Goal: Submit feedback/report problem: Submit feedback/report problem

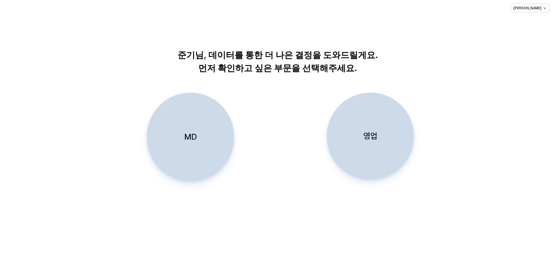
click at [344, 136] on div "영업" at bounding box center [370, 136] width 82 height 86
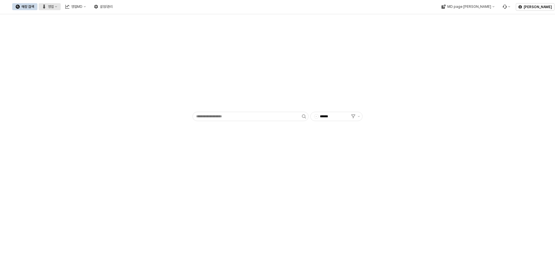
click at [45, 6] on icon "영업" at bounding box center [44, 7] width 2 height 4
click at [109, 19] on div "목표매출 달성현황" at bounding box center [114, 17] width 31 height 5
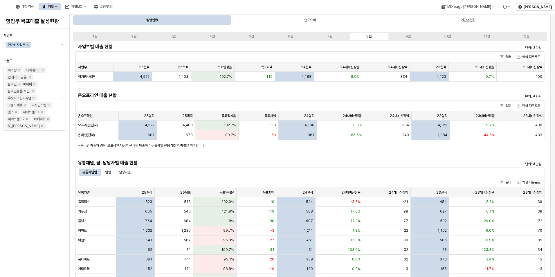
click at [61, 173] on div "사업부 아가방사업부 브랜드 아가방 디어베이비 냅베이비(공통) 온라인 디어베이비 온라인용품(사입) 퓨토시크릿리뉴얼 꼬똥드베베 디자인스킨 엘츠 해…" at bounding box center [34, 153] width 62 height 244
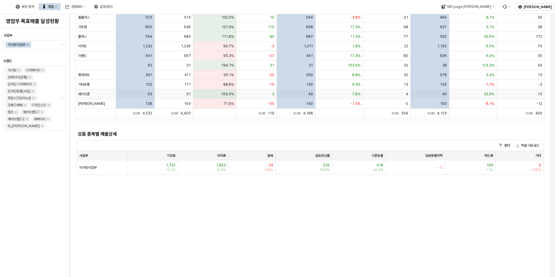
scroll to position [145, 0]
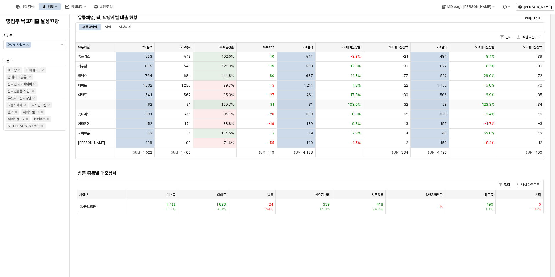
click at [89, 104] on div "App Frame" at bounding box center [96, 105] width 40 height 10
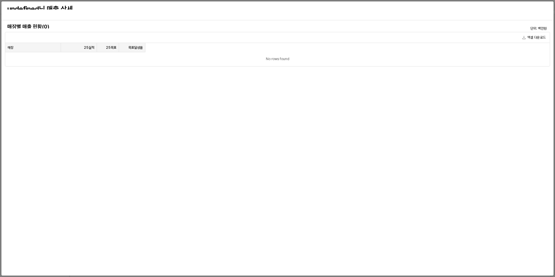
click at [144, 103] on div "매장별 매출 현황(0) 단위: 백만원 엑셀 다운로드 매장 매장 25실적 25실적 25목표 25목표 목표달성율 목표달성율 No rows found" at bounding box center [277, 148] width 545 height 250
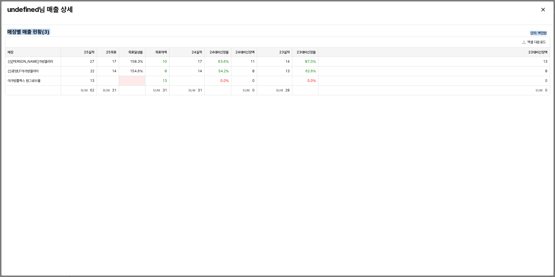
drag, startPoint x: 61, startPoint y: 156, endPoint x: 122, endPoint y: 46, distance: 126.2
click at [122, 46] on div "매장별 매출 현황(3) 단위: 백만원 엑셀 다운로드 매장 매장 25실적 25실적 25목표 25목표 목표달성율 목표달성율 목표차액 목표차액 24…" at bounding box center [277, 150] width 545 height 246
drag, startPoint x: 122, startPoint y: 46, endPoint x: 93, endPoint y: 149, distance: 107.5
click at [93, 149] on div "매장별 매출 현황(3) 단위: 백만원 엑셀 다운로드 매장 매장 25실적 25실적 25목표 25목표 목표달성율 목표달성율 목표차액 목표차액 24…" at bounding box center [277, 150] width 545 height 246
click at [544, 8] on icon "Close" at bounding box center [542, 9] width 3 height 3
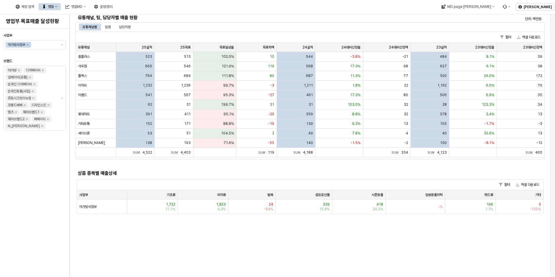
click at [48, 180] on div "사업부 아가방사업부 브랜드 아가방 디어베이비 냅베이비(공통) 온라인 디어베이비 온라인용품(사입) 퓨토시크릿리뉴얼 꼬똥드베베 디자인스킨 엘츠 해…" at bounding box center [34, 153] width 62 height 244
click at [510, 6] on icon "Menu item 6" at bounding box center [509, 7] width 2 height 2
click at [529, 17] on span "버그 제보/개선 요청" at bounding box center [526, 17] width 26 height 4
click at [94, 122] on div "기타유통" at bounding box center [96, 124] width 40 height 10
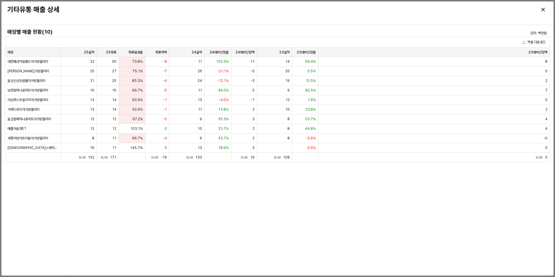
click at [77, 182] on div "매장별 매출 현황(10) 단위: 백만원 엑셀 다운로드 매장 매장 25실적 25실적 25목표 25목표 목표달성율 목표달성율 목표차액 목표차액 2…" at bounding box center [277, 150] width 545 height 246
click at [541, 11] on icon "Close" at bounding box center [542, 9] width 3 height 3
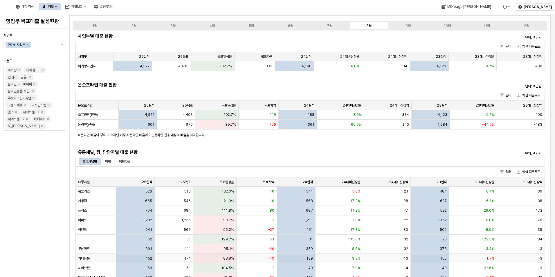
scroll to position [0, 0]
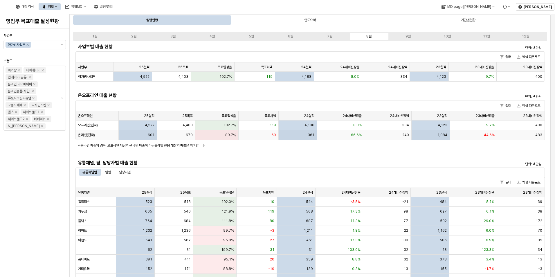
click at [81, 134] on span "온라인(전국)" at bounding box center [86, 135] width 17 height 5
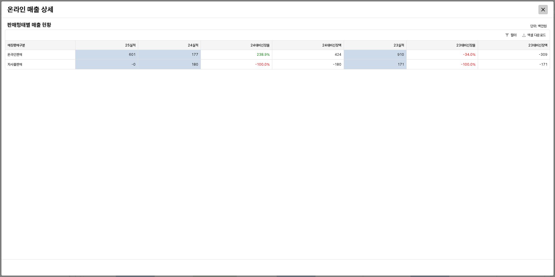
click at [544, 9] on icon "Close" at bounding box center [542, 9] width 3 height 3
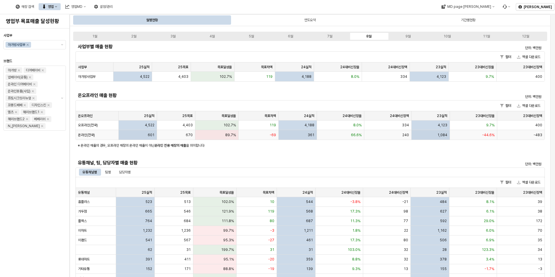
click at [93, 136] on span "온라인(전국)" at bounding box center [86, 135] width 17 height 5
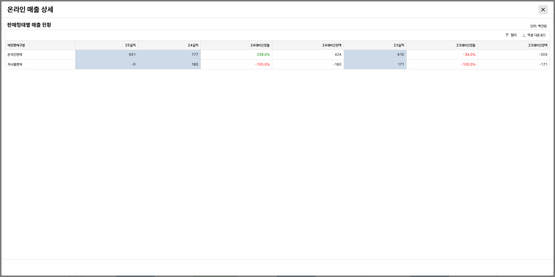
click at [543, 9] on icon "Close" at bounding box center [542, 9] width 3 height 3
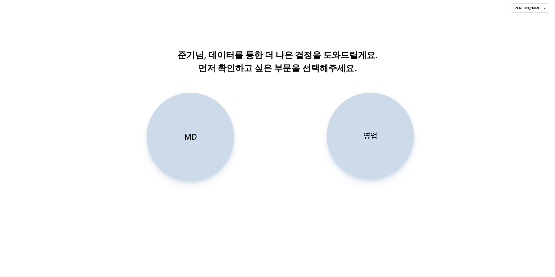
click at [375, 137] on p "영업" at bounding box center [370, 136] width 14 height 11
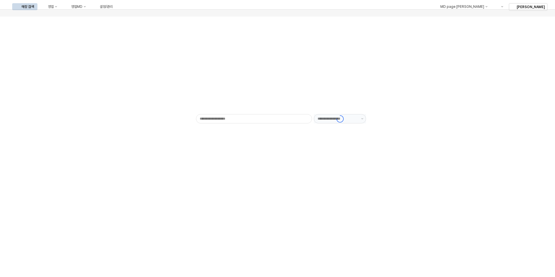
type input "******"
click at [82, 8] on div "영업MD" at bounding box center [76, 7] width 11 height 4
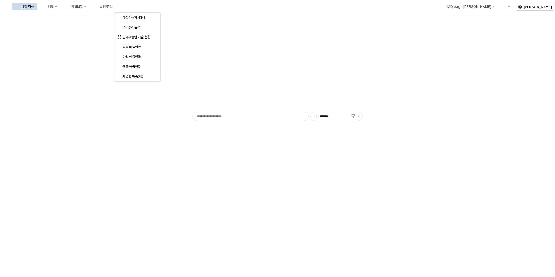
click at [108, 10] on div "매장 검색 영업 영업MD 설정/관리" at bounding box center [64, 7] width 104 height 12
click at [57, 7] on icon "영업" at bounding box center [56, 7] width 2 height 2
click at [89, 4] on button "영업MD" at bounding box center [76, 6] width 28 height 7
click at [145, 35] on div "판매유형별 매출 현황" at bounding box center [137, 37] width 31 height 5
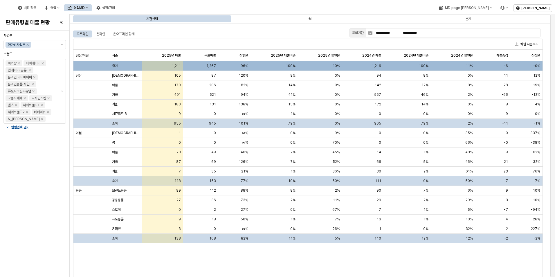
drag, startPoint x: 150, startPoint y: 39, endPoint x: 144, endPoint y: 32, distance: 9.7
click at [150, 39] on div "엑셀 다운로드" at bounding box center [307, 44] width 469 height 11
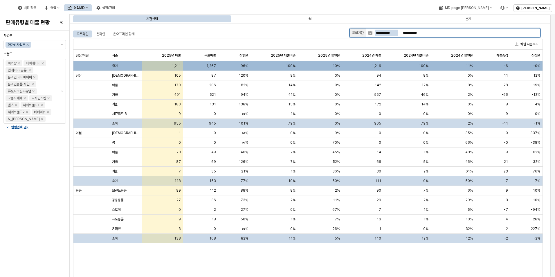
click at [393, 33] on input "**********" at bounding box center [387, 33] width 24 height 6
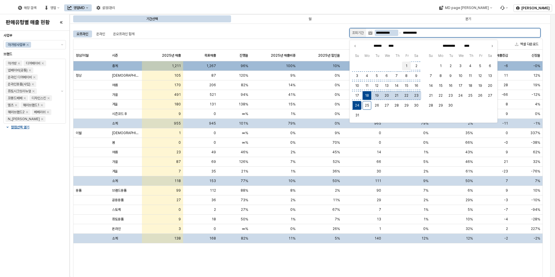
click at [404, 64] on button "1" at bounding box center [406, 66] width 9 height 9
type input "**********"
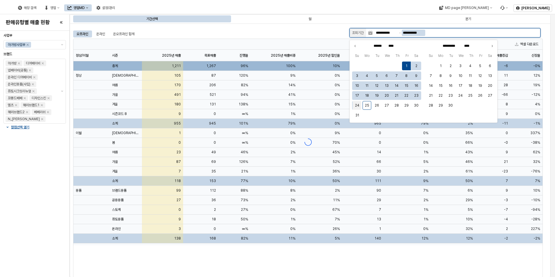
click at [358, 104] on button "24" at bounding box center [357, 105] width 9 height 9
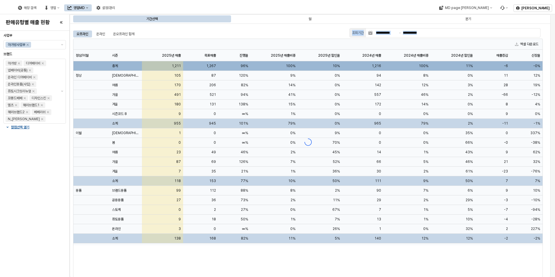
click at [288, 29] on div "**********" at bounding box center [310, 150] width 474 height 247
click at [256, 33] on div "오프라인 온라인 온오프라인 합계" at bounding box center [210, 33] width 274 height 7
click at [320, 33] on div "오프라인 온라인 온오프라인 합계" at bounding box center [210, 33] width 274 height 7
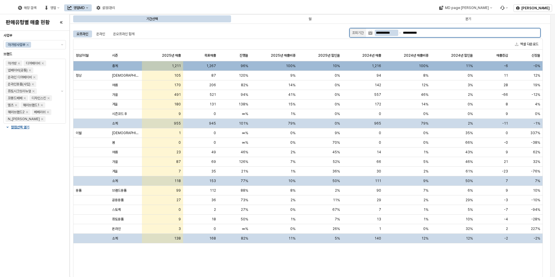
click at [443, 34] on div "**********" at bounding box center [456, 33] width 163 height 6
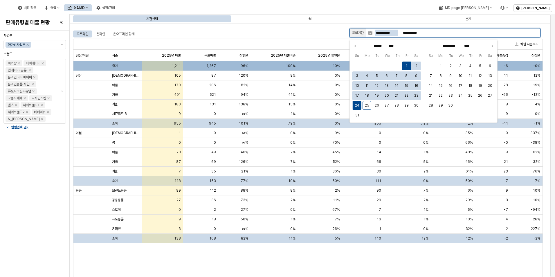
click at [440, 35] on div "**********" at bounding box center [456, 33] width 163 height 6
click at [407, 66] on button "1" at bounding box center [406, 66] width 9 height 9
click at [358, 104] on button "24" at bounding box center [357, 105] width 9 height 9
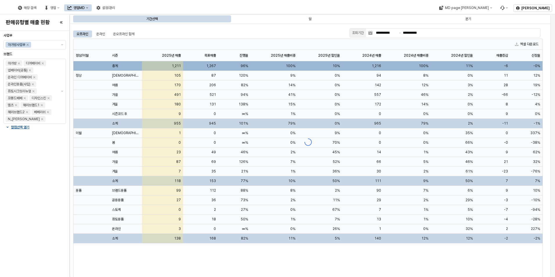
click at [311, 42] on div "App Frame" at bounding box center [308, 142] width 470 height 207
click at [126, 35] on div "온오프라인 합계" at bounding box center [123, 33] width 21 height 7
click at [102, 31] on div "온라인" at bounding box center [100, 33] width 9 height 7
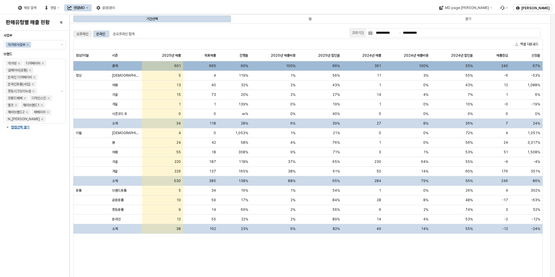
click at [82, 35] on div "오프라인" at bounding box center [83, 33] width 12 height 7
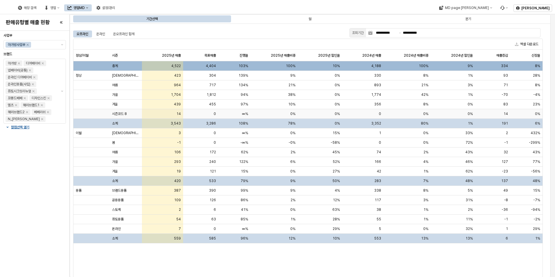
click at [154, 114] on div "14" at bounding box center [162, 114] width 41 height 10
click at [156, 103] on div "439" at bounding box center [162, 105] width 41 height 10
click at [106, 34] on div "온라인" at bounding box center [101, 33] width 16 height 7
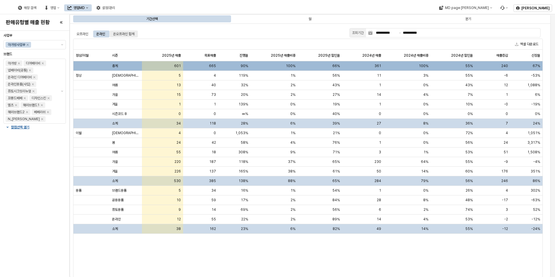
click at [122, 33] on div "온오프라인 합계" at bounding box center [123, 33] width 21 height 7
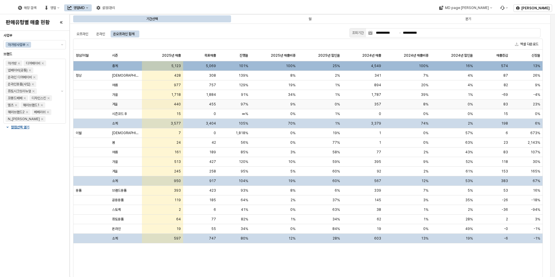
click at [226, 103] on div "97%" at bounding box center [234, 105] width 32 height 10
click at [180, 104] on span "440" at bounding box center [177, 104] width 7 height 5
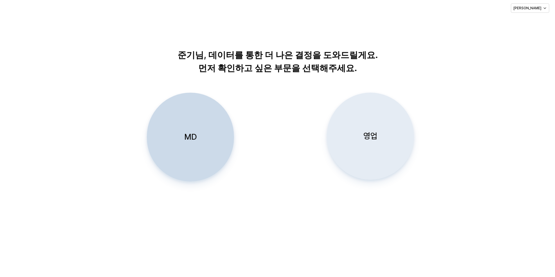
click at [374, 124] on div "영업" at bounding box center [370, 136] width 82 height 86
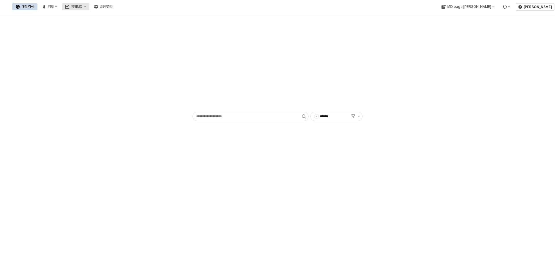
click at [82, 5] on div "영업MD" at bounding box center [76, 7] width 11 height 4
click at [136, 55] on div "이월 매출현황" at bounding box center [137, 57] width 31 height 5
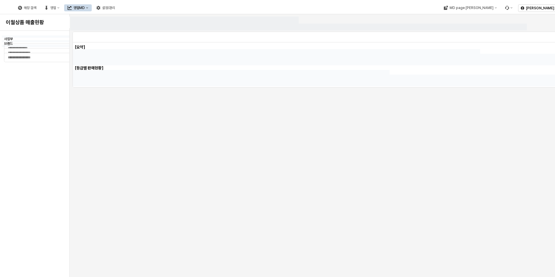
type input "******"
type input "***"
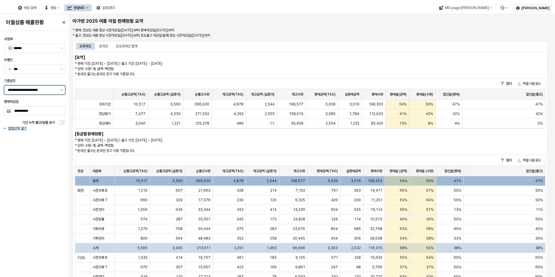
click at [63, 89] on button "제안 사항 표시" at bounding box center [61, 90] width 7 height 9
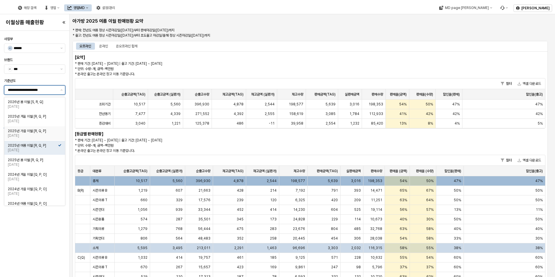
click at [48, 131] on div "2025년 가을 이월 [R, Q, P]" at bounding box center [33, 131] width 50 height 5
type input "**********"
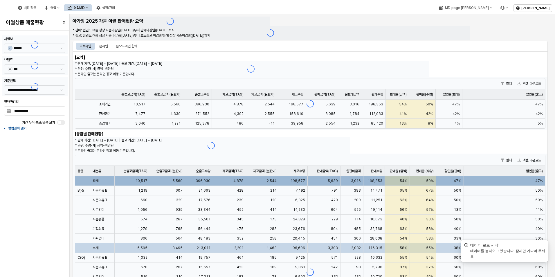
click at [56, 179] on div "**********" at bounding box center [35, 153] width 66 height 241
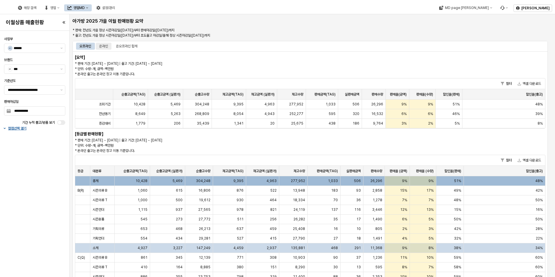
click at [105, 45] on div "온라인" at bounding box center [103, 46] width 9 height 7
click at [87, 48] on div "오프라인" at bounding box center [86, 46] width 12 height 7
click at [104, 44] on div "온라인" at bounding box center [103, 46] width 9 height 7
click at [86, 44] on div "오프라인" at bounding box center [86, 46] width 12 height 7
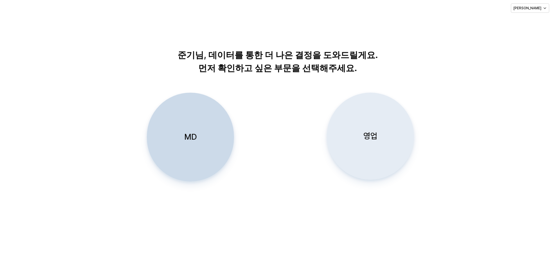
click at [368, 131] on p "영업" at bounding box center [370, 136] width 14 height 11
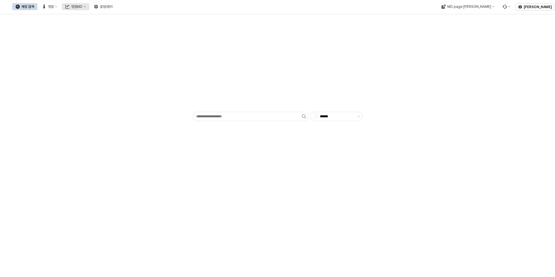
click at [89, 4] on button "영업MD" at bounding box center [76, 6] width 28 height 7
click at [139, 66] on div "용품 매출현황" at bounding box center [137, 66] width 31 height 5
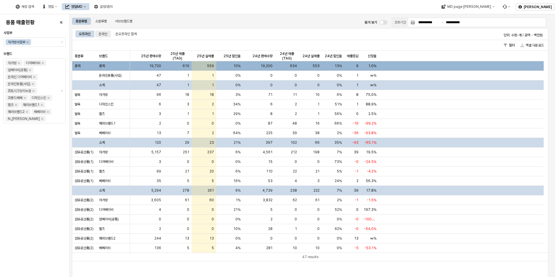
click at [103, 36] on div "온라인" at bounding box center [103, 33] width 9 height 7
click at [89, 34] on div "오프라인" at bounding box center [85, 33] width 12 height 7
click at [102, 19] on div "소분류별" at bounding box center [101, 21] width 12 height 7
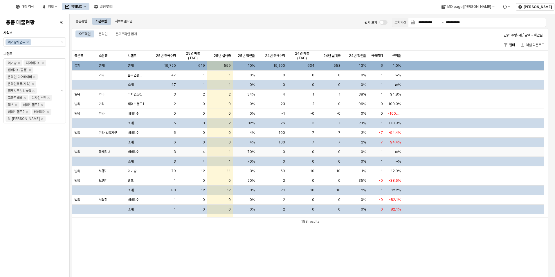
click at [145, 149] on div "베베리쉬" at bounding box center [136, 152] width 22 height 10
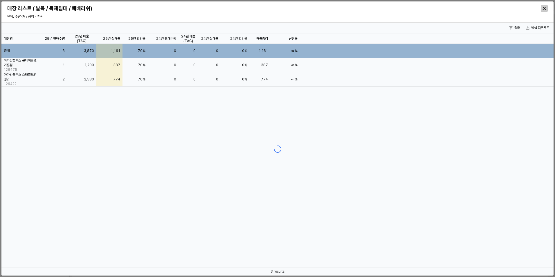
click at [546, 7] on icon "Close" at bounding box center [543, 8] width 3 height 3
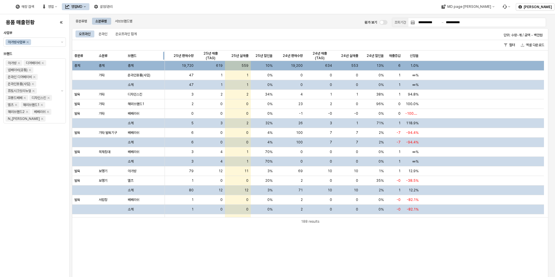
drag, startPoint x: 145, startPoint y: 53, endPoint x: 162, endPoint y: 57, distance: 18.1
click at [165, 57] on div "App Frame" at bounding box center [165, 55] width 0 height 10
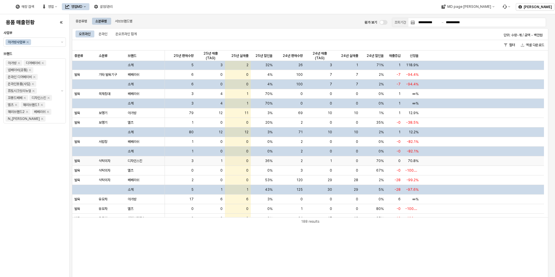
scroll to position [87, 0]
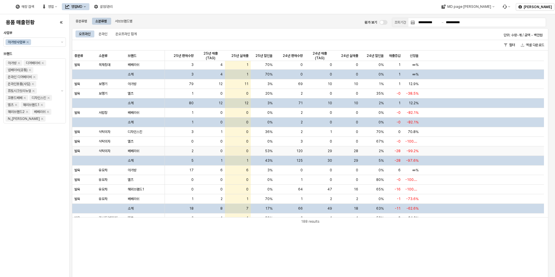
click at [143, 151] on div "베베리쉬" at bounding box center [144, 151] width 39 height 10
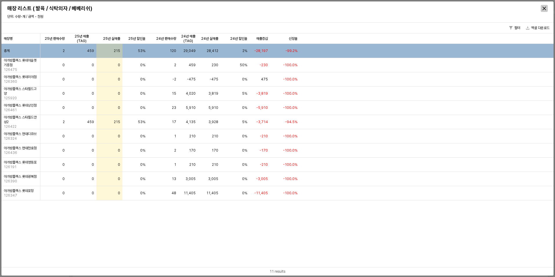
click at [541, 11] on div "Close" at bounding box center [544, 8] width 6 height 6
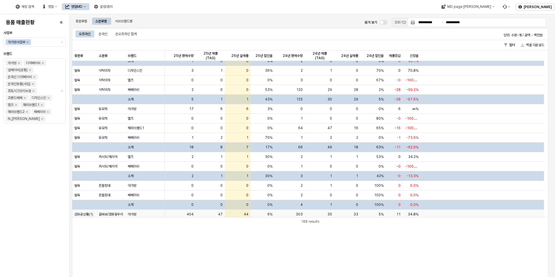
scroll to position [174, 0]
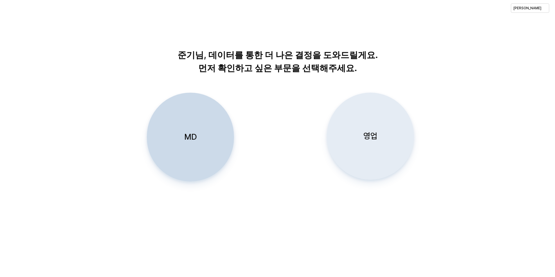
click at [373, 129] on div "영업" at bounding box center [370, 136] width 82 height 86
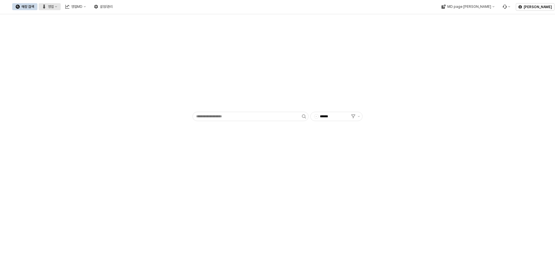
click at [54, 5] on div "영업" at bounding box center [51, 7] width 6 height 4
click at [110, 18] on div "목표매출 달성현황" at bounding box center [114, 17] width 31 height 5
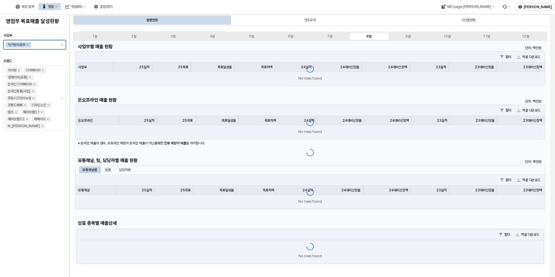
click at [63, 45] on icon "제안 사항 표시" at bounding box center [62, 44] width 2 height 1
click at [60, 65] on icon "Select an option" at bounding box center [60, 65] width 3 height 3
click at [58, 73] on div "DS 디즈니사업부" at bounding box center [35, 76] width 62 height 9
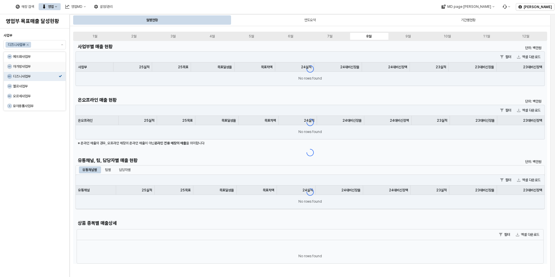
click at [45, 160] on div "사업부 디즈니사업부 브랜드 디즈니베이비" at bounding box center [34, 153] width 62 height 244
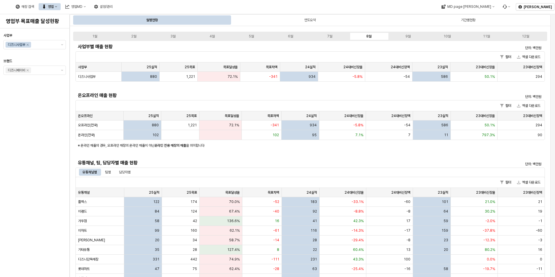
click at [36, 126] on div "사업부 디즈니사업부 브랜드 디즈니베이비" at bounding box center [34, 153] width 62 height 244
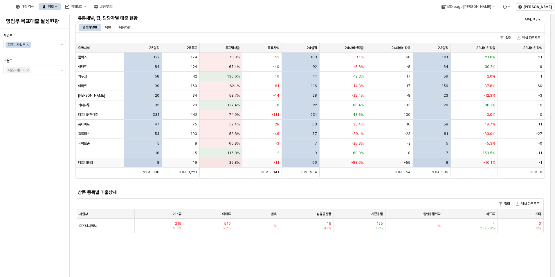
scroll to position [145, 0]
click at [100, 104] on div "기타유통" at bounding box center [100, 105] width 48 height 10
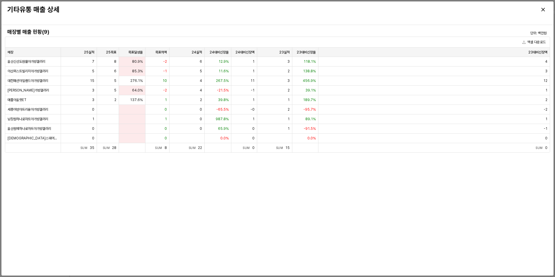
click at [47, 180] on div "매장별 매출 현황(9) 단위: 백만원 엑셀 다운로드 매장 매장 25실적 25실적 25목표 25목표 목표달성율 목표달성율 목표차액 목표차액 24…" at bounding box center [277, 150] width 545 height 246
click at [544, 9] on icon "Close" at bounding box center [542, 9] width 3 height 3
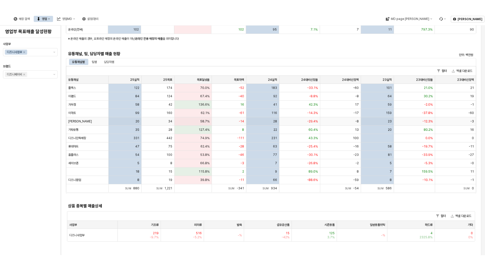
scroll to position [0, 0]
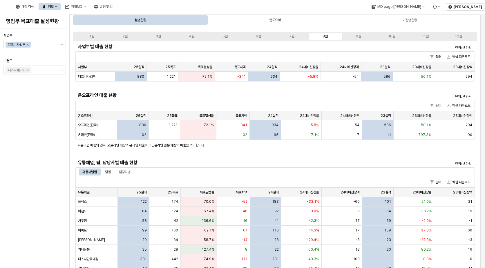
click at [40, 147] on div "사업부 디즈니사업부 브랜드 디즈니베이비" at bounding box center [34, 148] width 62 height 235
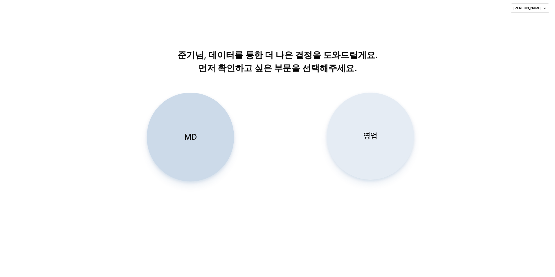
click at [369, 140] on p "영업" at bounding box center [370, 136] width 14 height 11
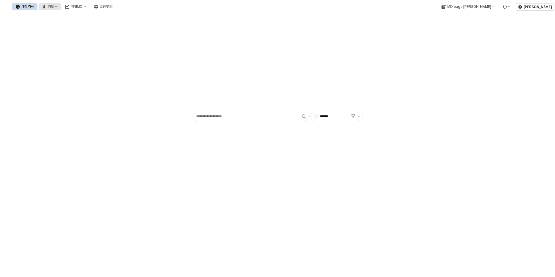
click at [54, 5] on div "영업" at bounding box center [51, 7] width 6 height 4
click at [113, 8] on div "설정/관리" at bounding box center [106, 7] width 13 height 4
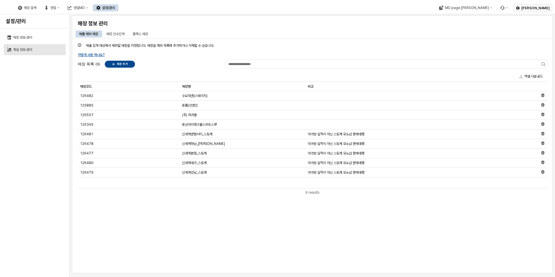
click at [27, 49] on div "채널 정보 관리" at bounding box center [37, 50] width 49 height 4
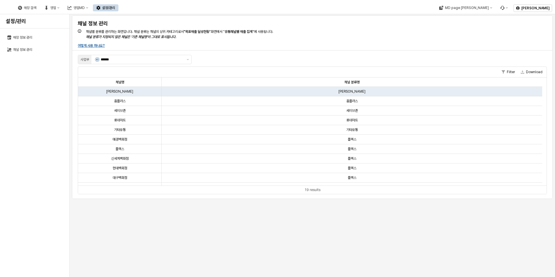
click at [312, 188] on div "19 results" at bounding box center [312, 190] width 16 height 6
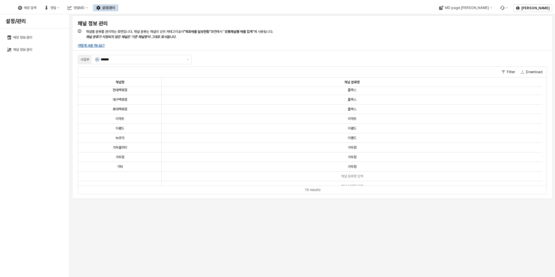
scroll to position [83, 0]
click at [119, 171] on div "App Frame" at bounding box center [120, 171] width 84 height 10
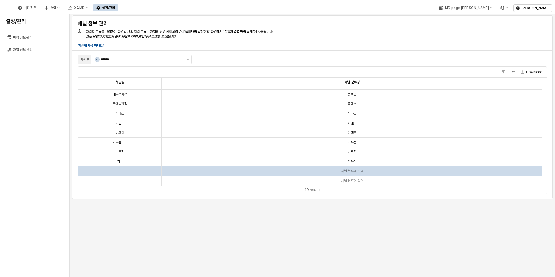
click at [119, 171] on div "App Frame" at bounding box center [120, 171] width 84 height 10
click at [119, 172] on div "App Frame" at bounding box center [120, 171] width 84 height 10
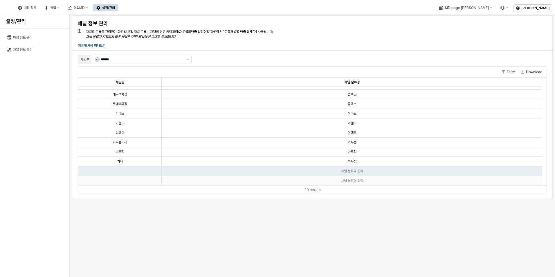
click at [121, 179] on div "App Frame" at bounding box center [120, 181] width 84 height 10
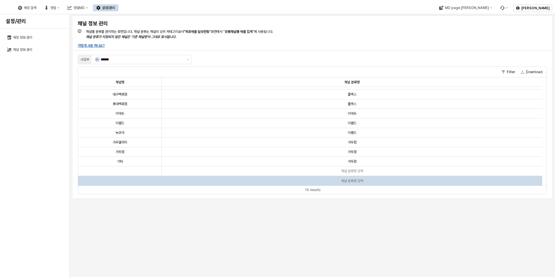
click at [121, 179] on div "App Frame" at bounding box center [120, 181] width 84 height 10
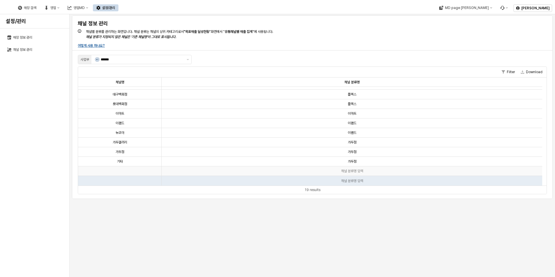
click at [126, 170] on div "App Frame" at bounding box center [120, 171] width 84 height 10
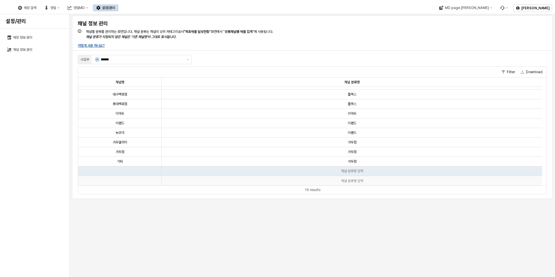
click at [129, 183] on div "App Frame" at bounding box center [120, 181] width 84 height 10
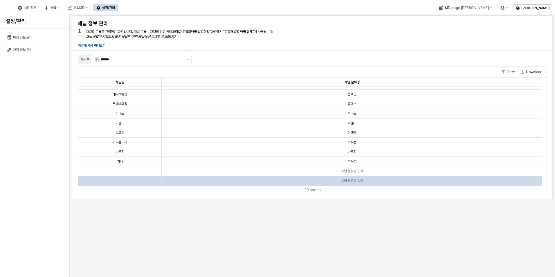
click at [131, 180] on div "App Frame" at bounding box center [120, 181] width 84 height 10
click at [134, 176] on div "App Frame" at bounding box center [120, 181] width 84 height 10
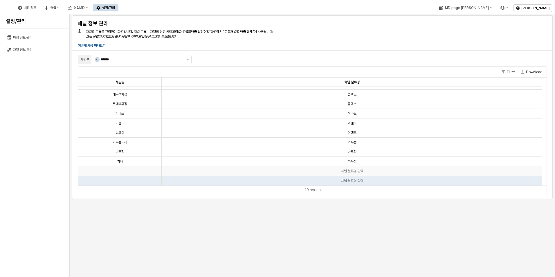
click at [140, 169] on div "App Frame" at bounding box center [120, 171] width 84 height 10
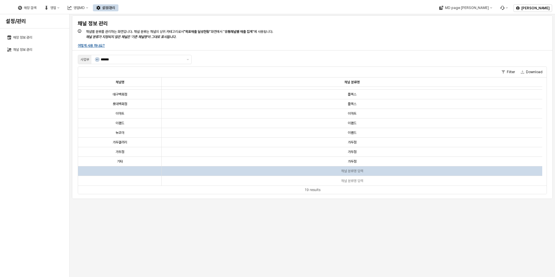
click at [137, 172] on div "App Frame" at bounding box center [120, 171] width 84 height 10
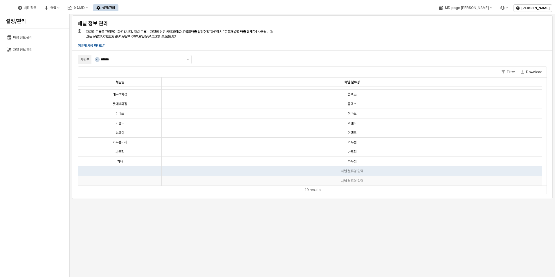
click at [138, 181] on div "App Frame" at bounding box center [120, 181] width 84 height 10
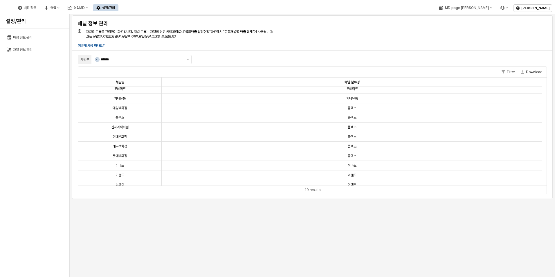
scroll to position [0, 0]
click at [356, 130] on span "기타유통" at bounding box center [352, 129] width 12 height 5
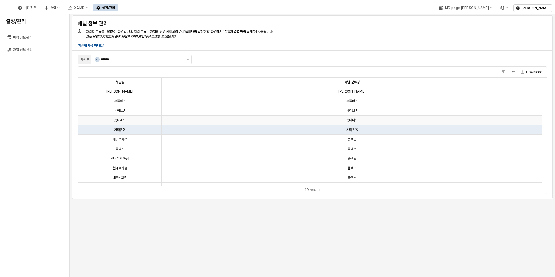
click at [151, 125] on div "롯데마트" at bounding box center [120, 121] width 84 height 10
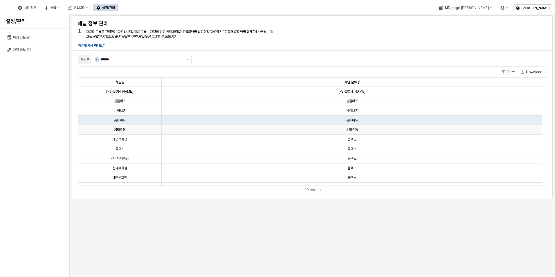
click at [124, 129] on span "기타유통" at bounding box center [120, 129] width 12 height 5
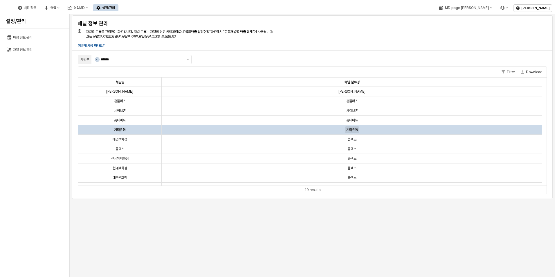
click at [356, 129] on span "기타유통" at bounding box center [352, 129] width 12 height 5
click at [98, 129] on div "기타유통" at bounding box center [120, 130] width 84 height 10
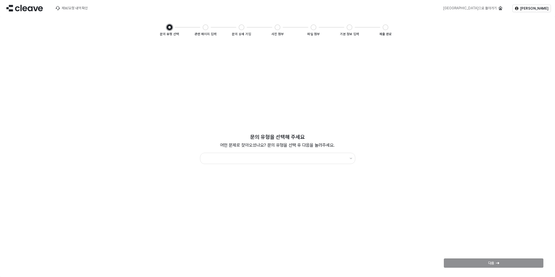
click at [293, 151] on div "App Frame" at bounding box center [277, 150] width 52 height 2
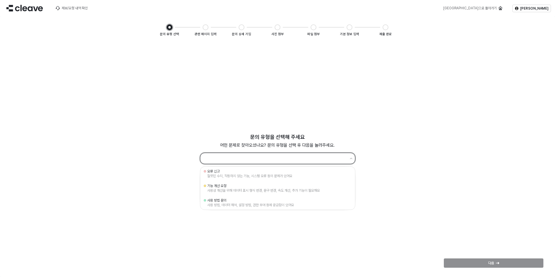
click at [297, 161] on input "App Frame" at bounding box center [275, 158] width 142 height 8
click at [266, 173] on div "오류 신고" at bounding box center [277, 171] width 141 height 5
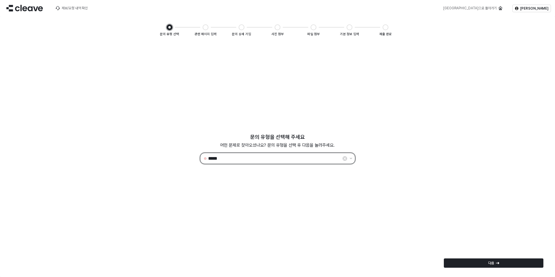
click at [284, 160] on input "*****" at bounding box center [274, 158] width 133 height 8
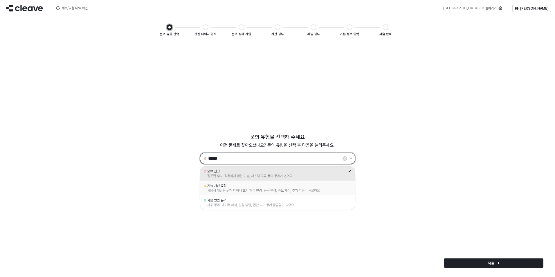
click at [276, 189] on div "사용성 개선을 위해 데이터 표시 형식 변경, 문구 변경, 속도 개선, 추가 기능이 필요해요" at bounding box center [277, 190] width 141 height 5
type input "********"
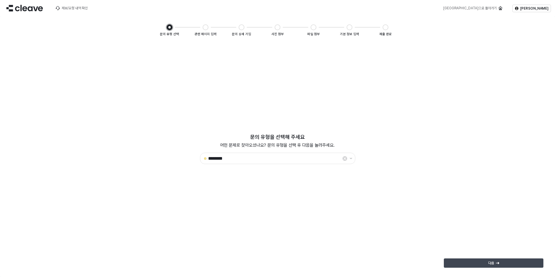
click at [482, 266] on div "다음" at bounding box center [493, 263] width 94 height 9
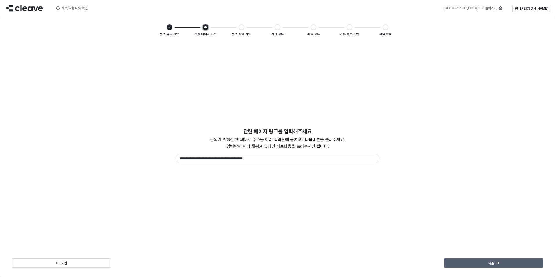
click at [492, 262] on p "다음" at bounding box center [491, 263] width 6 height 5
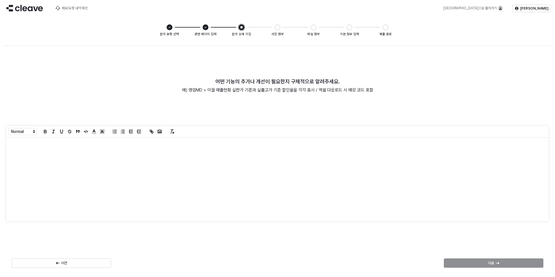
click at [64, 154] on div "App Frame" at bounding box center [277, 180] width 543 height 84
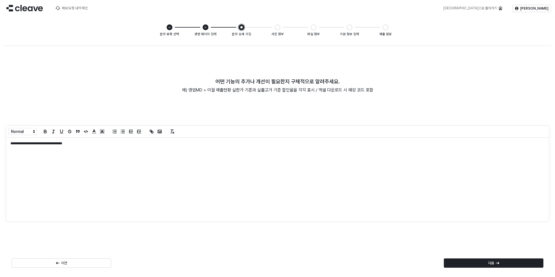
click at [71, 176] on div "**********" at bounding box center [277, 180] width 543 height 84
click at [120, 149] on div "**********" at bounding box center [277, 180] width 543 height 84
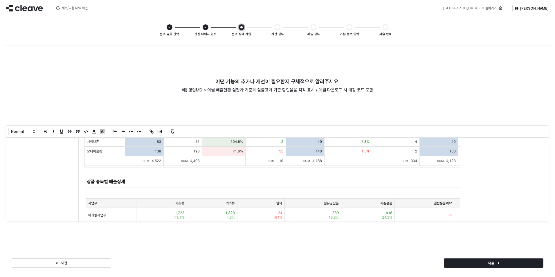
scroll to position [137, 0]
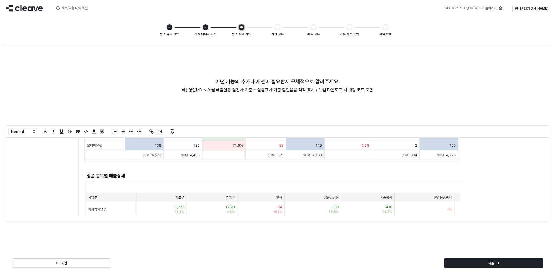
click at [74, 230] on div "**********" at bounding box center [277, 160] width 548 height 228
click at [94, 241] on div "**********" at bounding box center [277, 160] width 548 height 228
click at [516, 259] on div "다음" at bounding box center [493, 263] width 94 height 9
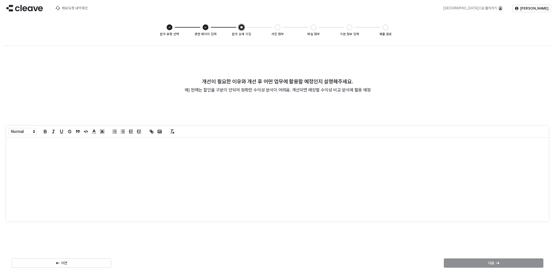
click at [153, 184] on div "App Frame" at bounding box center [277, 180] width 543 height 84
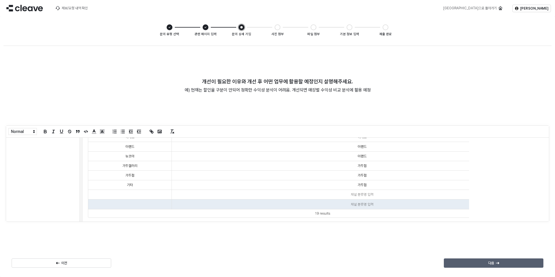
click at [477, 262] on div "다음" at bounding box center [493, 263] width 94 height 9
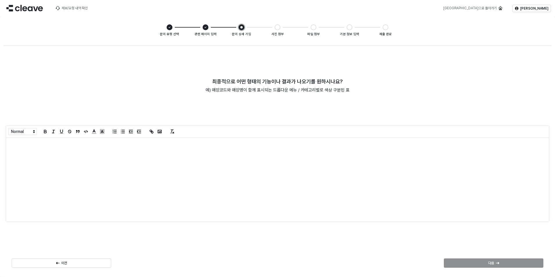
click at [231, 211] on div "App Frame" at bounding box center [277, 180] width 543 height 84
click at [100, 259] on div "이전" at bounding box center [61, 263] width 94 height 9
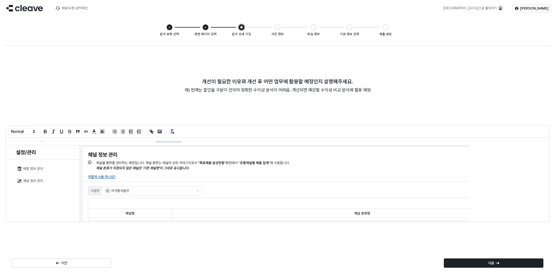
click at [440, 203] on img "App Frame" at bounding box center [239, 235] width 459 height 188
drag, startPoint x: 555, startPoint y: 180, endPoint x: 546, endPoint y: 181, distance: 8.4
click at [552, 180] on div "개선이 필요한 이유와 개선 후 어떤 업무에 활용할 예정인지 설명해주세요. 예) 현재는 할인율 구분이 안되어 정확한 수익성 분석이 어려움. 개선…" at bounding box center [277, 158] width 555 height 237
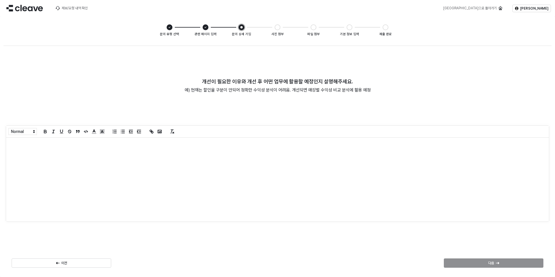
scroll to position [0, 0]
click at [111, 159] on div "App Frame" at bounding box center [275, 180] width 538 height 84
paste div "App Frame"
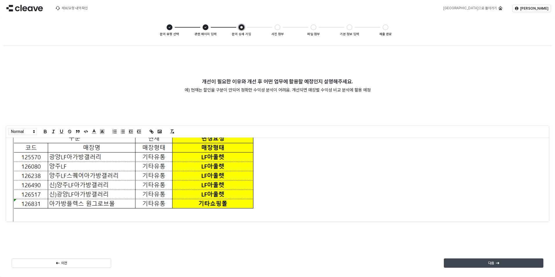
click at [497, 263] on icon "App Frame" at bounding box center [497, 263] width 3 height 2
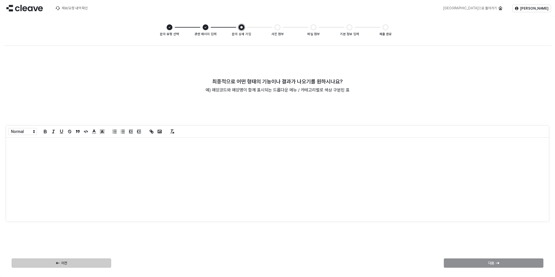
click at [54, 260] on div "이전" at bounding box center [61, 263] width 94 height 9
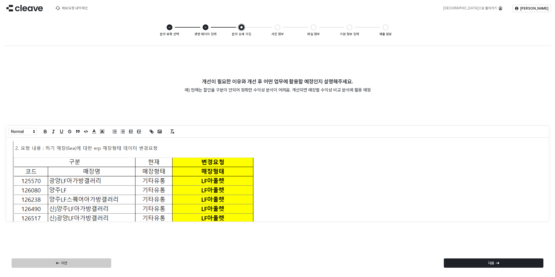
click at [54, 260] on div "이전" at bounding box center [61, 263] width 94 height 9
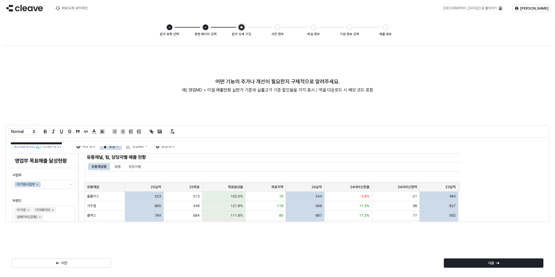
click at [497, 209] on p "App Frame" at bounding box center [277, 250] width 534 height 208
click at [100, 141] on p "**********" at bounding box center [272, 143] width 525 height 5
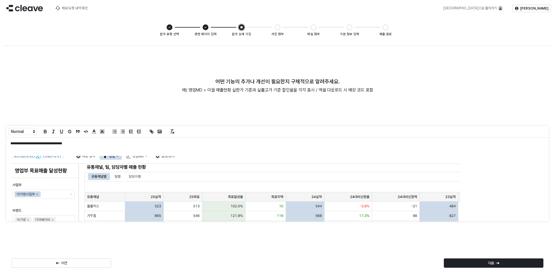
click at [52, 143] on p "**********" at bounding box center [272, 143] width 525 height 5
click at [492, 260] on div "다음" at bounding box center [493, 263] width 94 height 9
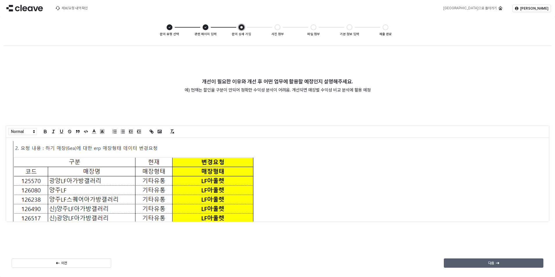
click at [492, 260] on div "다음" at bounding box center [493, 263] width 94 height 9
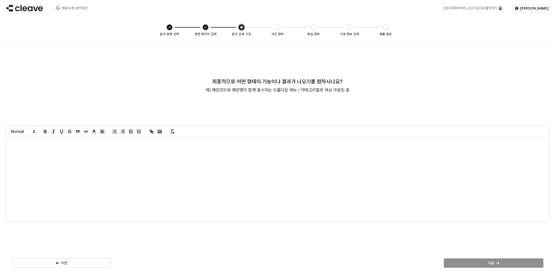
click at [37, 167] on div "App Frame" at bounding box center [277, 180] width 543 height 84
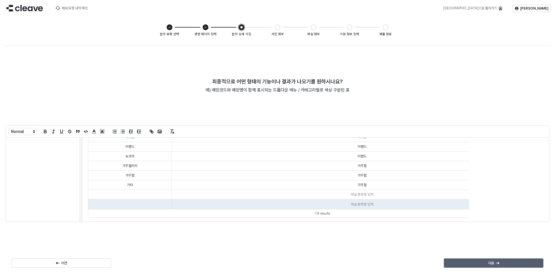
click at [510, 264] on div "다음" at bounding box center [493, 263] width 94 height 9
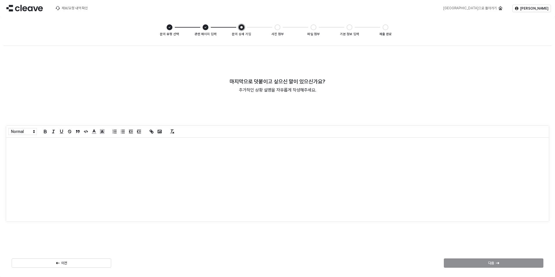
click at [294, 200] on div "App Frame" at bounding box center [277, 180] width 543 height 84
click at [87, 154] on div "**********" at bounding box center [277, 180] width 543 height 84
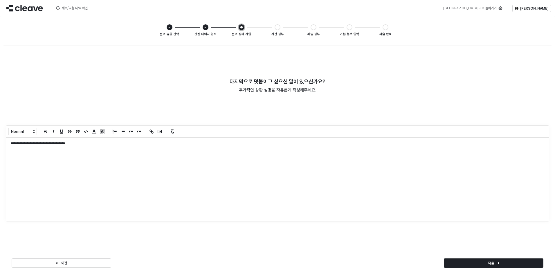
click at [297, 190] on div "**********" at bounding box center [277, 180] width 543 height 84
click at [498, 263] on icon "App Frame" at bounding box center [497, 263] width 3 height 2
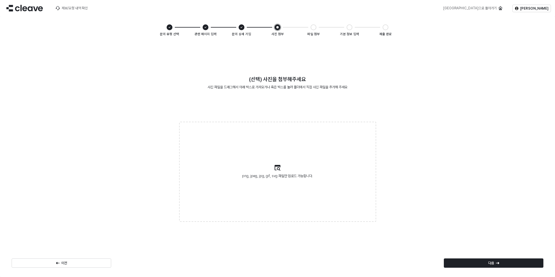
click at [498, 263] on icon "App Frame" at bounding box center [497, 263] width 3 height 2
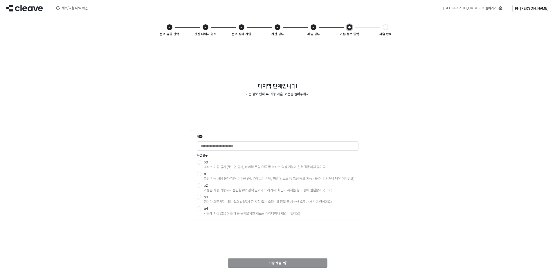
click at [246, 165] on div "서비스 이용 불가 (로그인 불가, 데이터 로딩 오류 등 서비스 핵심 기능이 전혀 작동하지 않아요)" at bounding box center [281, 167] width 155 height 5
click at [251, 149] on input "제목" at bounding box center [277, 146] width 161 height 9
type input "*"
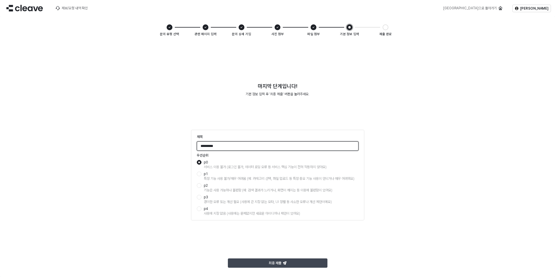
type input "*********"
click at [287, 262] on div "최종 제출" at bounding box center [277, 263] width 94 height 9
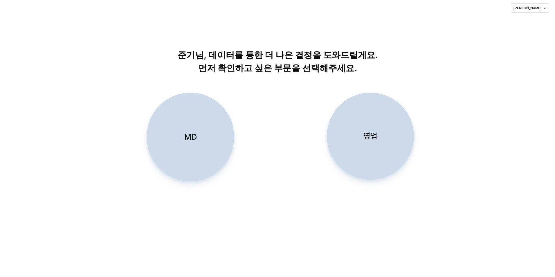
click at [372, 131] on p "영업" at bounding box center [370, 136] width 14 height 11
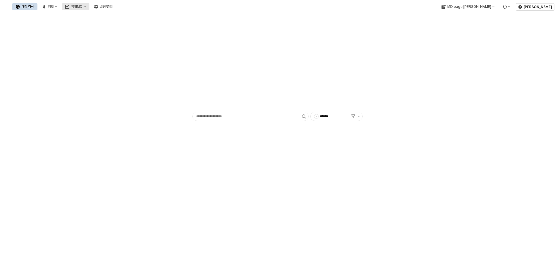
click at [82, 6] on div "영업MD" at bounding box center [76, 7] width 11 height 4
click at [143, 38] on div "판매유형별 매출 현황" at bounding box center [137, 37] width 31 height 5
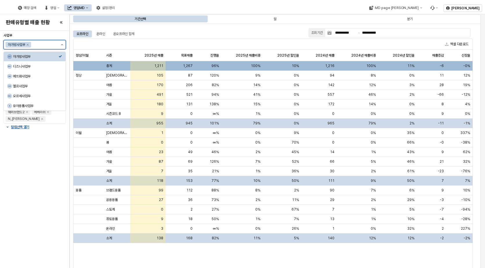
click at [65, 44] on button "제안 사항 표시" at bounding box center [62, 44] width 7 height 9
click at [39, 66] on div "디즈니사업부" at bounding box center [36, 66] width 46 height 5
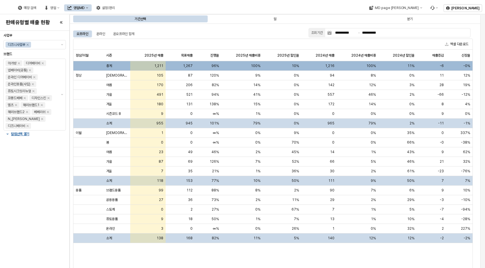
click at [50, 148] on div "사업부 디즈니사업부 브랜드 아가방 디어베이비 냅베이비(공통) 온라인 디어베이비 온라인용품(사입) 퓨토시크릿리뉴얼 꼬똥드베베 디자인스킨 엘츠 해…" at bounding box center [34, 149] width 62 height 233
click at [338, 30] on input "**********" at bounding box center [346, 33] width 24 height 6
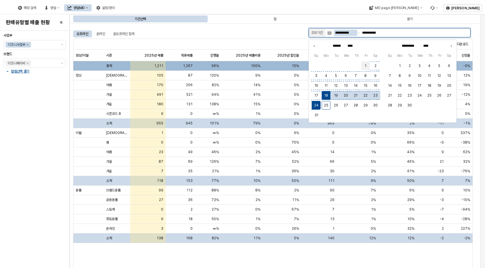
click at [367, 66] on button "1" at bounding box center [365, 66] width 9 height 9
type input "**********"
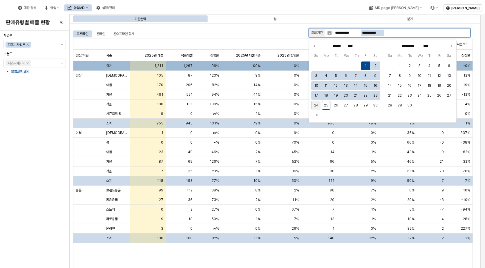
click at [318, 107] on button "24" at bounding box center [316, 105] width 9 height 9
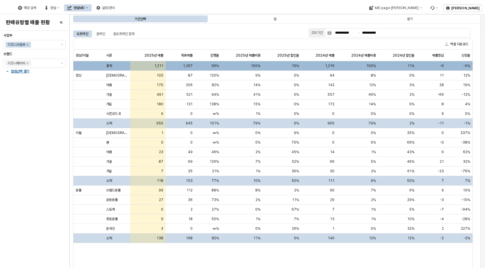
click at [270, 37] on div "오프라인 온라인 온오프라인 합계" at bounding box center [189, 33] width 233 height 7
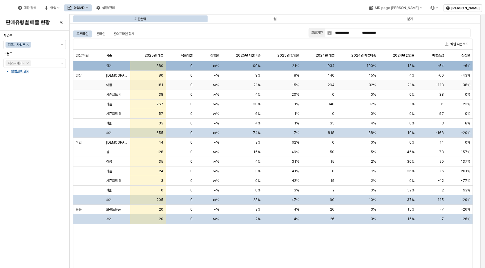
click at [454, 86] on div "-38%" at bounding box center [459, 85] width 26 height 10
click at [203, 104] on div "∞%" at bounding box center [208, 105] width 26 height 10
drag, startPoint x: 432, startPoint y: 102, endPoint x: 427, endPoint y: 104, distance: 5.2
click at [431, 102] on div "-81" at bounding box center [431, 105] width 29 height 10
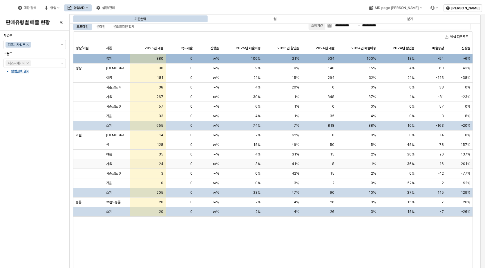
scroll to position [11, 0]
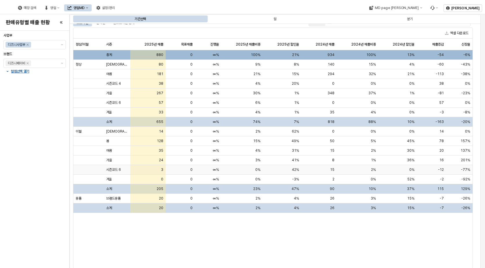
click at [408, 171] on div "0%" at bounding box center [397, 170] width 39 height 10
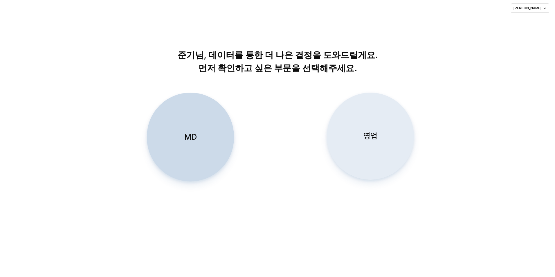
click at [368, 122] on div "영업" at bounding box center [370, 136] width 82 height 86
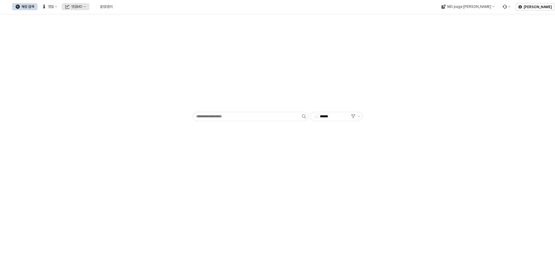
click at [82, 6] on div "영업MD" at bounding box center [76, 7] width 11 height 4
click at [137, 56] on div "이월 매출현황" at bounding box center [137, 57] width 31 height 5
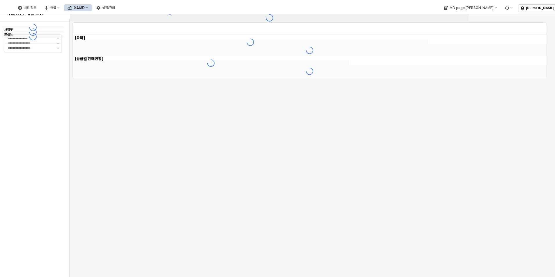
type input "******"
type input "***"
type input "**********"
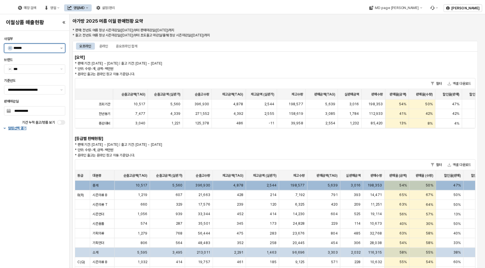
click at [60, 48] on button "제안 사항 표시" at bounding box center [61, 48] width 7 height 9
click at [57, 68] on div "디즈니사업부" at bounding box center [36, 70] width 44 height 5
type input "******"
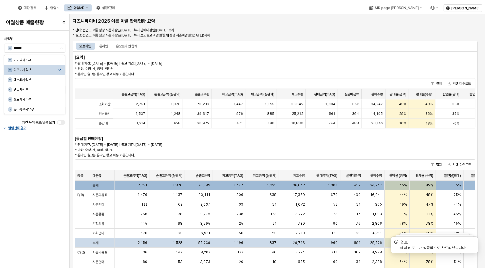
click at [73, 157] on div "* 판매 기간: 2024-11-15 ~ 2025-08-24 | 출고 기간: 2024-11-15 ~ 2025-04-30 * 단위: 수량-개, 금…" at bounding box center [191, 150] width 237 height 16
click at [55, 162] on div "**********" at bounding box center [35, 149] width 66 height 233
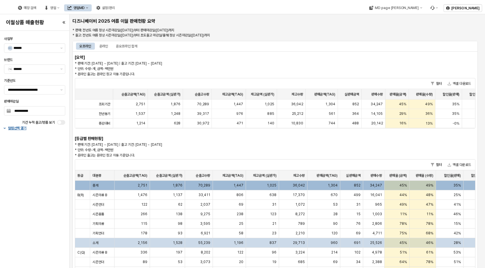
click at [35, 163] on div "**********" at bounding box center [35, 149] width 66 height 233
click at [257, 64] on p "* 판매 기간: 2024-11-15 ~ 2025-08-24 | 출고 기간: 2024-11-15 ~ 2025-04-30 * 단위: 수량-개, 금…" at bounding box center [225, 69] width 300 height 16
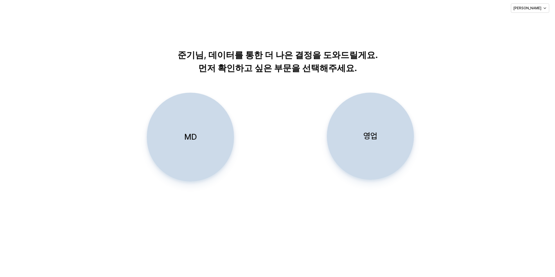
click at [198, 128] on div "MD" at bounding box center [190, 137] width 82 height 88
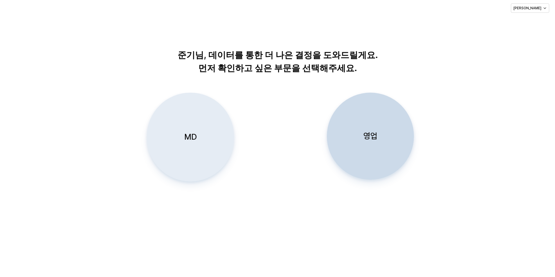
click at [208, 125] on div "MD" at bounding box center [190, 137] width 82 height 88
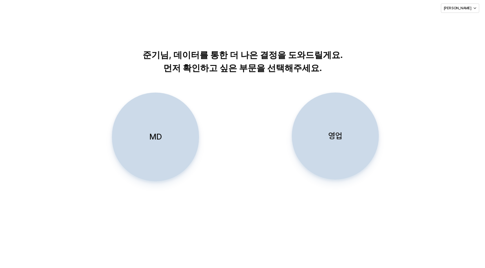
click at [325, 139] on div "영업" at bounding box center [336, 136] width 82 height 86
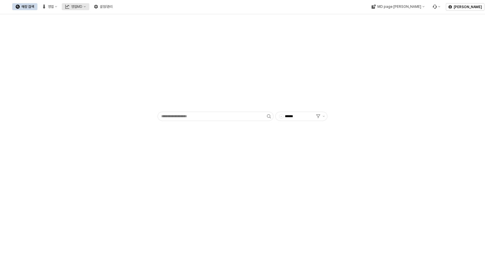
click at [82, 6] on div "영업MD" at bounding box center [76, 7] width 11 height 4
click at [138, 58] on div "이월 매출현황" at bounding box center [137, 57] width 31 height 5
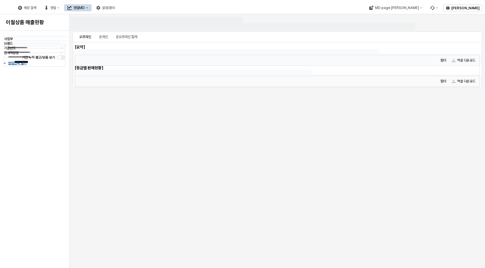
type input "******"
type input "***"
type input "**********"
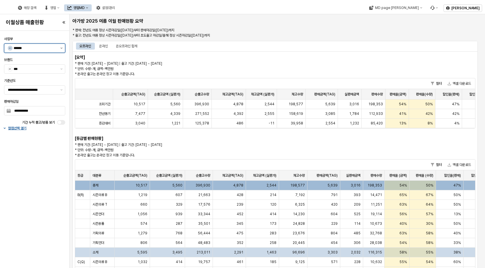
click at [63, 47] on button "제안 사항 표시" at bounding box center [61, 48] width 7 height 9
click at [46, 71] on div "디즈니사업부" at bounding box center [36, 70] width 44 height 5
type input "******"
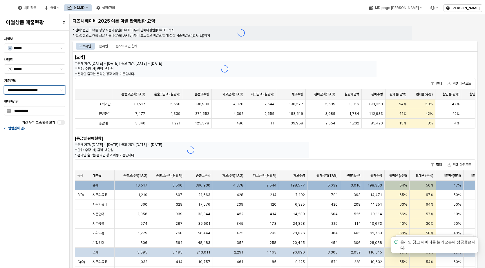
click at [62, 90] on icon "제안 사항 표시" at bounding box center [61, 89] width 2 height 1
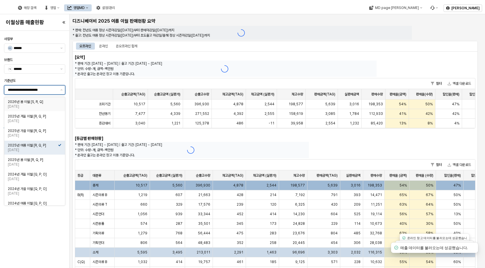
click at [39, 108] on div "[DATE]" at bounding box center [33, 106] width 50 height 5
type input "**********"
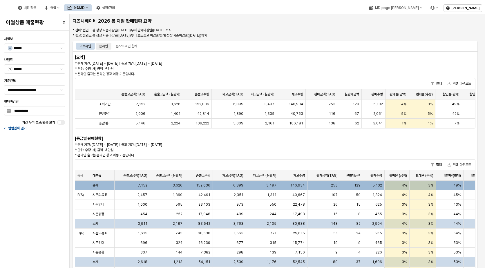
click at [107, 44] on div "온라인" at bounding box center [103, 46] width 9 height 7
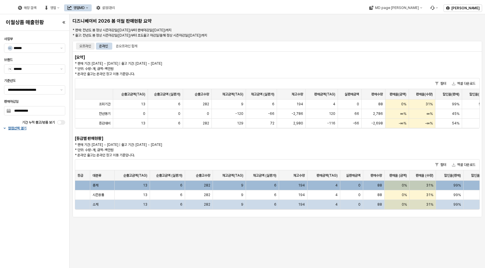
click at [84, 44] on div "오프라인" at bounding box center [86, 46] width 12 height 7
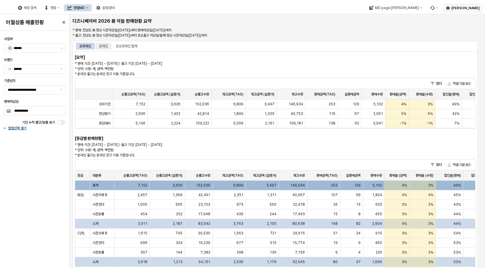
click at [102, 44] on div "온라인" at bounding box center [103, 46] width 9 height 7
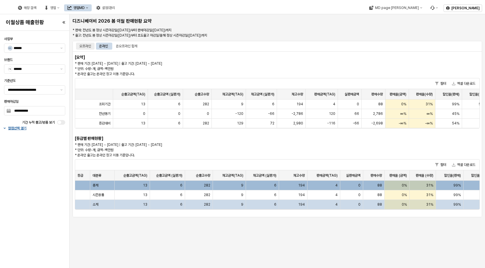
click at [82, 44] on div "오프라인" at bounding box center [86, 46] width 12 height 7
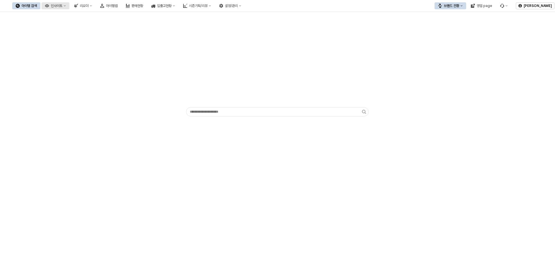
click at [62, 7] on div "인사이트" at bounding box center [57, 6] width 12 height 4
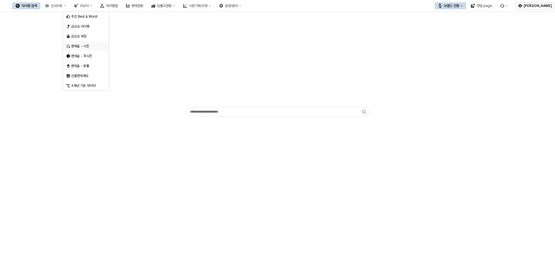
click at [88, 44] on div "판매율 - 시즌" at bounding box center [86, 46] width 31 height 5
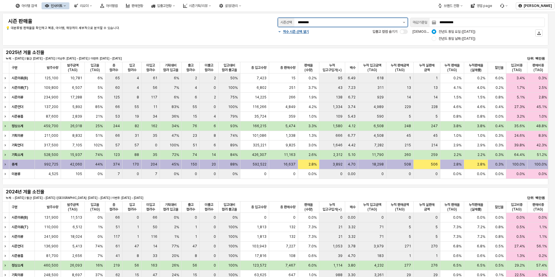
click at [405, 22] on button "제안 사항 표시" at bounding box center [404, 22] width 7 height 9
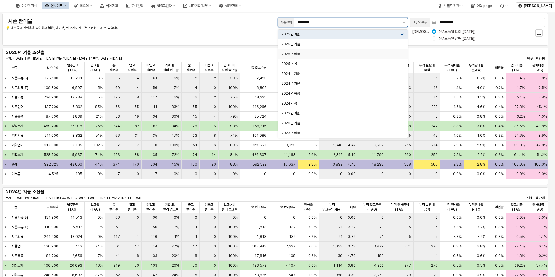
click at [329, 54] on div "2025년 여름" at bounding box center [341, 54] width 119 height 5
type input "********"
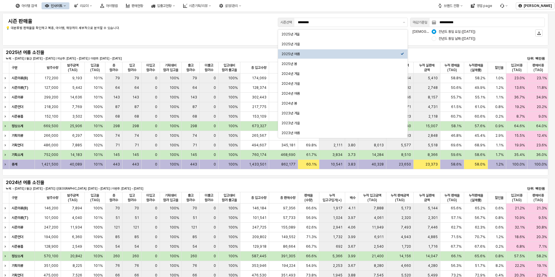
click at [195, 36] on div "**********" at bounding box center [275, 30] width 539 height 26
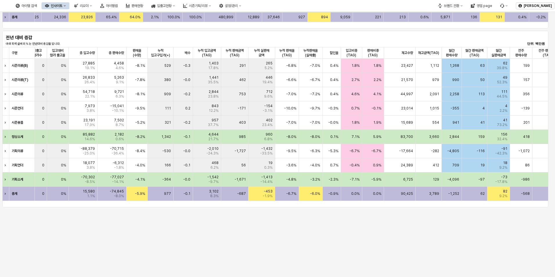
scroll to position [0, 172]
click at [314, 111] on div "-9.7%" at bounding box center [310, 108] width 24 height 14
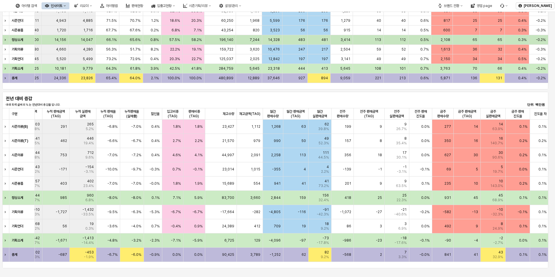
scroll to position [277, 0]
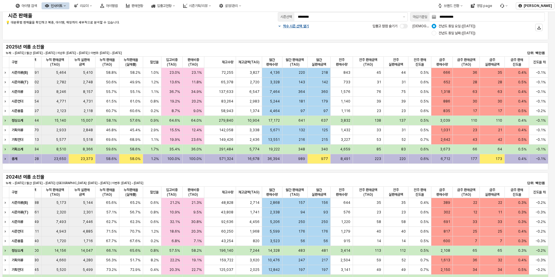
scroll to position [0, 0]
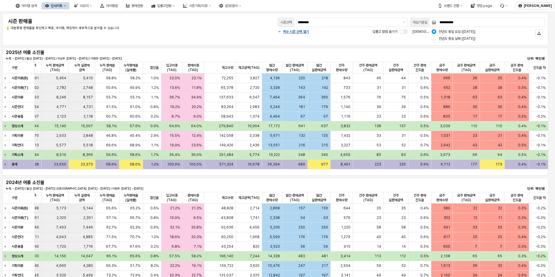
click at [327, 46] on div "**********" at bounding box center [275, 29] width 551 height 35
click at [132, 177] on div "2024년 여름 소진율 누계: ~ 2024-08-24 | 월간: 2024-08-01 ~ 2024-08-24 | 지난주: 2024-08-12 ~…" at bounding box center [275, 242] width 551 height 130
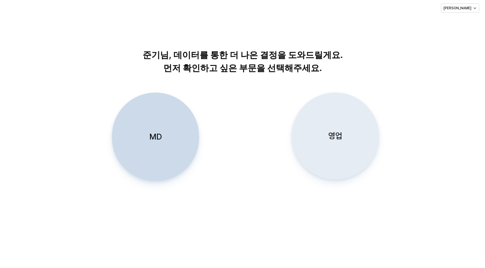
click at [318, 138] on div "영업" at bounding box center [336, 136] width 82 height 86
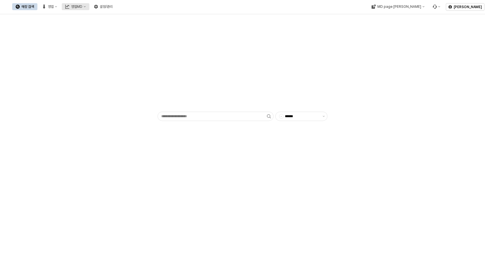
click at [82, 6] on div "영업MD" at bounding box center [76, 7] width 11 height 4
click at [139, 57] on div "이월 매출현황" at bounding box center [137, 57] width 31 height 5
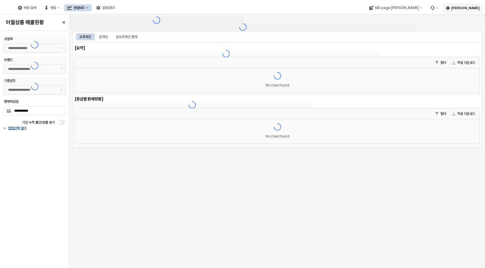
type input "******"
type input "***"
type input "**********"
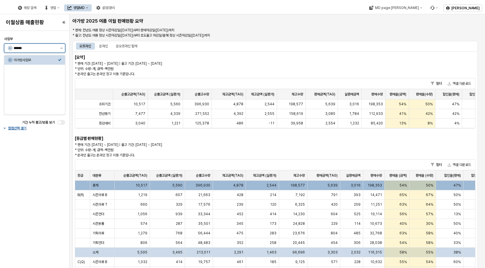
click at [64, 47] on button "제안 사항 표시" at bounding box center [61, 48] width 7 height 9
click at [60, 68] on div "Select an option" at bounding box center [59, 69] width 3 height 5
type input "******"
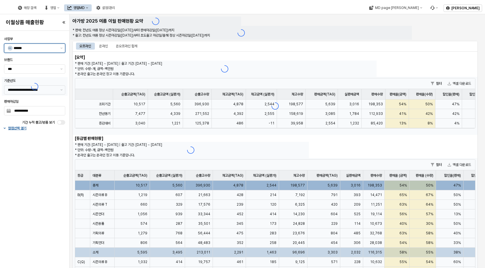
type input "******"
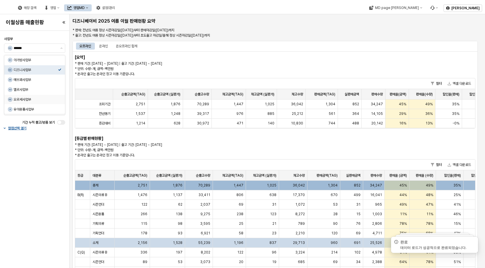
click at [48, 180] on div "**********" at bounding box center [35, 149] width 66 height 233
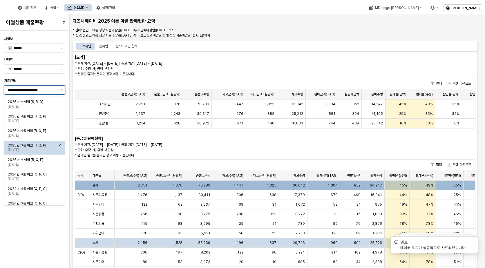
click at [64, 87] on button "제안 사항 표시" at bounding box center [61, 90] width 7 height 9
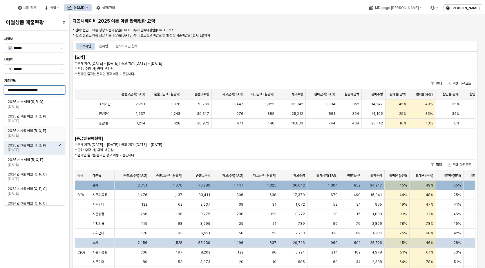
click at [41, 130] on div "2025년 가을 이월 [R, Q, P]" at bounding box center [33, 131] width 50 height 5
type input "**********"
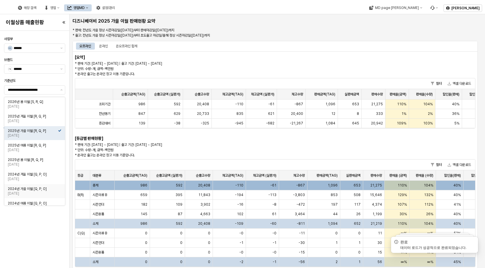
click at [18, 244] on div "**********" at bounding box center [35, 149] width 66 height 233
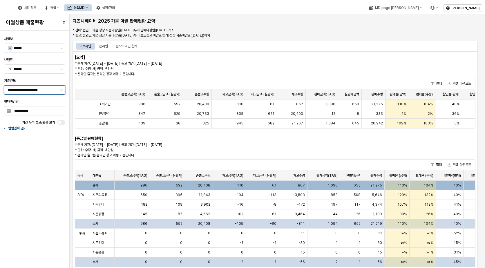
click at [63, 91] on button "제안 사항 표시" at bounding box center [61, 90] width 7 height 9
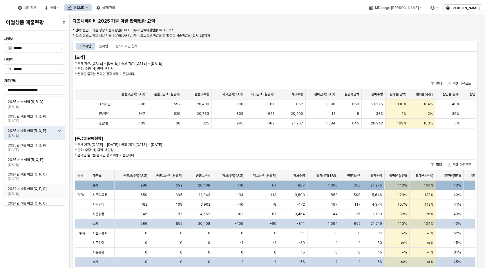
click at [43, 232] on div "**********" at bounding box center [35, 149] width 66 height 233
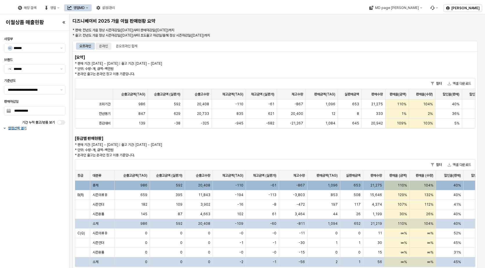
click at [108, 45] on div "온라인" at bounding box center [103, 46] width 9 height 7
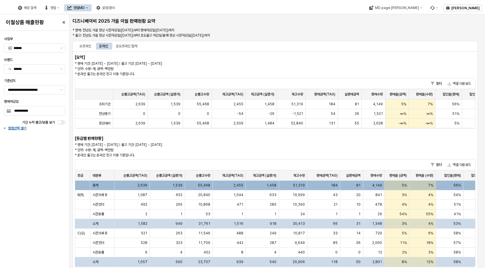
click at [86, 39] on div "* 판매: 전년도 가을 정상 시즌마감일(2025-02-15)부터 판매마감일(2025-08-24)까지 * 출고: 전년도 가을 정상 시즌마감일(2…" at bounding box center [241, 33] width 342 height 14
click at [88, 45] on div "오프라인" at bounding box center [86, 46] width 12 height 7
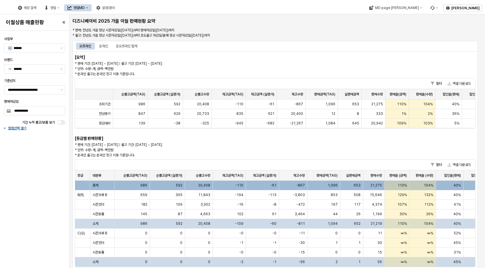
click at [249, 57] on div "[요약] * 판매 기간: 2025-02-15 ~ 2025-08-24 | 출고 기간: 2025-02-15 ~ 2025-08-24 * 단위: 수량…" at bounding box center [275, 163] width 405 height 224
click at [105, 47] on div "온라인" at bounding box center [103, 46] width 9 height 7
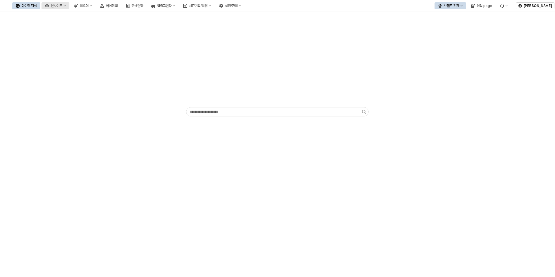
click at [69, 7] on button "인사이트" at bounding box center [56, 5] width 28 height 7
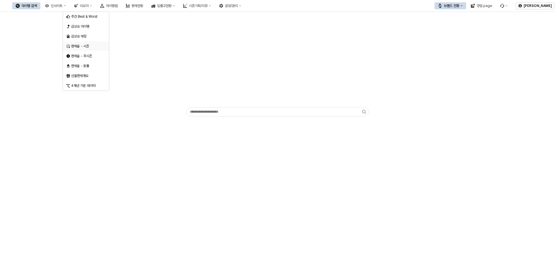
click at [84, 46] on div "판매율 - 시즌" at bounding box center [86, 46] width 31 height 5
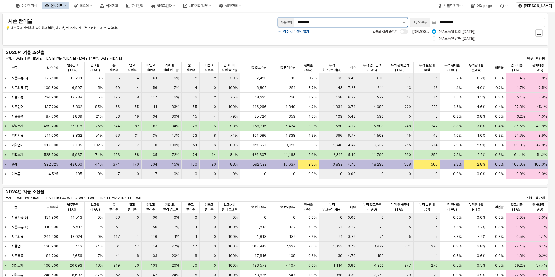
click at [405, 23] on button "제안 사항 표시" at bounding box center [404, 22] width 7 height 9
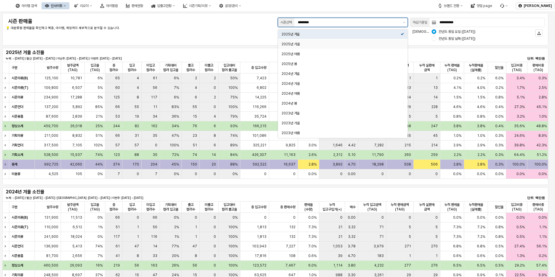
click at [370, 45] on div "2025년 가을" at bounding box center [341, 44] width 119 height 5
type input "********"
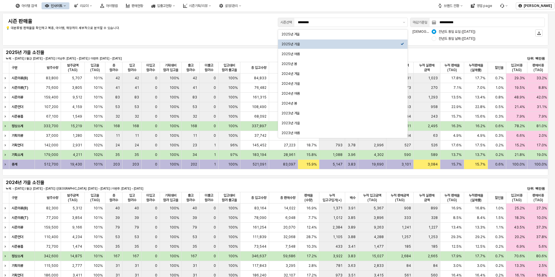
click at [210, 28] on p "💡 대분류별 판매율을 확인하고 복종, 아이템, 매장까지 세부적으로 분석할 수 있습니다." at bounding box center [118, 28] width 225 height 5
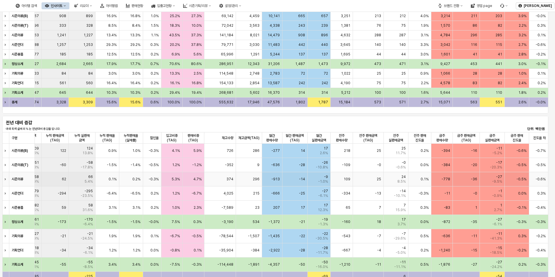
scroll to position [277, 0]
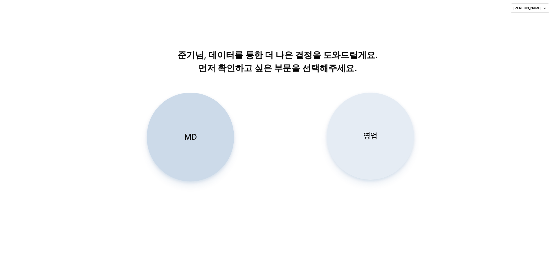
click at [385, 135] on div "영업" at bounding box center [370, 136] width 82 height 86
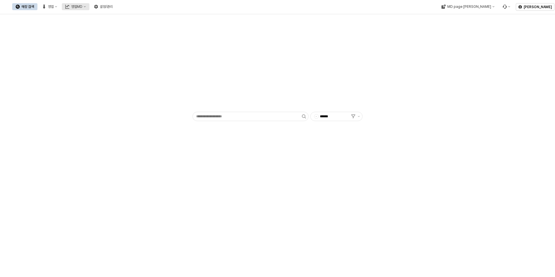
click at [82, 6] on div "영업MD" at bounding box center [76, 7] width 11 height 4
click at [138, 57] on div "이월 매출현황" at bounding box center [137, 57] width 31 height 5
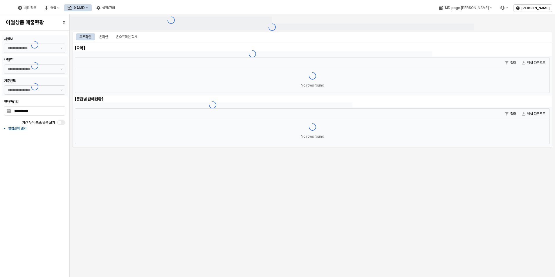
type input "******"
type input "***"
type input "**********"
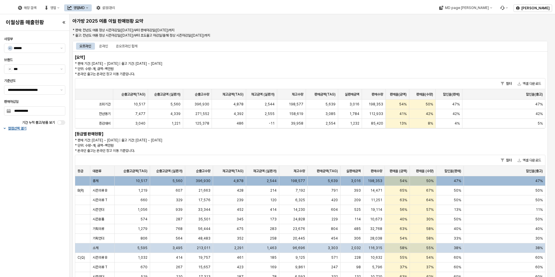
click at [42, 212] on div "**********" at bounding box center [35, 153] width 66 height 241
click at [268, 58] on div "[요약] * 판매 기간: 2024-10-15 ~ 2025-08-24 | 출고 기간: 2024-10-15 ~ 2025-04-30 * 단위: 수량…" at bounding box center [310, 221] width 475 height 340
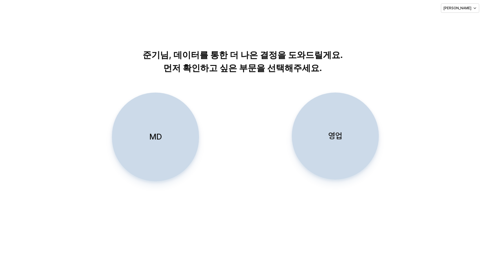
click at [146, 159] on div "MD" at bounding box center [156, 137] width 82 height 88
click at [151, 133] on p "MD" at bounding box center [155, 136] width 12 height 11
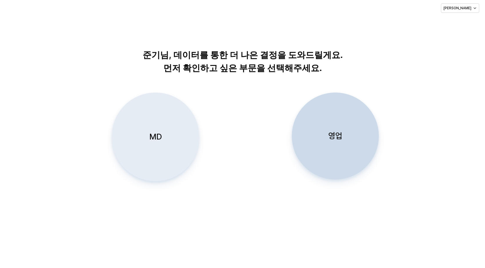
click at [156, 127] on div "MD" at bounding box center [156, 137] width 82 height 88
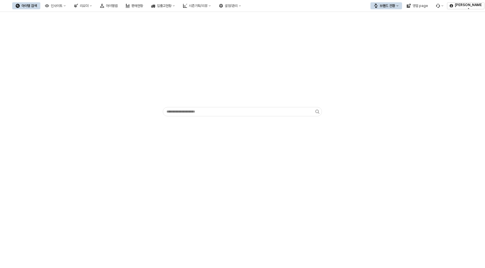
click at [395, 5] on div "브랜드 전환" at bounding box center [387, 6] width 15 height 4
click at [389, 35] on div "디즈니" at bounding box center [391, 36] width 35 height 5
click at [75, 12] on div "App Frame" at bounding box center [242, 66] width 485 height 109
click at [62, 5] on div "인사이트" at bounding box center [57, 6] width 12 height 4
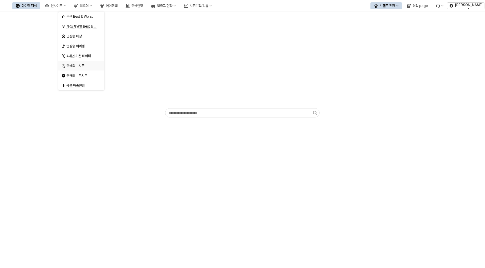
click at [93, 65] on div "판매율 - 시즌" at bounding box center [81, 66] width 31 height 5
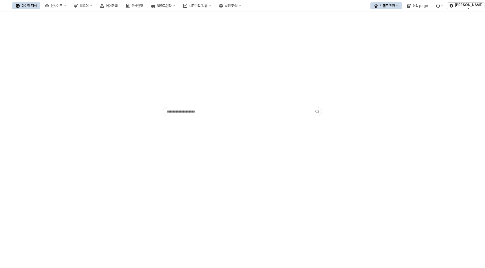
click at [394, 6] on div "브랜드 전환" at bounding box center [387, 6] width 15 height 4
click at [383, 36] on div "디즈니" at bounding box center [391, 36] width 35 height 5
click at [62, 6] on div "인사이트" at bounding box center [57, 6] width 12 height 4
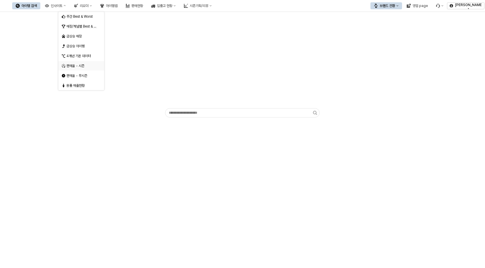
click at [75, 64] on div "판매율 - 시즌" at bounding box center [81, 66] width 31 height 5
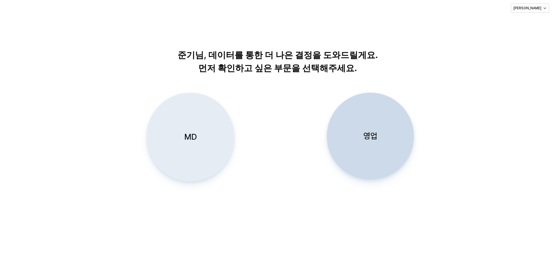
click at [199, 135] on div "MD" at bounding box center [190, 137] width 82 height 88
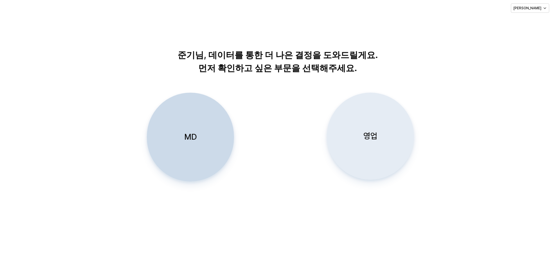
click at [374, 138] on p "영업" at bounding box center [370, 136] width 14 height 11
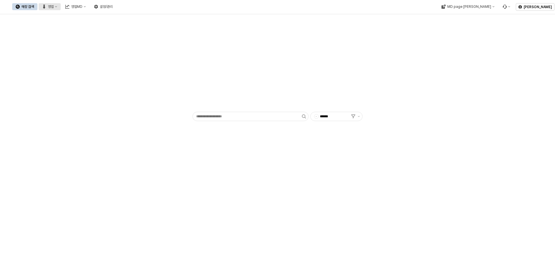
click at [57, 7] on icon "영업" at bounding box center [56, 7] width 2 height 2
click at [82, 5] on div "영업MD" at bounding box center [76, 7] width 11 height 4
click at [136, 77] on div "채널별 매출현황" at bounding box center [137, 76] width 31 height 5
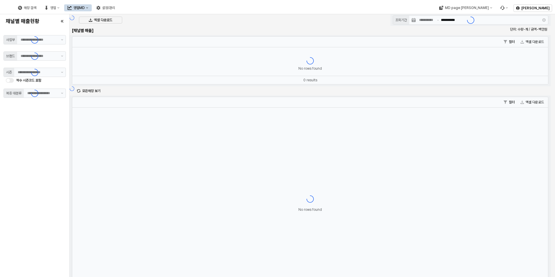
type input "******"
type input "***"
type input "**"
type input "******"
type input "**********"
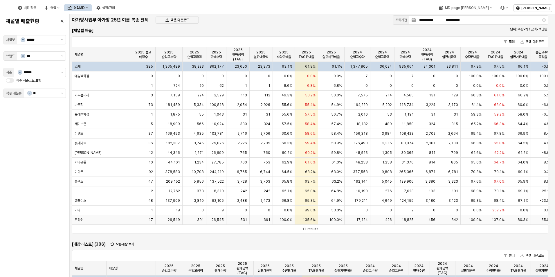
click at [319, 222] on div "100.0%" at bounding box center [331, 220] width 27 height 10
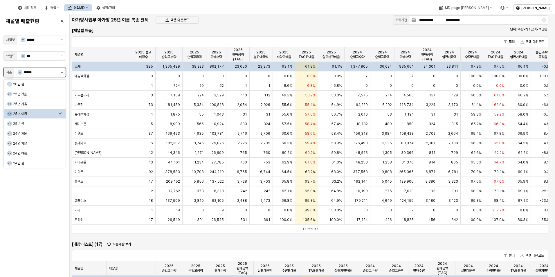
click at [64, 73] on button "제안 사항 표시" at bounding box center [62, 72] width 7 height 9
click at [50, 217] on div "채널별 매출현황 사업부 A1 ****** 브랜드 01 *** 시즌 S3 ****** 짝수 시즌코드 포함 복종 대분류 - **" at bounding box center [34, 146] width 62 height 258
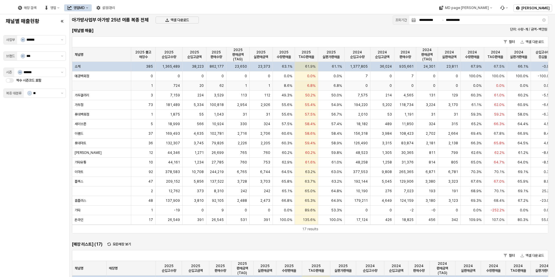
click at [108, 87] on div "App Frame" at bounding box center [101, 86] width 59 height 10
click at [336, 59] on div "2025 실판가판매율 2025 실판가판매율" at bounding box center [331, 54] width 27 height 15
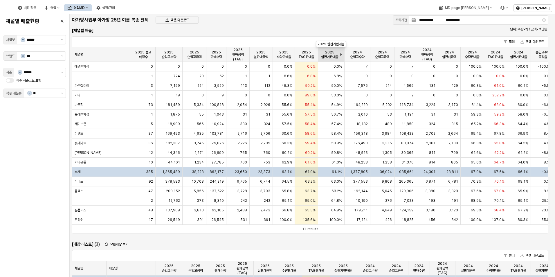
click at [337, 56] on div "2025 실판가판매율 2025 실판가판매율" at bounding box center [331, 54] width 27 height 15
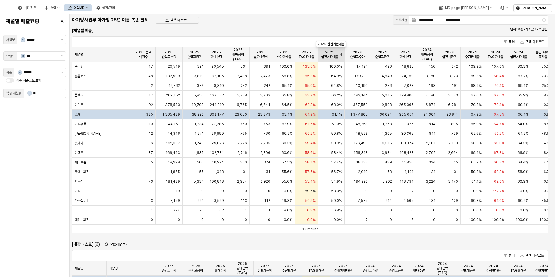
click at [334, 53] on div "2025 실판가판매율 2025 실판가판매율" at bounding box center [331, 54] width 27 height 15
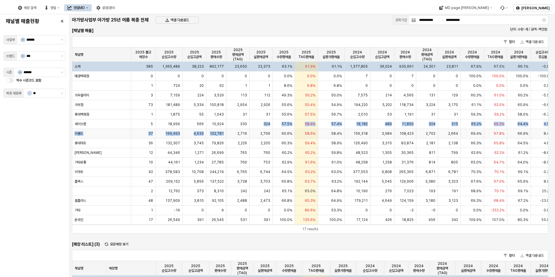
drag, startPoint x: 256, startPoint y: 127, endPoint x: 239, endPoint y: 130, distance: 17.8
click at [239, 130] on div "소계 385 1,365,489 38,223 862,177 23,650 23,373 63.1% 61.9% 61.1% 1,377,805 36,02…" at bounding box center [420, 143] width 697 height 163
click at [42, 149] on div "채널별 매출현황 사업부 A1 ****** 브랜드 01 *** 시즌 S3 ****** 짝수 시즌코드 포함 복종 대분류 - **" at bounding box center [34, 146] width 62 height 258
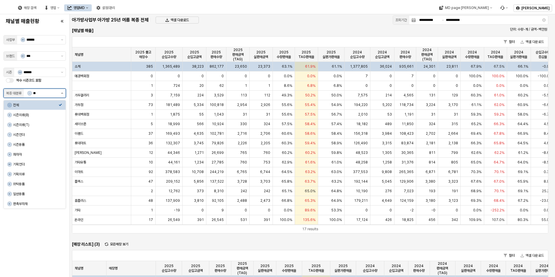
click at [64, 93] on button "제안 사항 표시" at bounding box center [62, 93] width 7 height 9
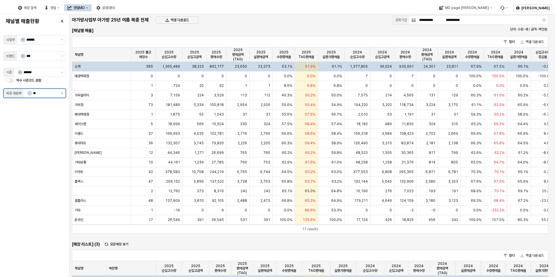
click at [64, 91] on button "제안 사항 표시" at bounding box center [62, 93] width 7 height 9
drag, startPoint x: 53, startPoint y: 201, endPoint x: 51, endPoint y: 199, distance: 3.4
click at [52, 200] on div "채널별 매출현황 사업부 A1 ****** 브랜드 01 *** 시즌 S3 ****** 짝수 시즌코드 포함 복종 대분류 - **" at bounding box center [34, 146] width 62 height 258
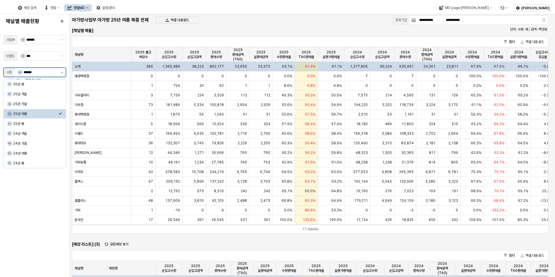
click at [61, 72] on button "제안 사항 표시" at bounding box center [62, 72] width 7 height 9
click at [28, 95] on div "25년 겨울" at bounding box center [36, 94] width 46 height 5
type input "******"
type input "**********"
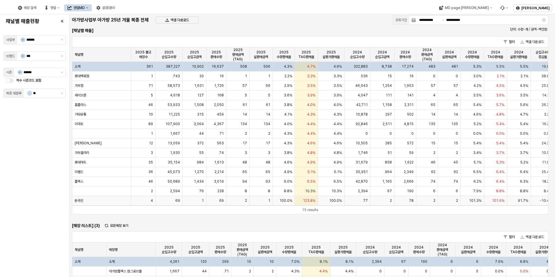
click at [304, 200] on span "123.8%" at bounding box center [309, 200] width 12 height 5
click at [223, 200] on span "69" at bounding box center [221, 200] width 5 height 5
click at [222, 199] on span "69" at bounding box center [221, 200] width 5 height 5
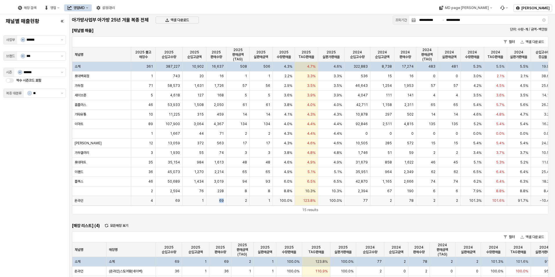
click at [221, 199] on span "69" at bounding box center [221, 200] width 5 height 5
click at [185, 203] on div "1" at bounding box center [195, 201] width 24 height 10
click at [183, 202] on div "1" at bounding box center [195, 201] width 24 height 10
click at [219, 203] on div "69" at bounding box center [216, 201] width 20 height 10
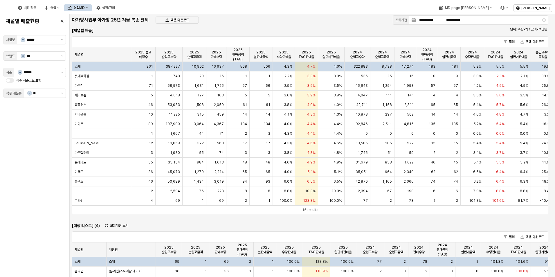
scroll to position [0, 1]
drag, startPoint x: 249, startPoint y: 201, endPoint x: 258, endPoint y: 200, distance: 9.0
click at [249, 201] on div "1" at bounding box center [260, 201] width 23 height 10
click at [260, 199] on div "1" at bounding box center [260, 201] width 23 height 10
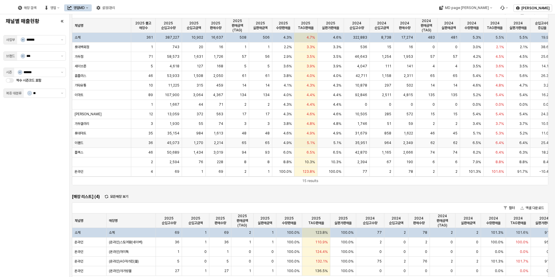
scroll to position [0, 0]
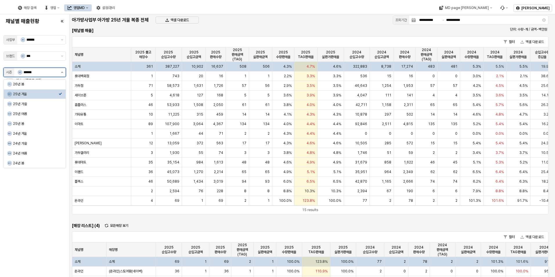
click at [61, 69] on button "제안 사항 표시" at bounding box center [62, 72] width 7 height 9
click at [51, 184] on div "채널별 매출현황 사업부 A1 ****** 브랜드 01 *** 시즌 S7 ****** 짝수 시즌코드 포함 복종 대분류 - **" at bounding box center [34, 146] width 62 height 258
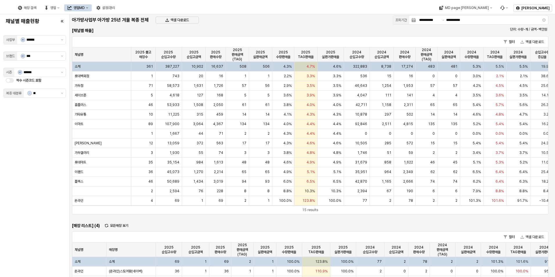
click at [257, 69] on div "506" at bounding box center [260, 67] width 23 height 10
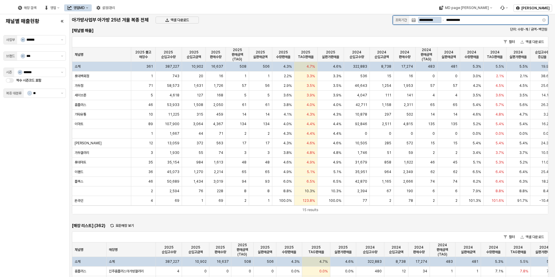
click at [420, 20] on input "**********" at bounding box center [430, 20] width 24 height 6
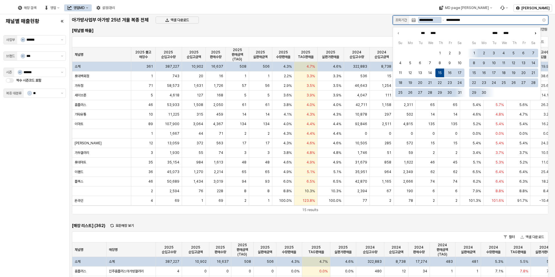
click at [536, 33] on icon "Next month" at bounding box center [535, 33] width 1 height 1
type input "****"
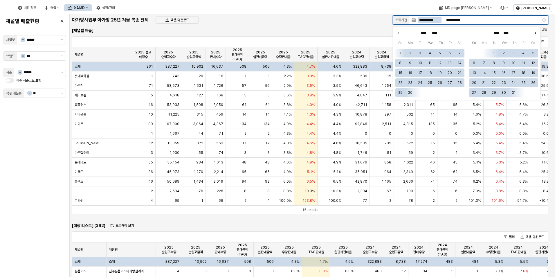
click at [535, 33] on icon "Next month" at bounding box center [535, 33] width 1 height 1
type input "****"
type input "******"
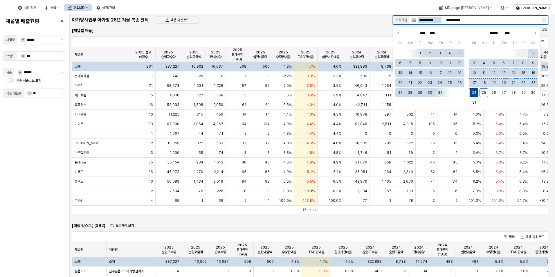
click at [523, 51] on button "1" at bounding box center [523, 53] width 9 height 9
type input "**********"
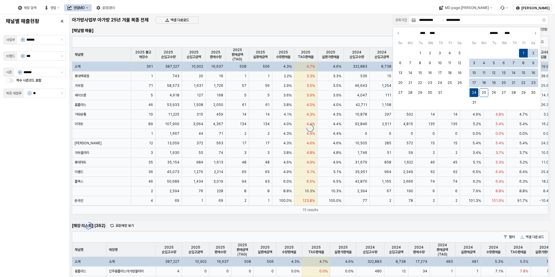
click at [310, 22] on div "아가방사업부 아가방 25년 겨울 복종 전체 엑셀 다운로드" at bounding box center [230, 20] width 321 height 12
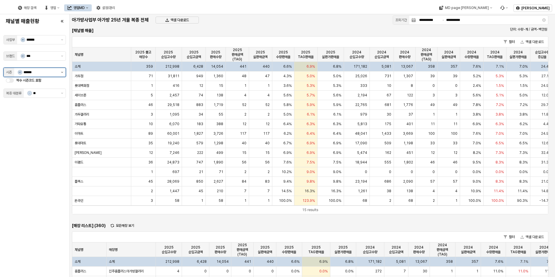
click at [61, 71] on button "제안 사항 표시" at bounding box center [62, 72] width 7 height 9
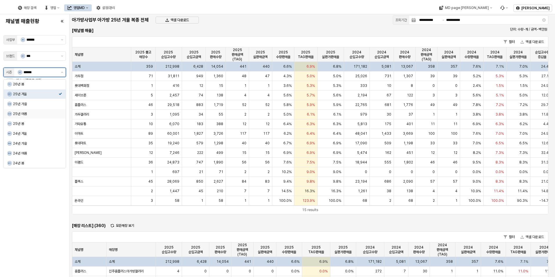
click at [55, 111] on div "25년 여름" at bounding box center [36, 113] width 46 height 5
type input "******"
type input "**********"
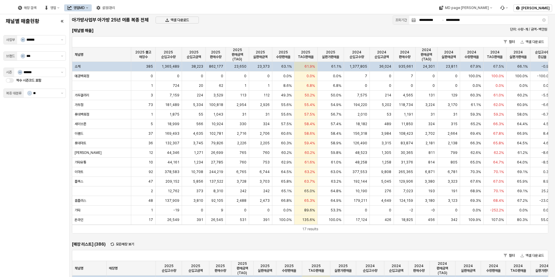
click at [48, 179] on div "채널별 매출현황 사업부 A1 ****** 브랜드 01 *** 시즌 S3 ****** 짝수 시즌코드 포함 복종 대분류 - **" at bounding box center [34, 146] width 62 height 258
click at [87, 84] on div "App Frame" at bounding box center [101, 86] width 59 height 10
click at [268, 85] on span "1" at bounding box center [269, 85] width 2 height 5
click at [260, 192] on div "242" at bounding box center [260, 191] width 23 height 10
click at [259, 192] on div "242" at bounding box center [260, 191] width 23 height 10
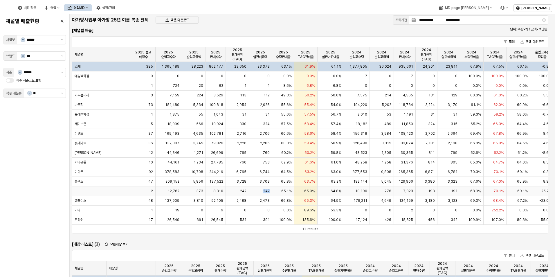
click at [259, 192] on div "242" at bounding box center [260, 191] width 23 height 10
drag, startPoint x: 259, startPoint y: 192, endPoint x: 240, endPoint y: 185, distance: 20.5
click at [240, 185] on div "소계 385 1,365,489 38,223 862,177 23,650 23,373 63.1% 61.9% 61.1% 1,377,805 36,02…" at bounding box center [420, 143] width 697 height 163
click at [94, 178] on div "플렉스" at bounding box center [101, 182] width 59 height 10
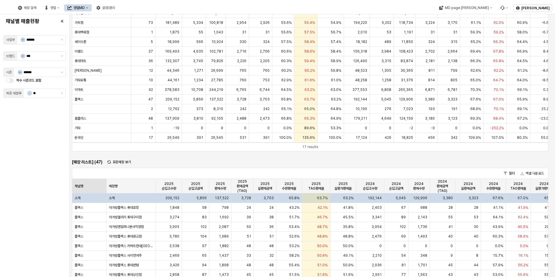
scroll to position [87, 0]
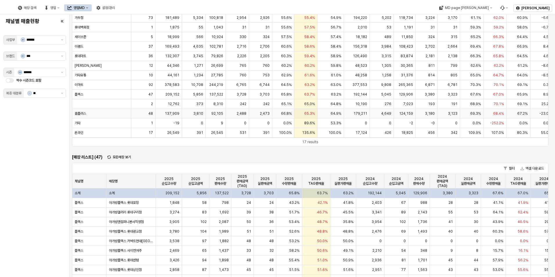
click at [90, 115] on div "홈플러스" at bounding box center [101, 114] width 59 height 10
click at [77, 114] on span "홈플러스" at bounding box center [81, 113] width 12 height 5
drag, startPoint x: 77, startPoint y: 114, endPoint x: 82, endPoint y: 123, distance: 10.1
click at [82, 123] on div "기타" at bounding box center [101, 123] width 59 height 10
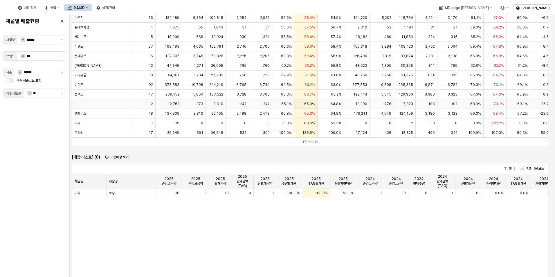
click at [82, 103] on div "App Frame" at bounding box center [101, 104] width 59 height 10
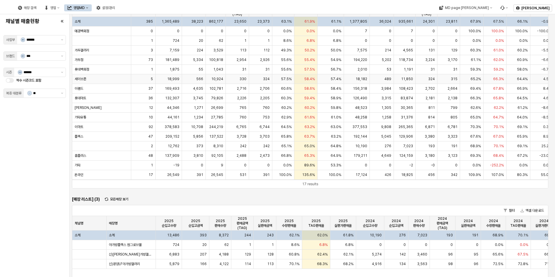
scroll to position [0, 0]
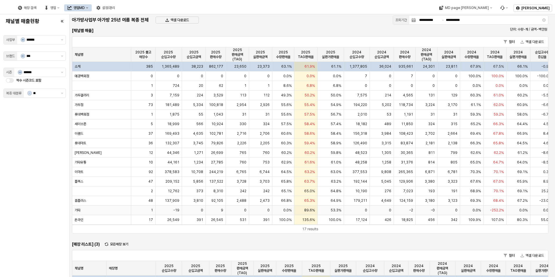
click at [97, 205] on div "기타" at bounding box center [101, 210] width 59 height 10
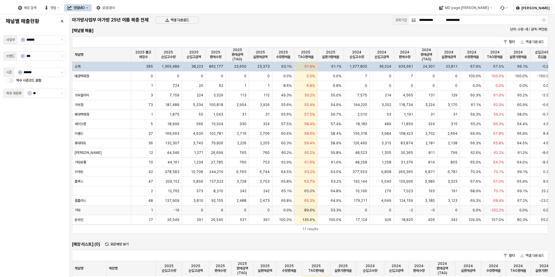
click at [94, 210] on div "기타" at bounding box center [101, 210] width 59 height 10
click at [75, 206] on div "기타" at bounding box center [101, 210] width 59 height 10
click at [76, 209] on span "기타" at bounding box center [78, 210] width 6 height 5
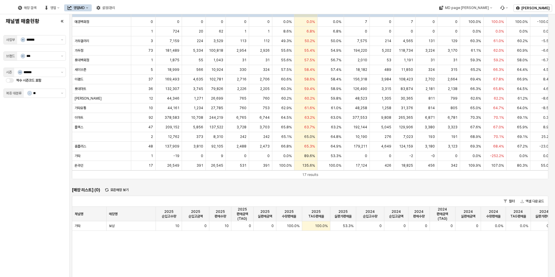
scroll to position [29, 0]
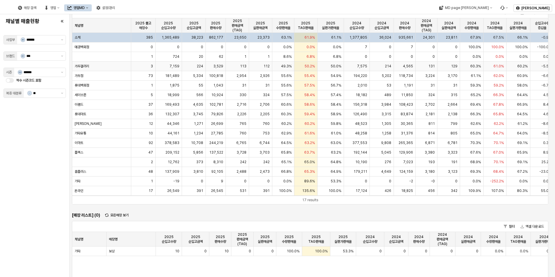
click at [80, 67] on span "가두갤러리" at bounding box center [82, 66] width 15 height 5
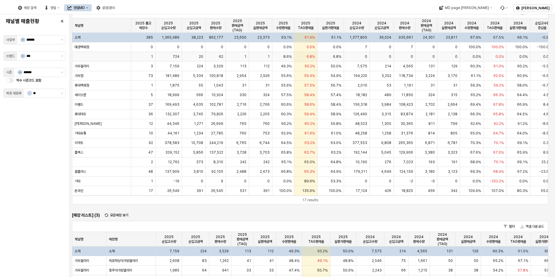
click at [86, 56] on div "App Frame" at bounding box center [101, 57] width 59 height 10
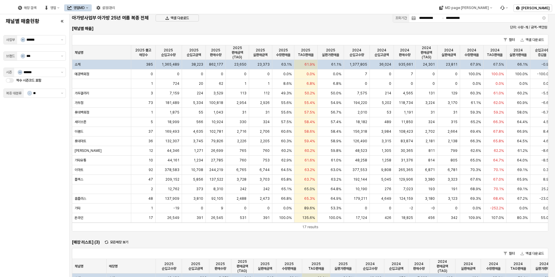
scroll to position [0, 0]
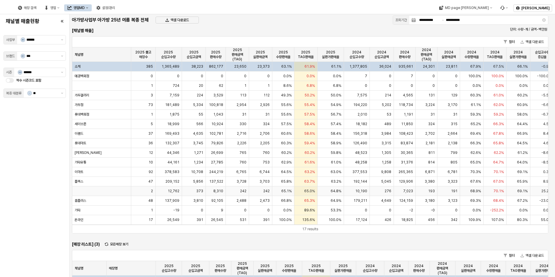
click at [85, 190] on div "App Frame" at bounding box center [101, 191] width 59 height 10
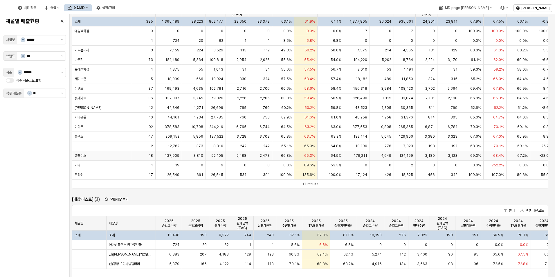
scroll to position [116, 0]
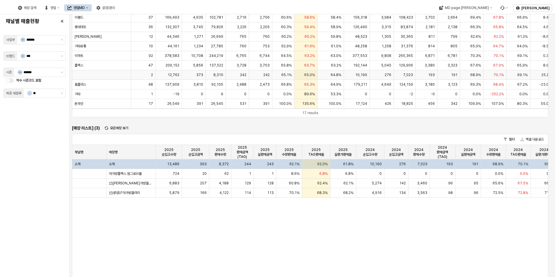
drag, startPoint x: 75, startPoint y: 75, endPoint x: 75, endPoint y: 79, distance: 3.8
click at [75, 76] on div "App Frame" at bounding box center [101, 75] width 59 height 10
click at [82, 68] on div "플렉스" at bounding box center [101, 66] width 59 height 10
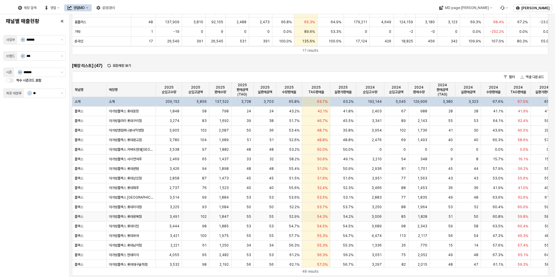
scroll to position [0, 0]
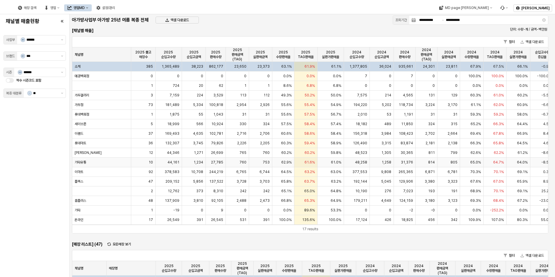
click at [89, 160] on div "기타유통" at bounding box center [101, 163] width 59 height 10
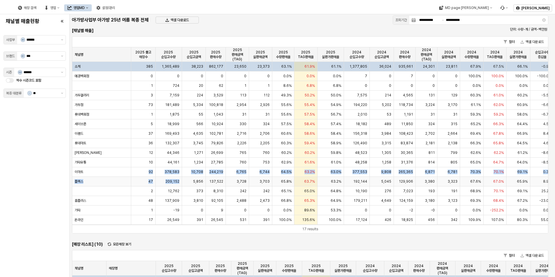
drag, startPoint x: 134, startPoint y: 176, endPoint x: 190, endPoint y: 181, distance: 56.6
click at [190, 181] on div "소계 385 1,365,489 38,223 862,177 23,650 23,373 63.1% 61.9% 61.1% 1,377,805 36,02…" at bounding box center [420, 143] width 697 height 163
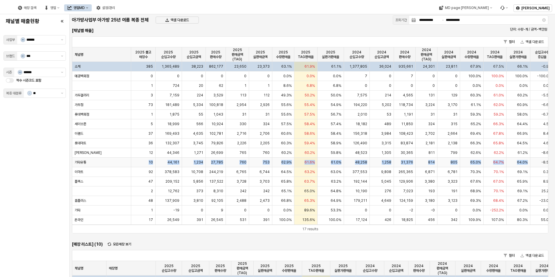
drag, startPoint x: 190, startPoint y: 181, endPoint x: 536, endPoint y: 160, distance: 346.0
click at [536, 160] on div "기타유통 10 44,161 1,234 27,785 760 753 62.9% 61.6% 61.0% 48,258 1,258 31,376 814 8…" at bounding box center [420, 163] width 697 height 10
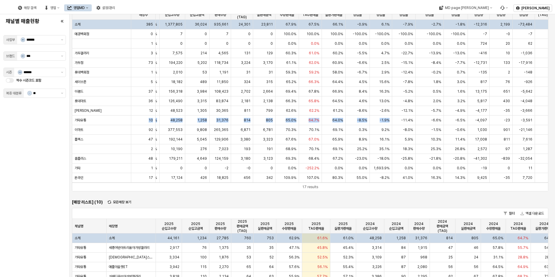
scroll to position [178, 0]
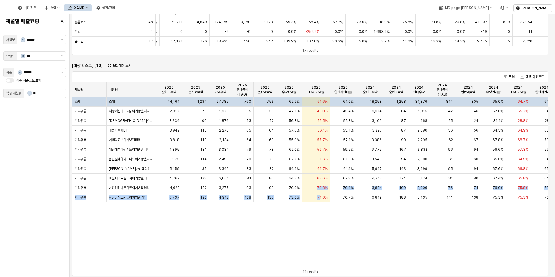
drag, startPoint x: 310, startPoint y: 187, endPoint x: 319, endPoint y: 213, distance: 27.4
click at [319, 213] on div "채널명 채널명 매장명 매장명 2025 순입고수량 2025 순입고수량 2025 순입고금액 2025 순입고금액 2025 판매수량 2025 판매수량…" at bounding box center [310, 174] width 476 height 185
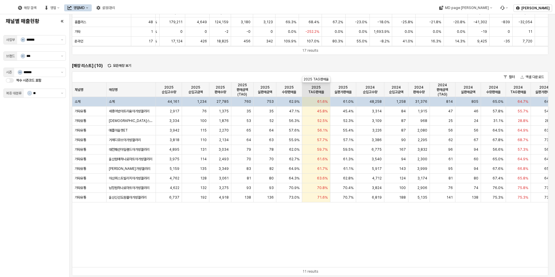
click at [318, 91] on div "2025 TAG판매율 2025 TAG판매율" at bounding box center [316, 89] width 28 height 15
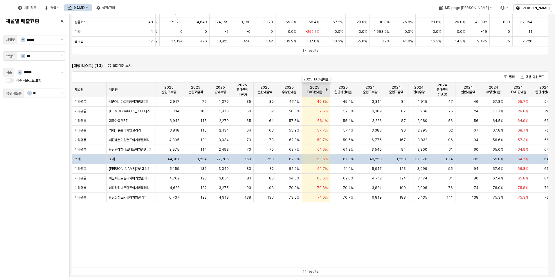
click at [318, 91] on div "2025 TAG판매율 2025 TAG판매율" at bounding box center [316, 89] width 28 height 15
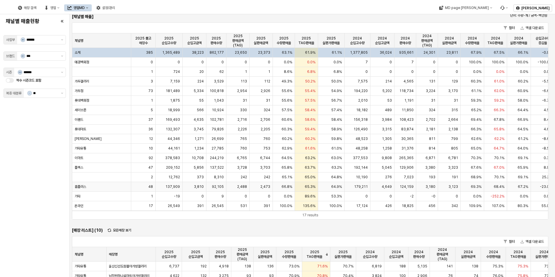
scroll to position [0, 0]
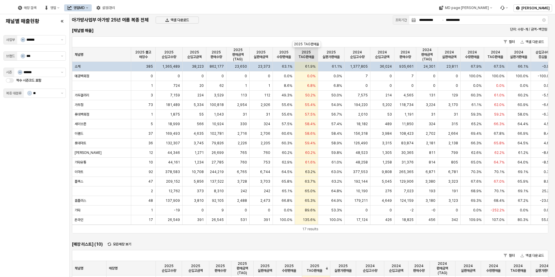
click at [312, 55] on div "2025 TAG판매율 2025 TAG판매율" at bounding box center [306, 54] width 23 height 15
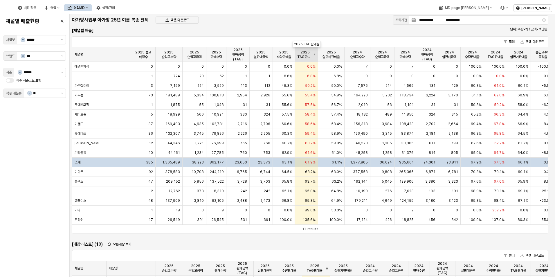
click at [309, 56] on div "2025 TAG판매율 2025 TAG판매율" at bounding box center [306, 54] width 23 height 15
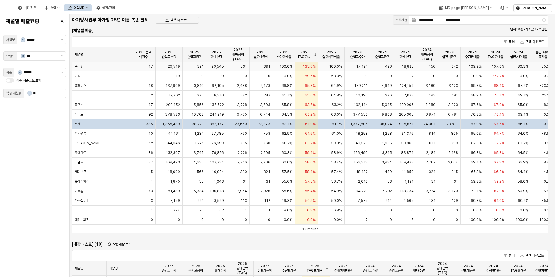
click at [261, 65] on div "391" at bounding box center [261, 67] width 23 height 10
click at [178, 67] on span "26,549" at bounding box center [174, 66] width 12 height 5
drag, startPoint x: 208, startPoint y: 73, endPoint x: 221, endPoint y: 69, distance: 14.2
click at [221, 69] on div "온라인 17 26,549 391 26,545 531 391 100.0% 135.6% 100.0% 17,124 426 18,825 456 342…" at bounding box center [420, 67] width 697 height 10
click at [221, 69] on div "26,545" at bounding box center [216, 67] width 20 height 10
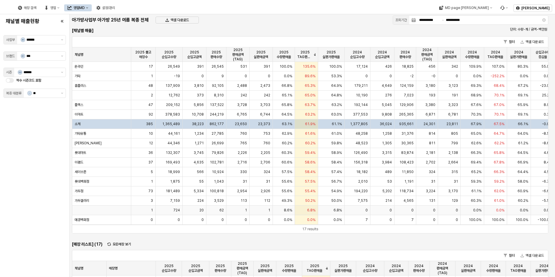
click at [155, 208] on div "1 724 20 62 1 1 8.6% 6.8% 6.8% 0 0 0 0 0 0.0% 0.0% 0.0% 0.0% 0.0% 0.0%" at bounding box center [420, 210] width 697 height 10
click at [136, 94] on div "2" at bounding box center [143, 96] width 24 height 10
click at [85, 76] on div "기타" at bounding box center [101, 76] width 59 height 10
click at [90, 180] on div "롯데백화점" at bounding box center [101, 182] width 59 height 10
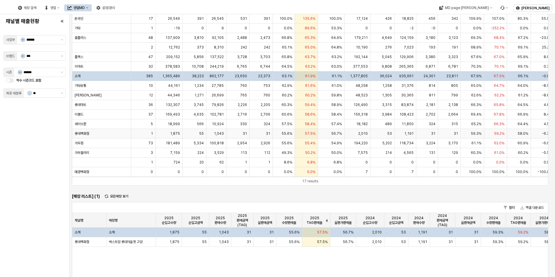
scroll to position [58, 0]
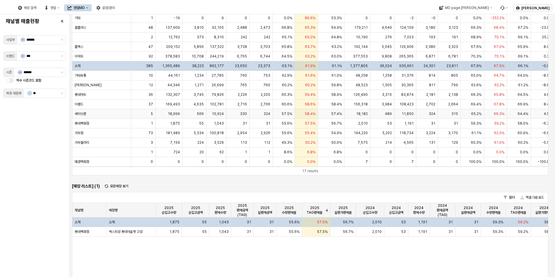
click at [108, 111] on div "세이브존" at bounding box center [101, 114] width 59 height 10
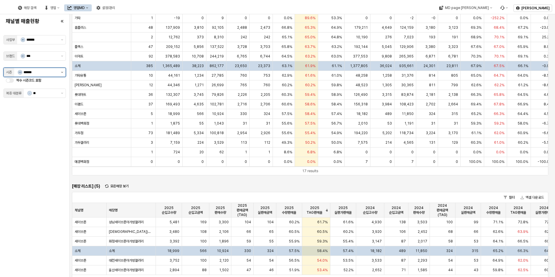
click at [62, 70] on button "제안 사항 표시" at bounding box center [62, 72] width 7 height 9
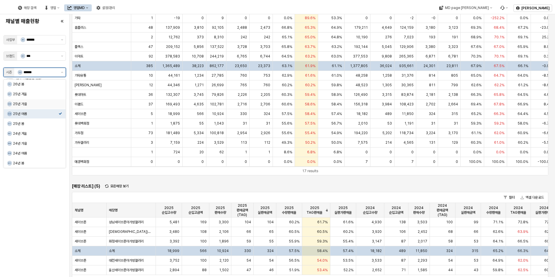
click at [60, 102] on div "Select an option" at bounding box center [60, 103] width 3 height 5
type input "******"
type input "**********"
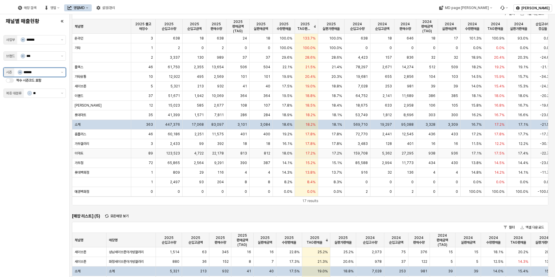
scroll to position [0, 0]
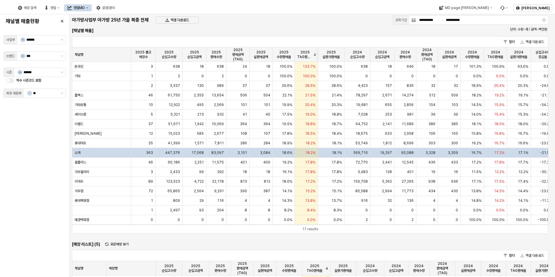
click at [318, 55] on div "App Frame" at bounding box center [318, 54] width 0 height 15
click at [311, 55] on div "2025 TAG판매율 2025 TAG판매율" at bounding box center [306, 54] width 23 height 15
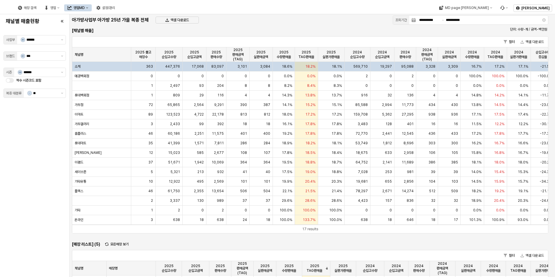
click at [22, 192] on div "채널별 매출현황 사업부 A1 ****** 브랜드 01 *** 시즌 S5 ****** 짝수 시즌코드 포함 복종 대분류 - **" at bounding box center [34, 146] width 62 height 258
click at [511, 9] on button "Menu item 6" at bounding box center [504, 7] width 15 height 7
click at [526, 27] on div "문의 내역 확인하기" at bounding box center [528, 28] width 31 height 5
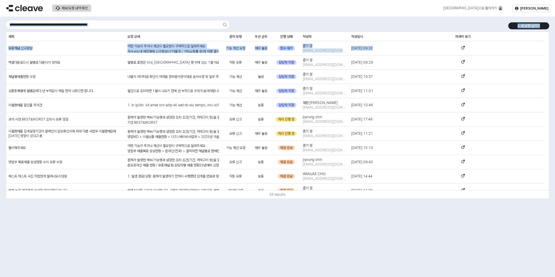
drag, startPoint x: 551, startPoint y: 54, endPoint x: 553, endPoint y: 65, distance: 11.2
click at [553, 65] on div "+ 새 요청 남기기 제목 제목 요청 상세 요청 상세 문의 유형 문의 유형 우선 순위 우선 순위 진행 상태 진행 상태 작성자 작성자 작성일시 작…" at bounding box center [277, 110] width 555 height 186
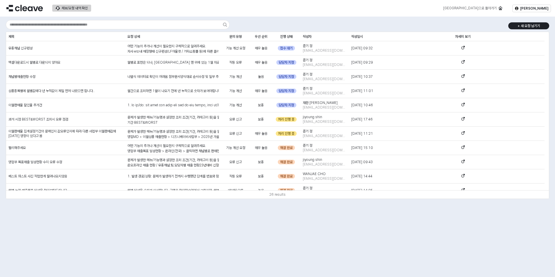
drag, startPoint x: 553, startPoint y: 65, endPoint x: 439, endPoint y: 23, distance: 120.9
click at [439, 23] on div "+ 새 요청 남기기 제목 제목 요청 상세 요청 상세 문의 유형 문의 유형 우선 순위 우선 순위 진행 상태 진행 상태 작성자 작성자 작성일시 작…" at bounding box center [277, 109] width 548 height 181
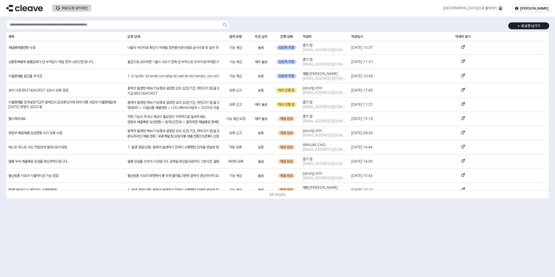
click at [107, 241] on div "+ 새 요청 남기기 제목 제목 요청 상세 요청 상세 문의 유형 문의 유형 우선 순위 우선 순위 진행 상태 진행 상태 작성자 작성자 작성일시 작…" at bounding box center [277, 147] width 555 height 260
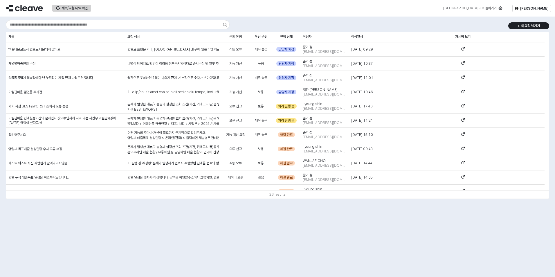
scroll to position [0, 0]
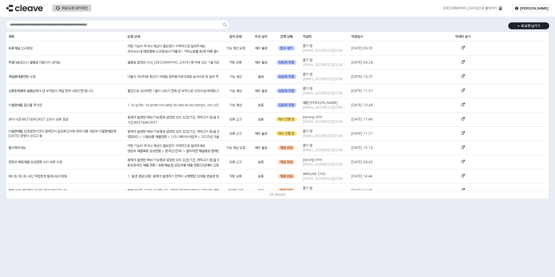
click at [117, 249] on div "+ 새 요청 남기기 제목 제목 요청 상세 요청 상세 문의 유형 문의 유형 우선 순위 우선 순위 진행 상태 진행 상태 작성자 작성자 작성일시 작…" at bounding box center [277, 147] width 555 height 260
drag, startPoint x: 151, startPoint y: 145, endPoint x: 147, endPoint y: 143, distance: 4.6
click at [148, 143] on div "어떤 기능의 추가나 개선이 필요한지 구체적으로 알려주세요. 영업부 매출목표 달성현황 > 온라인(전국) > 클릭하면 채널별로 판매현황이 나와야하…" at bounding box center [172, 193] width 91 height 101
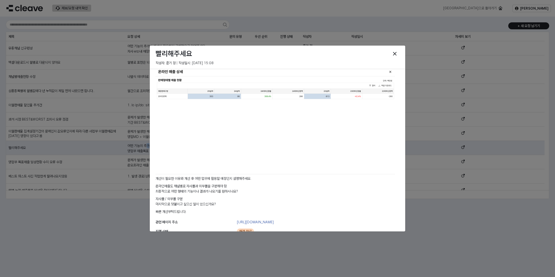
scroll to position [116, 0]
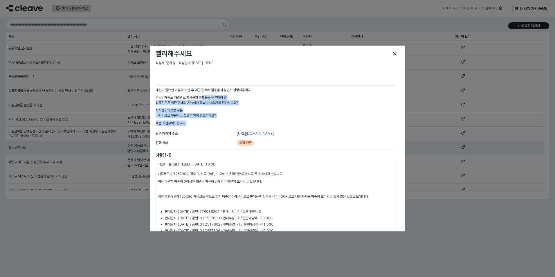
drag, startPoint x: 202, startPoint y: 97, endPoint x: 187, endPoint y: 129, distance: 34.8
click at [187, 129] on div "어떤 기능의 추가나 개선이 필요한지 구체적으로 알려주세요. 영업부 매출목표 달성현황 > 온라인(전국) > 클릭하면 채널별로 판매현황이 나와야하…" at bounding box center [275, 42] width 244 height 174
drag, startPoint x: 186, startPoint y: 128, endPoint x: 205, endPoint y: 96, distance: 37.0
click at [205, 96] on div "어떤 기능의 추가나 개선이 필요한지 구체적으로 알려주세요. 영업부 매출목표 달성현황 > 온라인(전국) > 클릭하면 채널별로 판매현황이 나와야하…" at bounding box center [275, 42] width 239 height 171
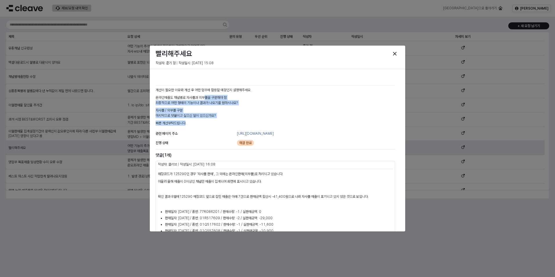
click at [205, 96] on p "온라인매출도 채널별로 자사몰과 외부몰을 구분해야 함" at bounding box center [275, 97] width 239 height 5
drag, startPoint x: 194, startPoint y: 125, endPoint x: 194, endPoint y: 132, distance: 7.3
click at [194, 132] on div "어떤 기능의 추가나 개선이 필요한지 구체적으로 알려주세요. 영업부 매출목표 달성현황 > 온라인(전국) > 클릭하면 채널별로 판매현황이 나와야하…" at bounding box center [277, 157] width 248 height 404
click at [194, 131] on div "관련 페이지 주소" at bounding box center [195, 134] width 79 height 6
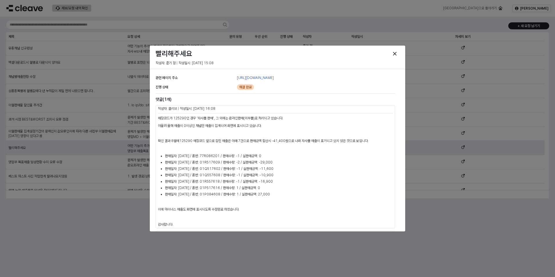
scroll to position [174, 0]
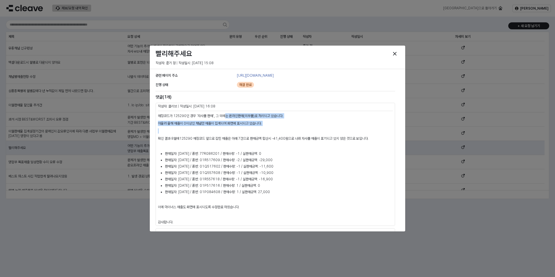
drag, startPoint x: 225, startPoint y: 128, endPoint x: 224, endPoint y: 134, distance: 5.8
click at [224, 134] on div "매장코드가 125290인 경우 '자사몰 판매', 그 외에는 온라인판매(외부몰)로 처리되고 있습니다. 아울러 올해 매출이 0이상인 채널만 매출이…" at bounding box center [275, 168] width 235 height 111
click at [224, 135] on div "매장코드가 125290인 경우 '자사몰 판매', 그 외에는 온라인판매(외부몰)로 처리되고 있습니다. 아울러 올해 매출이 0이상인 채널만 매출이…" at bounding box center [275, 168] width 235 height 111
click at [223, 135] on div "매장코드가 125290인 경우 '자사몰 판매', 그 외에는 온라인판매(외부몰)로 처리되고 있습니다. 아울러 올해 매출이 0이상인 채널만 매출이…" at bounding box center [275, 168] width 235 height 111
click at [395, 53] on icon "Close" at bounding box center [394, 53] width 3 height 3
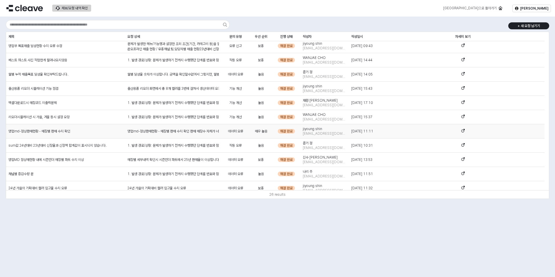
scroll to position [221, 0]
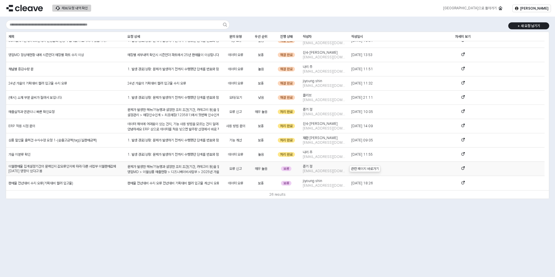
click at [461, 168] on icon "App Frame" at bounding box center [462, 167] width 3 height 3
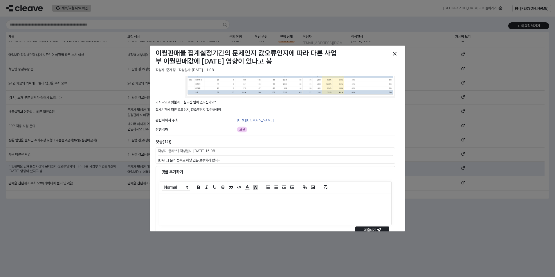
scroll to position [284, 0]
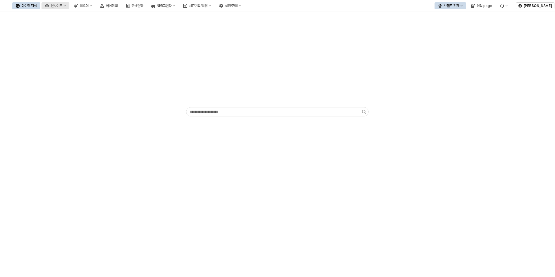
click at [62, 4] on div "인사이트" at bounding box center [57, 6] width 12 height 4
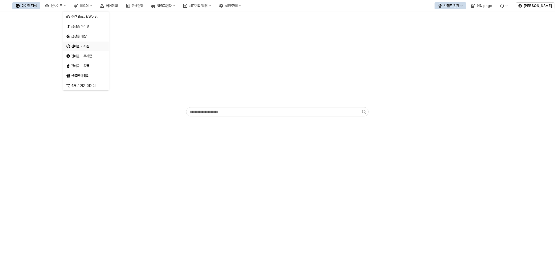
click at [87, 45] on div "판매율 - 시즌" at bounding box center [86, 46] width 31 height 5
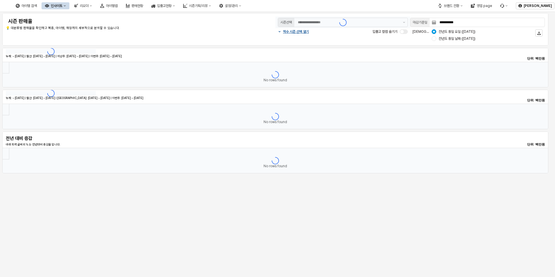
type input "********"
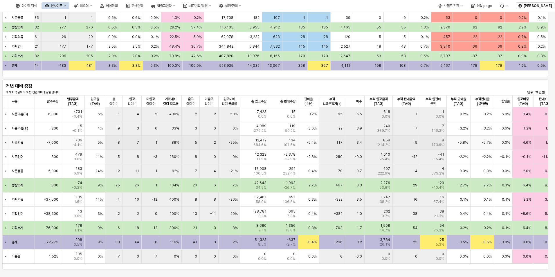
scroll to position [277, 0]
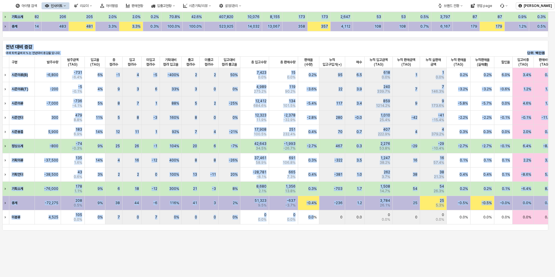
drag, startPoint x: 313, startPoint y: 222, endPoint x: 459, endPoint y: 244, distance: 147.7
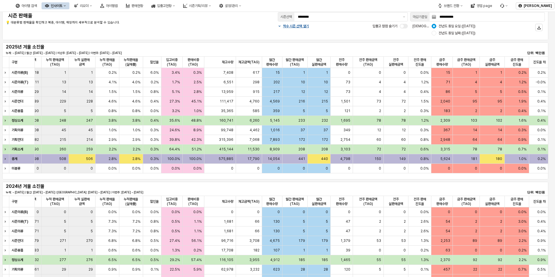
scroll to position [0, 0]
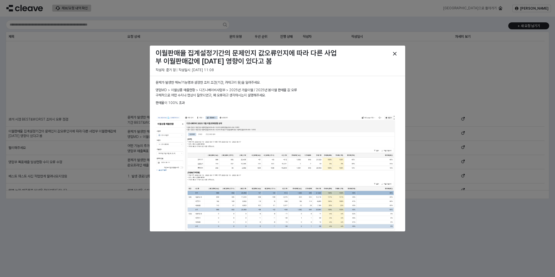
scroll to position [221, 0]
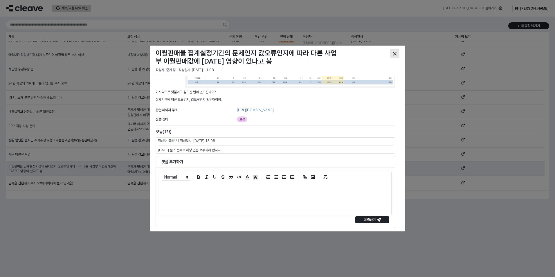
click at [395, 52] on div "Close" at bounding box center [394, 53] width 9 height 9
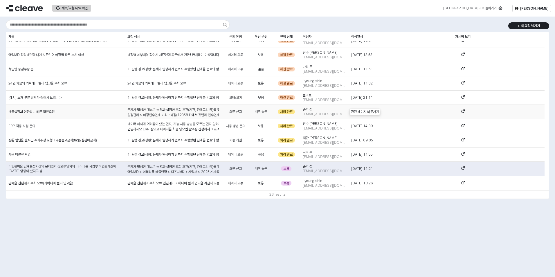
click at [463, 111] on icon "App Frame" at bounding box center [462, 110] width 3 height 3
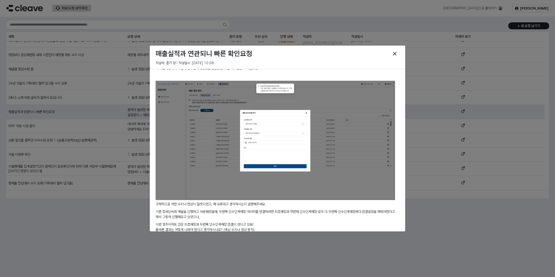
scroll to position [0, 0]
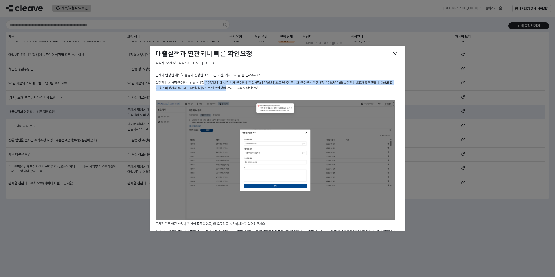
drag, startPoint x: 225, startPoint y: 86, endPoint x: 205, endPoint y: 84, distance: 20.5
click at [205, 84] on p "설정관리 > 매장인수인계 > 최초매장(123581)에서 첫번째 인수인계 진행매장(126634)되고 난 후, 두번째 인수인게 진행매장(12685…" at bounding box center [275, 85] width 239 height 10
drag, startPoint x: 205, startPoint y: 84, endPoint x: 216, endPoint y: 89, distance: 12.3
click at [216, 89] on p "설정관리 > 매장인수인계 > 최초매장(123581)에서 첫번째 인수인계 진행매장(126634)되고 난 후, 두번째 인수인게 진행매장(12685…" at bounding box center [275, 85] width 239 height 10
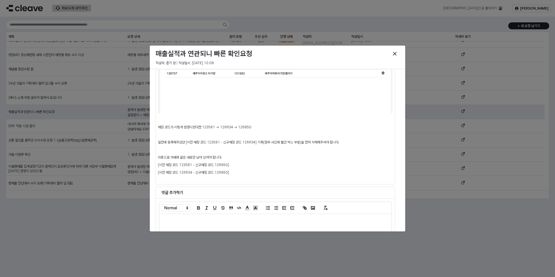
scroll to position [409, 0]
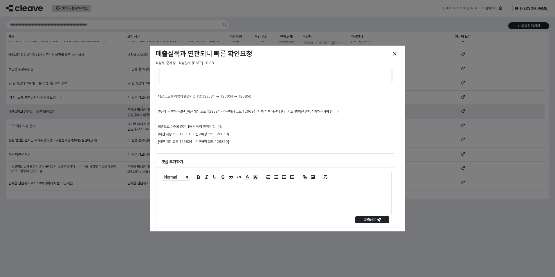
click at [486, 192] on div at bounding box center [277, 138] width 555 height 277
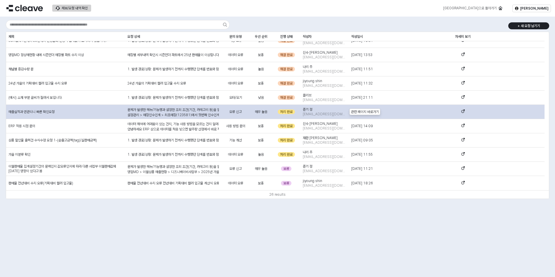
click at [462, 113] on span "App Frame" at bounding box center [462, 111] width 3 height 5
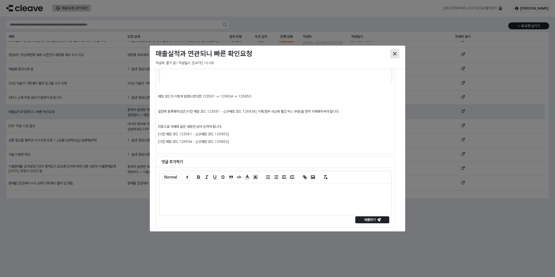
click at [394, 53] on icon "Close" at bounding box center [394, 53] width 3 height 3
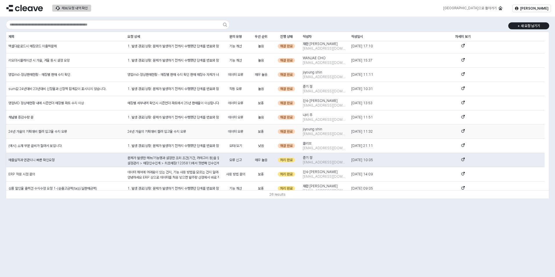
scroll to position [163, 0]
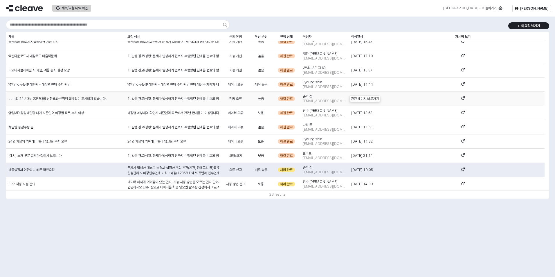
click at [462, 98] on icon "App Frame" at bounding box center [462, 97] width 3 height 3
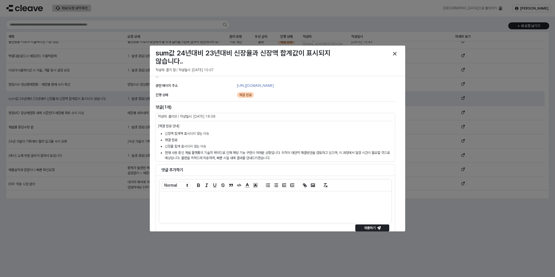
scroll to position [72, 0]
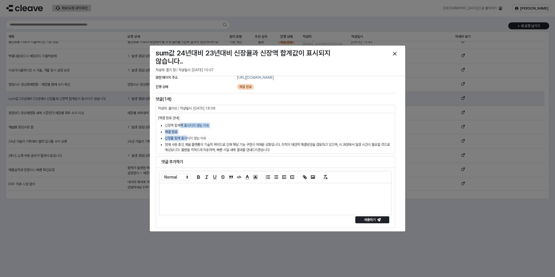
drag, startPoint x: 180, startPoint y: 125, endPoint x: 188, endPoint y: 137, distance: 14.9
click at [188, 137] on ul "신장액 합계액 표시되지 않는 이슈 해결 완료 신장율 합계 표시되지 않는 이슈 현재 사용 중인 개발 플랫폼의 기술적 제약으로 인해 해당 기능 구…" at bounding box center [275, 138] width 235 height 30
click at [188, 137] on li "신장율 합계 표시되지 않는 이슈" at bounding box center [279, 138] width 228 height 5
drag, startPoint x: 206, startPoint y: 144, endPoint x: 293, endPoint y: 133, distance: 87.7
click at [293, 133] on ul "신장액 합계액 표시되지 않는 이슈 해결 완료 신장율 합계 표시되지 않는 이슈 현재 사용 중인 개발 플랫폼의 기술적 제약으로 인해 해당 기능 구…" at bounding box center [275, 138] width 235 height 30
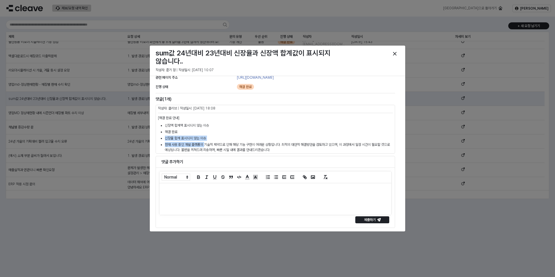
click at [293, 133] on li "해결 완료" at bounding box center [279, 131] width 228 height 5
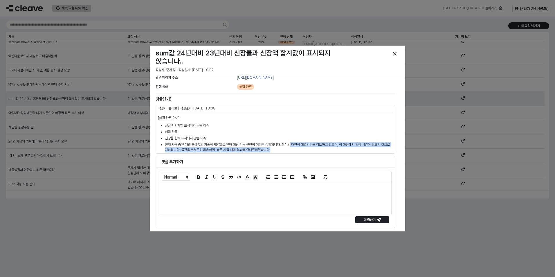
drag, startPoint x: 293, startPoint y: 147, endPoint x: 291, endPoint y: 153, distance: 6.3
click at [291, 153] on div "[해결 완료 안내] 신장액 합계액 표시되지 않는 이슈 해결 완료 신장율 합계 표시되지 않는 이슈 현재 사용 중인 개발 플랫폼의 기술적 제약으로…" at bounding box center [275, 133] width 239 height 39
drag, startPoint x: 293, startPoint y: 149, endPoint x: 304, endPoint y: 140, distance: 15.1
click at [304, 140] on ul "신장액 합계액 표시되지 않는 이슈 해결 완료 신장율 합계 표시되지 않는 이슈 현재 사용 중인 개발 플랫폼의 기술적 제약으로 인해 해당 기능 구…" at bounding box center [275, 138] width 235 height 30
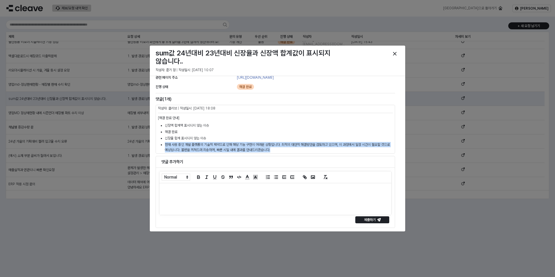
click at [304, 140] on li "신장율 합계 표시되지 않는 이슈" at bounding box center [279, 138] width 228 height 5
drag, startPoint x: 281, startPoint y: 144, endPoint x: 281, endPoint y: 141, distance: 3.2
click at [281, 141] on ul "신장액 합계액 표시되지 않는 이슈 해결 완료 신장율 합계 표시되지 않는 이슈 현재 사용 중인 개발 플랫폼의 기술적 제약으로 인해 해당 기능 구…" at bounding box center [275, 138] width 235 height 30
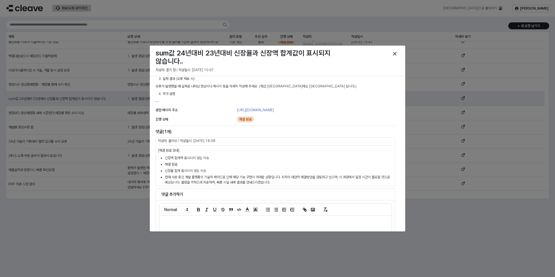
scroll to position [0, 0]
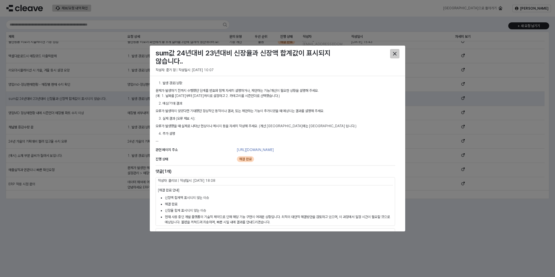
click at [395, 56] on div "Close" at bounding box center [394, 53] width 9 height 9
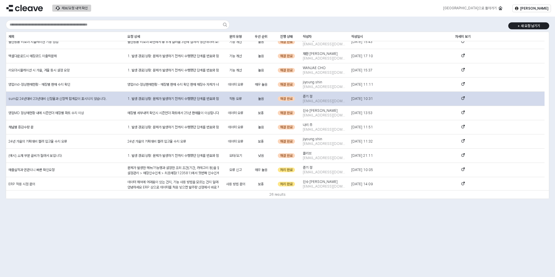
click at [463, 97] on icon "App Frame" at bounding box center [464, 97] width 2 height 2
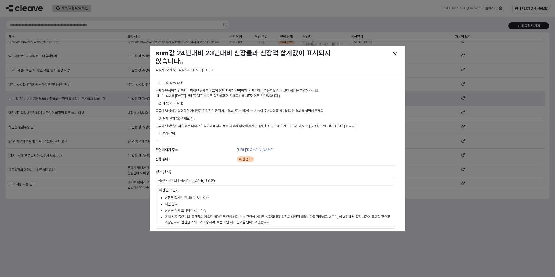
click at [211, 46] on div "sum값 24년대비 23년대비 신장율과 신장액 합계값이 표시되지 않습니다.. 작성자: 준기 정 | 작성일시: 2025-07-29 10:07" at bounding box center [277, 61] width 255 height 30
click at [206, 55] on h3 "sum값 24년대비 23년대비 신장율과 신장액 합계값이 표시되지 않습니다.." at bounding box center [247, 57] width 182 height 16
drag, startPoint x: 181, startPoint y: 55, endPoint x: 286, endPoint y: 46, distance: 105.4
click at [286, 46] on div "sum값 24년대비 23년대비 신장율과 신장액 합계값이 표시되지 않습니다.. 작성자: 준기 정 | 작성일시: 2025-07-29 10:07" at bounding box center [277, 61] width 255 height 30
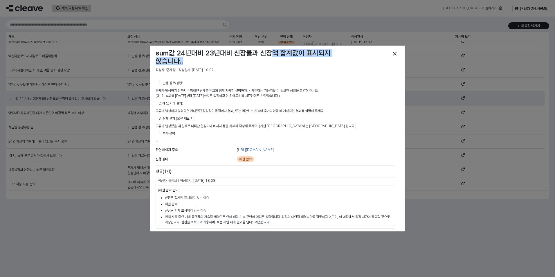
drag, startPoint x: 273, startPoint y: 52, endPoint x: 192, endPoint y: 60, distance: 81.4
click at [192, 60] on h3 "sum값 24년대비 23년대비 신장율과 신장액 합계값이 표시되지 않습니다.." at bounding box center [247, 57] width 182 height 16
drag, startPoint x: 192, startPoint y: 60, endPoint x: 195, endPoint y: 60, distance: 3.8
click at [195, 60] on h3 "sum값 24년대비 23년대비 신장율과 신장액 합계값이 표시되지 않습니다.." at bounding box center [247, 57] width 182 height 16
drag, startPoint x: 243, startPoint y: 51, endPoint x: 335, endPoint y: 78, distance: 96.0
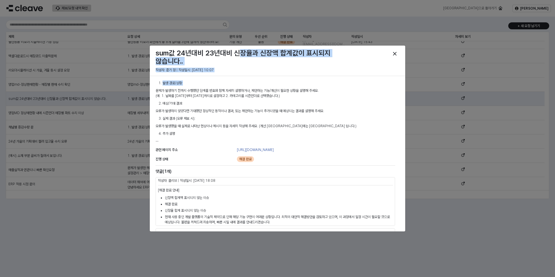
click at [335, 78] on div "sum값 24년대비 23년대비 신장율과 신장액 합계값이 표시되지 않습니다.. 작성자: 준기 정 | 작성일시: 2025-07-29 10:07 발…" at bounding box center [277, 138] width 255 height 185
click at [337, 79] on div "발생 경로/상황: 문제가 발생하기 전까지 수행했던 단계를 번호와 함께 자세히 설명하거나, 제안하는 기능/개선이 필요한 상황을 설명해 주세요. …" at bounding box center [275, 111] width 244 height 67
click at [336, 79] on div "발생 경로/상황: 문제가 발생하기 전까지 수행했던 단계를 번호와 함께 자세히 설명하거나, 제안하는 기능/개선이 필요한 상황을 설명해 주세요. …" at bounding box center [275, 111] width 244 height 67
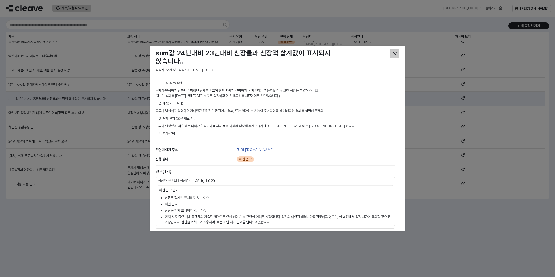
click at [398, 53] on div "Close" at bounding box center [394, 53] width 9 height 9
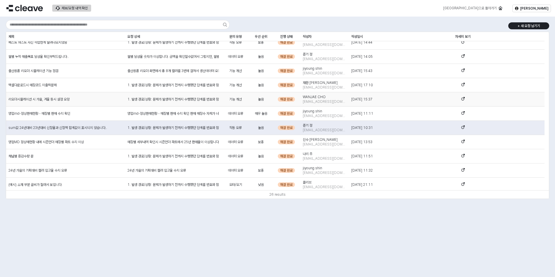
scroll to position [105, 0]
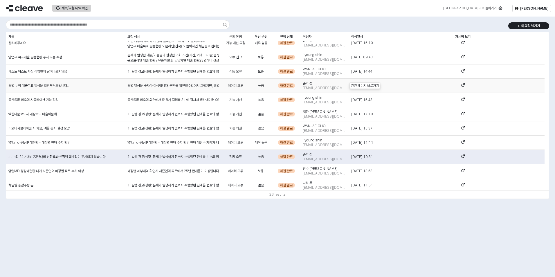
click at [463, 85] on icon "App Frame" at bounding box center [464, 84] width 2 height 2
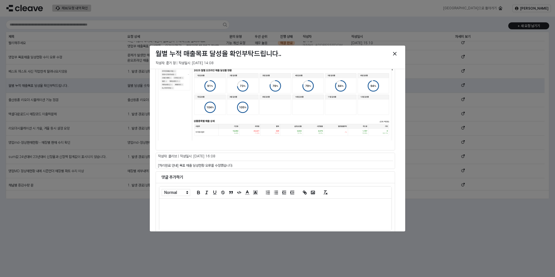
scroll to position [235, 0]
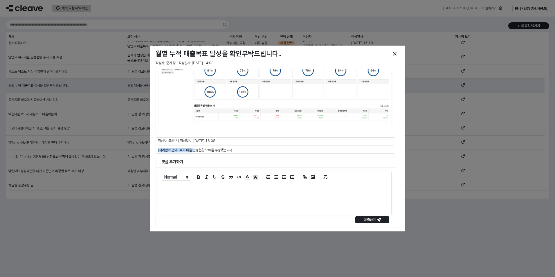
drag, startPoint x: 194, startPoint y: 149, endPoint x: 235, endPoint y: 146, distance: 41.0
click at [235, 146] on div "작성자: 클리브 | 작성일시: 2025-08-04 16:08 [처리완료 안내] 목표 매출 달성현황 오류를 수정했습니다." at bounding box center [275, 145] width 239 height 16
click at [235, 146] on div at bounding box center [275, 145] width 239 height 2
click at [196, 151] on p "[처리완료 안내] 목표 매출 달성현황 오류를 수정했습니다." at bounding box center [275, 149] width 235 height 5
drag, startPoint x: 196, startPoint y: 151, endPoint x: 255, endPoint y: 150, distance: 58.9
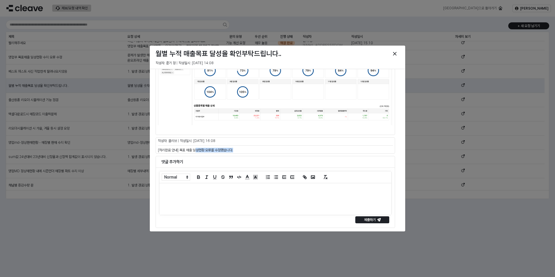
click at [255, 150] on p "[처리완료 안내] 목표 매출 달성현황 오류를 수정했습니다." at bounding box center [275, 149] width 235 height 5
click at [254, 150] on p "[처리완료 안내] 목표 매출 달성현황 오류를 수정했습니다." at bounding box center [275, 149] width 235 height 5
drag, startPoint x: 201, startPoint y: 144, endPoint x: 206, endPoint y: 160, distance: 16.0
click at [206, 160] on div "월별 달성율 숫자가 이상합니다. 금액을 확인할수없어서 그렇지만, 월별 달성율 숫자 재확인해주셨으면 합니다. 관련 페이지 주소 https://a…" at bounding box center [277, 33] width 248 height 392
click at [207, 157] on div "댓글 추가하기" at bounding box center [275, 161] width 232 height 9
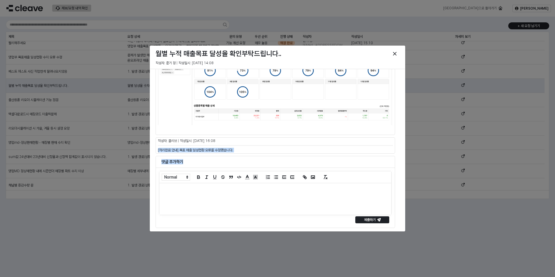
drag, startPoint x: 187, startPoint y: 152, endPoint x: 260, endPoint y: 138, distance: 75.0
click at [260, 138] on div "작성자: 클리브 | 작성일시: 2025-08-04 16:08 [처리완료 안내] 목표 매출 달성현황 오류를 수정했습니다." at bounding box center [275, 145] width 239 height 16
drag, startPoint x: 260, startPoint y: 138, endPoint x: 247, endPoint y: 147, distance: 15.8
click at [248, 147] on div "작성자: 클리브 | 작성일시: 2025-08-04 16:08 [처리완료 안내] 목표 매출 달성현황 오류를 수정했습니다." at bounding box center [275, 145] width 239 height 16
click at [229, 153] on div "[처리완료 안내] 목표 매출 달성현황 오류를 수정했습니다." at bounding box center [275, 150] width 239 height 7
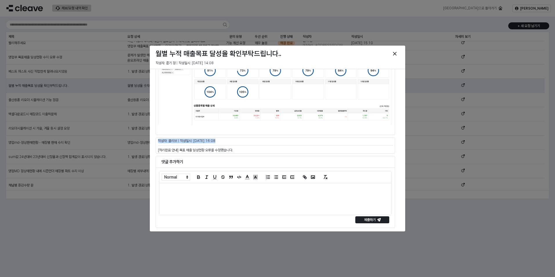
drag, startPoint x: 229, startPoint y: 153, endPoint x: 248, endPoint y: 146, distance: 20.2
click at [248, 146] on div "작성자: 클리브 | 작성일시: 2025-08-04 16:08 [처리완료 안내] 목표 매출 달성현황 오류를 수정했습니다." at bounding box center [275, 145] width 244 height 19
drag, startPoint x: 248, startPoint y: 146, endPoint x: 244, endPoint y: 148, distance: 5.2
click at [245, 147] on div "[처리완료 안내] 목표 매출 달성현황 오류를 수정했습니다." at bounding box center [275, 150] width 239 height 7
click at [397, 52] on div "Close" at bounding box center [394, 53] width 9 height 9
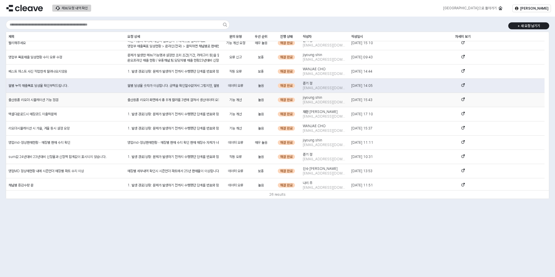
scroll to position [76, 0]
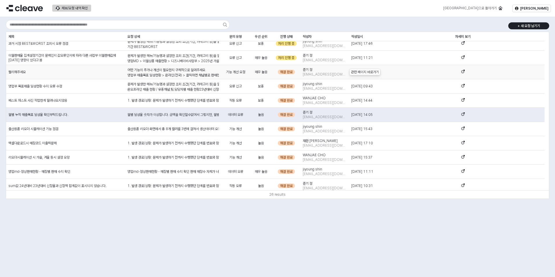
click at [462, 72] on icon "App Frame" at bounding box center [462, 71] width 3 height 3
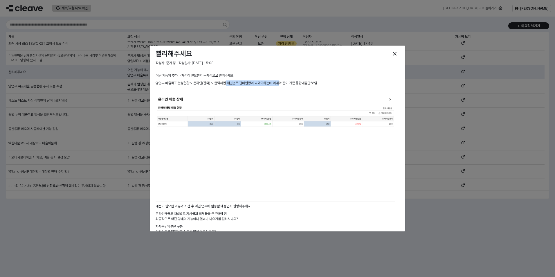
drag, startPoint x: 227, startPoint y: 83, endPoint x: 282, endPoint y: 83, distance: 55.1
click at [282, 83] on p "영업부 매출목표 달성현황 > 온라인(전국) > 클릭하면 채널별로 판매현황이 나와야하는데 아래와 같이 기존 통합매출만 보임" at bounding box center [275, 82] width 239 height 5
drag, startPoint x: 282, startPoint y: 83, endPoint x: 269, endPoint y: 88, distance: 14.3
click at [282, 83] on p "영업부 매출목표 달성현황 > 온라인(전국) > 클릭하면 채널별로 판매현황이 나와야하는데 아래와 같이 기존 통합매출만 보임" at bounding box center [275, 82] width 239 height 5
drag, startPoint x: 300, startPoint y: 80, endPoint x: 273, endPoint y: 89, distance: 28.2
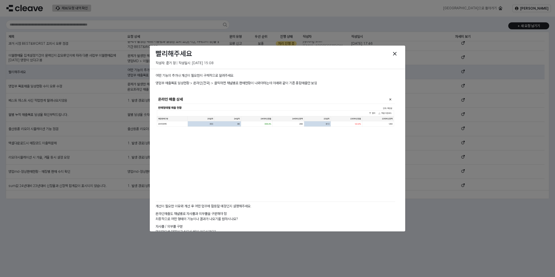
click at [297, 81] on p "영업부 매출목표 달성현황 > 온라인(전국) > 클릭하면 채널별로 판매현황이 나와야하는데 아래와 같이 기존 통합매출만 보임" at bounding box center [275, 82] width 239 height 5
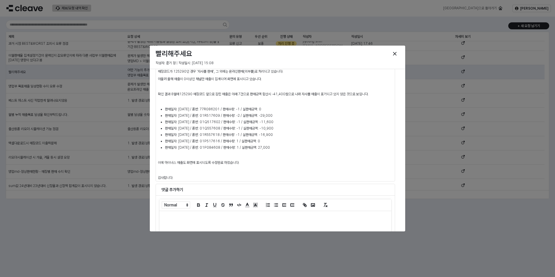
scroll to position [159, 0]
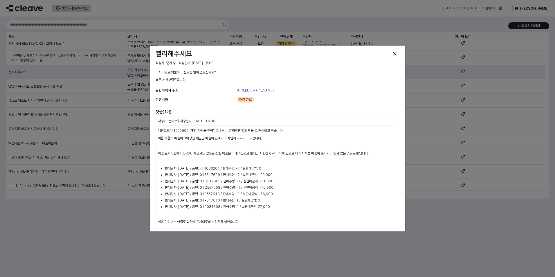
click at [206, 132] on p "매장코드가 125290인 경우 '자사몰 판매', 그 외에는 온라인판매(외부몰)로 처리되고 있습니다." at bounding box center [275, 130] width 235 height 5
drag, startPoint x: 241, startPoint y: 127, endPoint x: 245, endPoint y: 127, distance: 4.7
click at [245, 127] on div "매장코드가 125290인 경우 '자사몰 판매', 그 외에는 온라인판매(외부몰)로 처리되고 있습니다. 아울러 올해 매출이 0이상인 채널만 매출이…" at bounding box center [275, 184] width 239 height 114
drag, startPoint x: 245, startPoint y: 127, endPoint x: 212, endPoint y: 135, distance: 34.2
click at [212, 135] on div "매장코드가 125290인 경우 '자사몰 판매', 그 외에는 온라인판매(외부몰)로 처리되고 있습니다. 아울러 올해 매출이 0이상인 채널만 매출이…" at bounding box center [275, 183] width 235 height 111
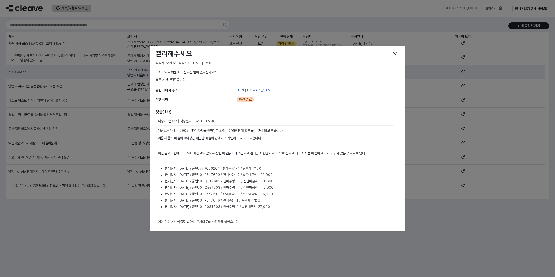
drag, startPoint x: 212, startPoint y: 135, endPoint x: 251, endPoint y: 132, distance: 39.6
click at [251, 132] on p "매장코드가 125290인 경우 '자사몰 판매', 그 외에는 온라인판매(외부몰)로 처리되고 있습니다." at bounding box center [275, 130] width 235 height 5
drag, startPoint x: 246, startPoint y: 132, endPoint x: 236, endPoint y: 135, distance: 10.4
click at [236, 135] on div "매장코드가 125290인 경우 '자사몰 판매', 그 외에는 온라인판매(외부몰)로 처리되고 있습니다. 아울러 올해 매출이 0이상인 채널만 매출이…" at bounding box center [275, 183] width 235 height 111
click at [235, 137] on p "아울러 올해 매출이 0이상인 채널만 매출이 집계되어 화면에 표시되고 있습니다." at bounding box center [275, 138] width 235 height 5
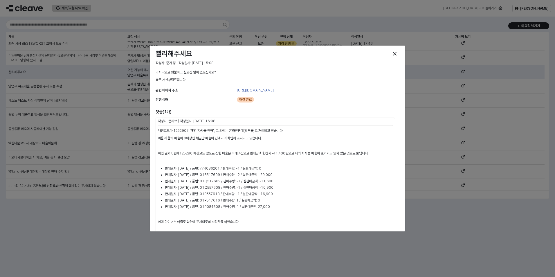
click at [201, 148] on div "매장코드가 125290인 경우 '자사몰 판매', 그 외에는 온라인판매(외부몰)로 처리되고 있습니다. 아울러 올해 매출이 0이상인 채널만 매출이…" at bounding box center [275, 183] width 235 height 111
drag, startPoint x: 249, startPoint y: 132, endPoint x: 259, endPoint y: 130, distance: 10.4
click at [259, 130] on div "매장코드가 125290인 경우 '자사몰 판매', 그 외에는 온라인판매(외부몰)로 처리되고 있습니다. 아울러 올해 매출이 0이상인 채널만 매출이…" at bounding box center [275, 183] width 235 height 111
click at [259, 130] on p "매장코드가 125290인 경우 '자사몰 판매', 그 외에는 온라인판매(외부몰)로 처리되고 있습니다." at bounding box center [275, 130] width 235 height 5
drag, startPoint x: 246, startPoint y: 135, endPoint x: 240, endPoint y: 140, distance: 8.2
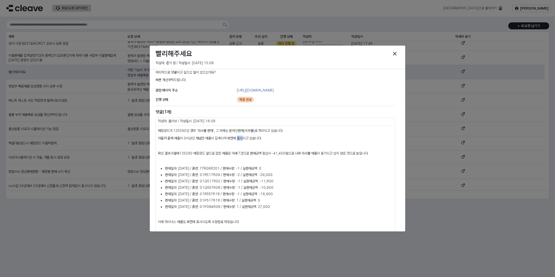
click at [240, 140] on div "매장코드가 125290인 경우 '자사몰 판매', 그 외에는 온라인판매(외부몰)로 처리되고 있습니다. 아울러 올해 매출이 0이상인 채널만 매출이…" at bounding box center [275, 183] width 235 height 111
click at [240, 140] on p "아울러 올해 매출이 0이상인 채널만 매출이 집계되어 화면에 표시되고 있습니다." at bounding box center [275, 138] width 235 height 5
drag, startPoint x: 306, startPoint y: 152, endPoint x: 333, endPoint y: 154, distance: 27.3
click at [333, 154] on span "125290 매장코드 앞으로 잡힌 매출은 아래 7건으로 판매금액 합산시 -41,400원으로 나와 자사몰 매출이 표기되고 있지 않은 것으로 보입…" at bounding box center [273, 153] width 189 height 4
drag, startPoint x: 333, startPoint y: 154, endPoint x: 322, endPoint y: 156, distance: 11.3
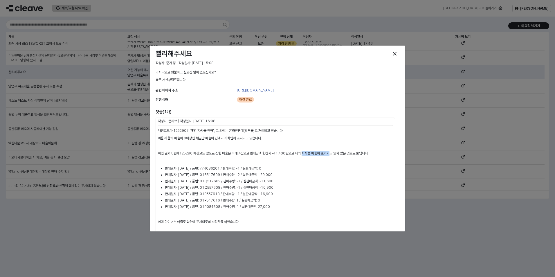
click at [332, 154] on span "125290 매장코드 앞으로 잡힌 매출은 아래 7건으로 판매금액 합산시 -41,400원으로 나와 자사몰 매출이 표기되고 있지 않은 것으로 보입…" at bounding box center [273, 153] width 189 height 4
click at [257, 154] on span "125290 매장코드 앞으로 잡힌 매출은 아래 7건으로 판매금액 합산시 -41,400원으로 나와 자사몰 매출이 표기되고 있지 않은 것으로 보입…" at bounding box center [273, 153] width 189 height 4
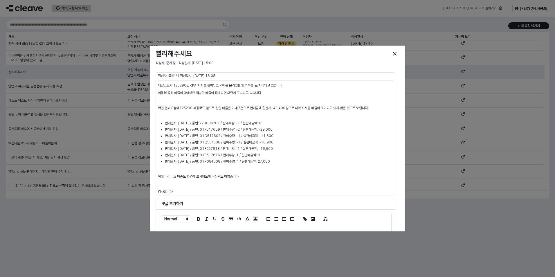
scroll to position [246, 0]
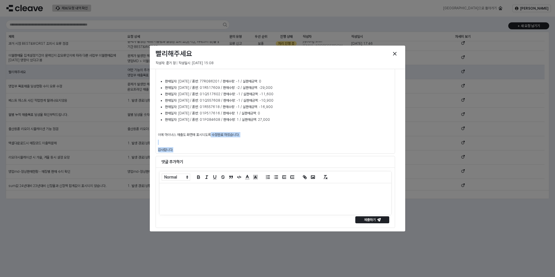
drag, startPoint x: 209, startPoint y: 137, endPoint x: 199, endPoint y: 148, distance: 14.8
click at [199, 148] on div "매장코드가 125290인 경우 '자사몰 판매', 그 외에는 온라인판매(외부몰)로 처리되고 있습니다. 아울러 올해 매출이 0이상인 채널만 매출이…" at bounding box center [275, 96] width 235 height 111
click at [199, 148] on p "감사합니다." at bounding box center [275, 149] width 235 height 5
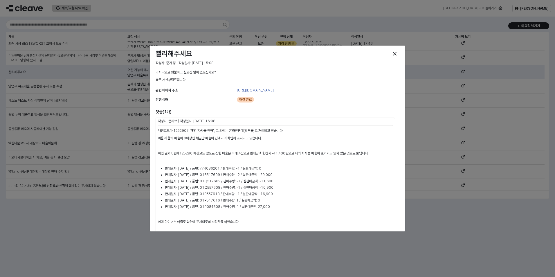
scroll to position [0, 0]
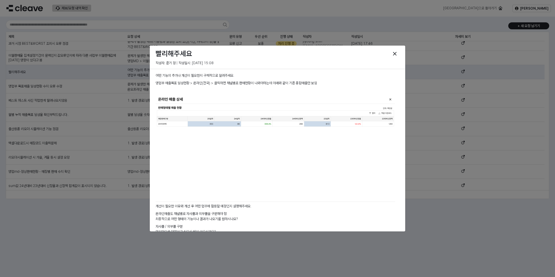
click at [187, 77] on p "어떤 기능의 추가나 개선이 필요한지 구체적으로 알려주세요." at bounding box center [275, 75] width 239 height 5
click at [195, 144] on img at bounding box center [275, 148] width 239 height 107
click at [396, 53] on icon "Close" at bounding box center [394, 53] width 3 height 3
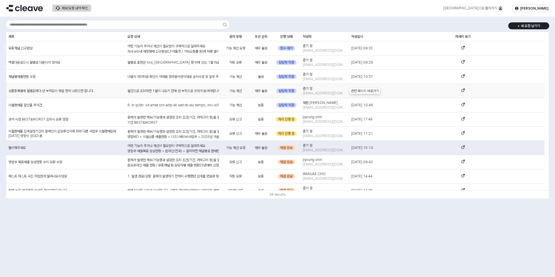
click at [467, 89] on div "App Frame" at bounding box center [462, 91] width 163 height 14
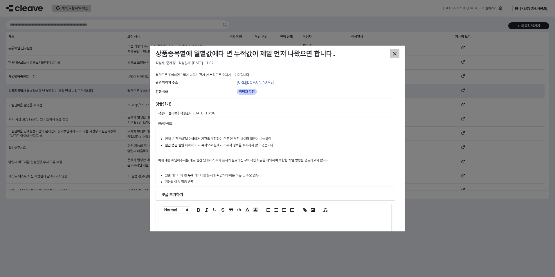
click at [394, 51] on div "Close" at bounding box center [394, 53] width 9 height 9
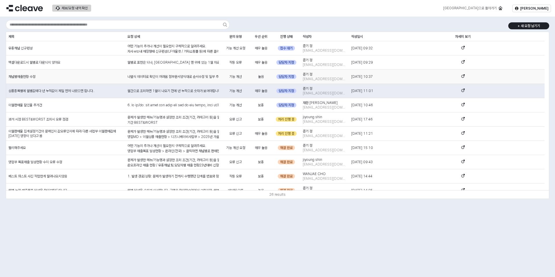
click at [462, 77] on icon "App Frame" at bounding box center [462, 75] width 3 height 3
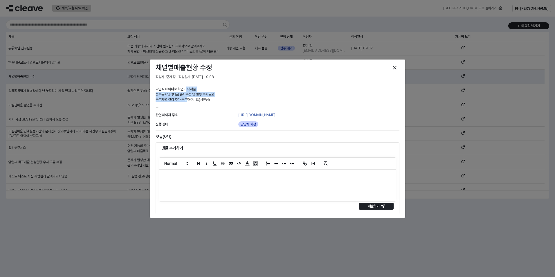
drag, startPoint x: 187, startPoint y: 90, endPoint x: 184, endPoint y: 100, distance: 10.9
click at [184, 100] on p "나열식 데이터로 확인이 어려움 첨부문서양식대로 순서수정 및 일부 추가필요 구분자별 컬러 추가 구분해주세요(시인성)" at bounding box center [278, 94] width 244 height 16
drag, startPoint x: 193, startPoint y: 100, endPoint x: 191, endPoint y: 86, distance: 13.6
click at [191, 86] on p "나열식 데이터로 확인이 어려움 첨부문서양식대로 순서수정 및 일부 추가필요 구분자별 컬러 추가 구분해주세요(시인성)" at bounding box center [278, 94] width 244 height 16
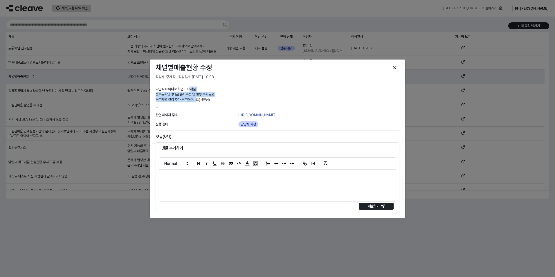
click at [191, 86] on p "나열식 데이터로 확인이 어려움 첨부문서양식대로 순서수정 및 일부 추가필요 구분자별 컬러 추가 구분해주세요(시인성)" at bounding box center [278, 94] width 244 height 16
drag, startPoint x: 185, startPoint y: 90, endPoint x: 179, endPoint y: 103, distance: 14.2
click at [179, 103] on div "나열식 데이터로 확인이 어려움 첨부문서양식대로 순서수정 및 일부 추가필요 구분자별 컬러 추가 구분해주세요(시인성) --" at bounding box center [278, 97] width 244 height 23
click at [183, 99] on p "나열식 데이터로 확인이 어려움 첨부문서양식대로 순서수정 및 일부 추가필요 구분자별 컬러 추가 구분해주세요(시인성)" at bounding box center [278, 94] width 244 height 16
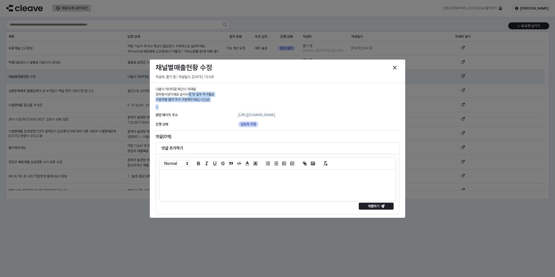
drag, startPoint x: 186, startPoint y: 93, endPoint x: 185, endPoint y: 103, distance: 10.5
click at [185, 103] on div "나열식 데이터로 확인이 어려움 첨부문서양식대로 순서수정 및 일부 추가필요 구분자별 컬러 추가 구분해주세요(시인성) --" at bounding box center [278, 97] width 244 height 23
click at [187, 95] on p "나열식 데이터로 확인이 어려움 첨부문서양식대로 순서수정 및 일부 추가필요 구분자별 컬러 추가 구분해주세요(시인성)" at bounding box center [278, 94] width 244 height 16
click at [396, 67] on icon "Close" at bounding box center [394, 67] width 3 height 3
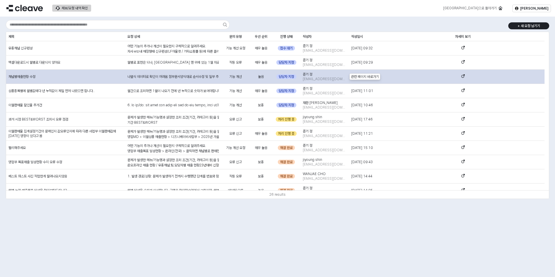
click at [461, 77] on icon "App Frame" at bounding box center [462, 75] width 3 height 3
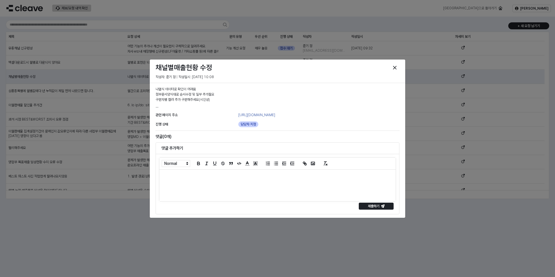
click at [202, 191] on div at bounding box center [277, 185] width 236 height 32
click at [191, 178] on p at bounding box center [278, 175] width 228 height 5
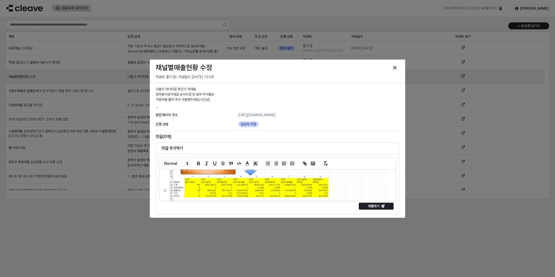
click at [201, 145] on h6 "댓글 추가하기" at bounding box center [277, 147] width 232 height 5
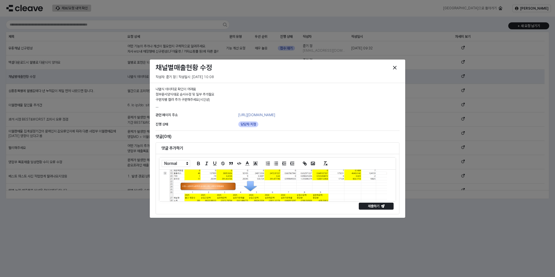
scroll to position [0, 0]
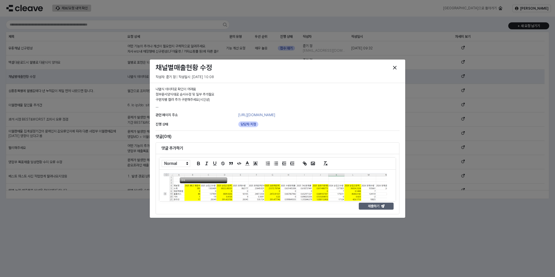
click at [376, 205] on p "제출하기" at bounding box center [374, 206] width 12 height 5
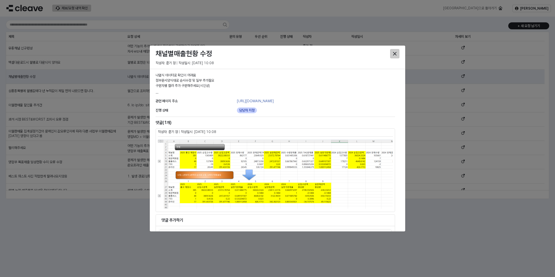
click at [397, 51] on div "Close" at bounding box center [394, 53] width 9 height 9
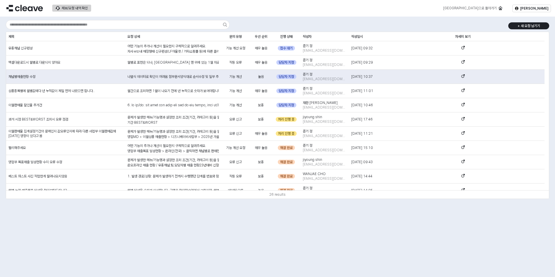
click at [86, 224] on div "+ 새 요청 남기기 제목 제목 요청 상세 요청 상세 문의 유형 문의 유형 우선 순위 우선 순위 진행 상태 진행 상태 작성자 작성자 작성일시 작…" at bounding box center [277, 147] width 555 height 260
click at [365, 244] on div "+ 새 요청 남기기 제목 제목 요청 상세 요청 상세 문의 유형 문의 유형 우선 순위 우선 순위 진행 상태 진행 상태 작성자 작성자 작성일시 작…" at bounding box center [277, 147] width 555 height 260
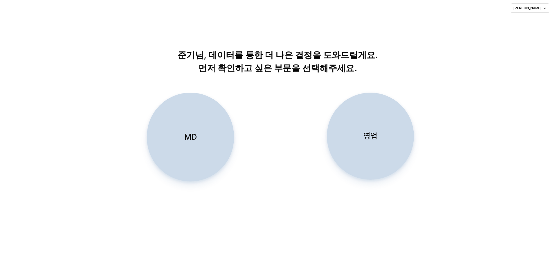
click at [366, 144] on div "영업" at bounding box center [370, 136] width 82 height 86
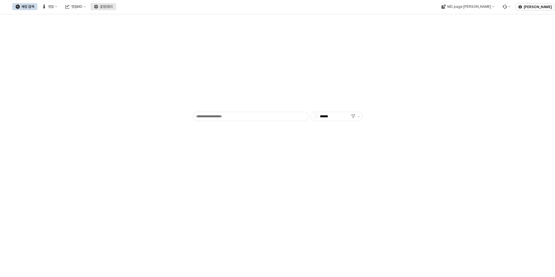
click at [113, 6] on div "설정/관리" at bounding box center [106, 7] width 13 height 4
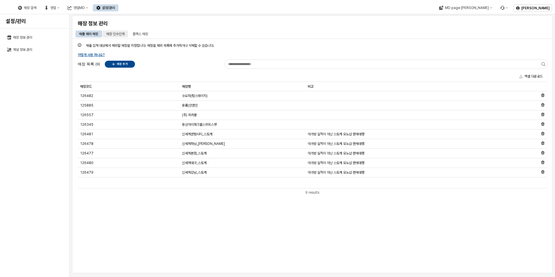
click at [120, 32] on div "매장 인수인계" at bounding box center [115, 33] width 18 height 7
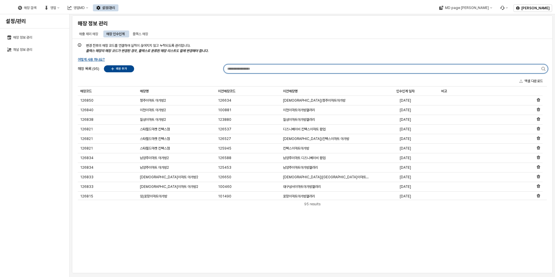
click at [276, 70] on input "App Frame" at bounding box center [383, 68] width 318 height 9
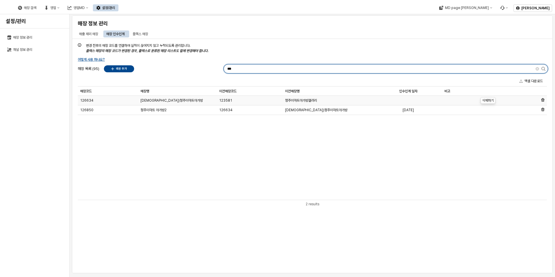
type input "***"
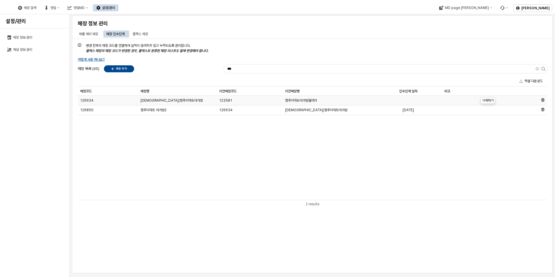
click at [544, 99] on icon "App Frame" at bounding box center [542, 99] width 3 height 3
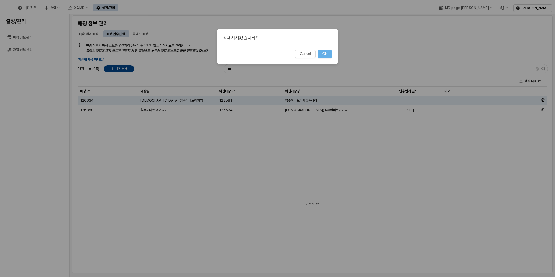
click at [327, 52] on button "OK" at bounding box center [325, 54] width 14 height 8
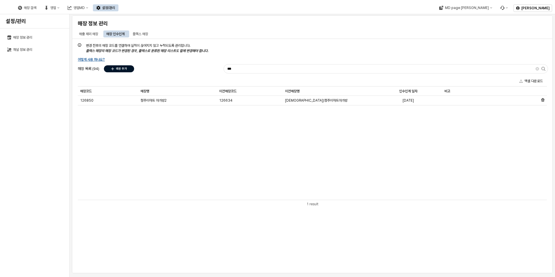
click at [130, 67] on div "매장 추가" at bounding box center [119, 69] width 25 height 6
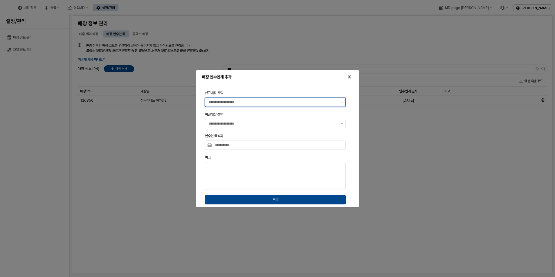
click at [244, 103] on div at bounding box center [271, 102] width 133 height 9
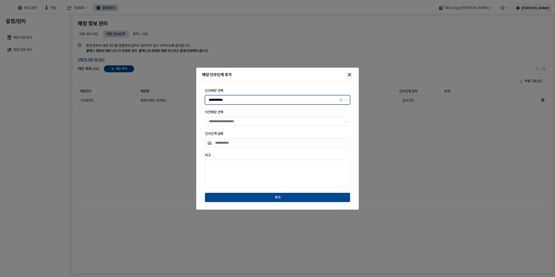
type input "**********"
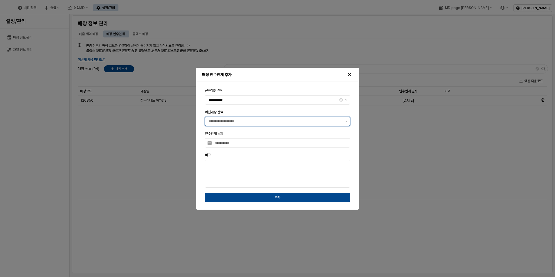
click at [236, 122] on body "**********" at bounding box center [277, 138] width 555 height 277
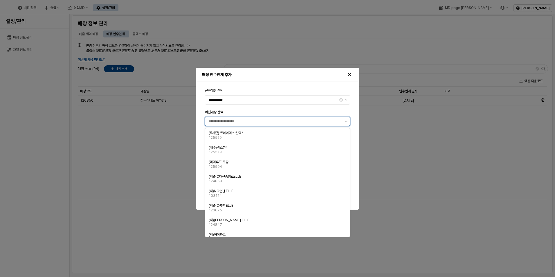
scroll to position [59615, 0]
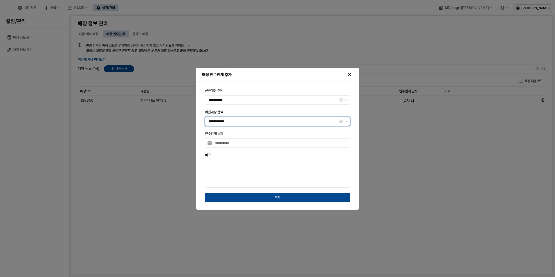
type input "**********"
drag, startPoint x: 293, startPoint y: 73, endPoint x: 377, endPoint y: 128, distance: 100.6
click at [377, 128] on div "**********" at bounding box center [277, 138] width 555 height 277
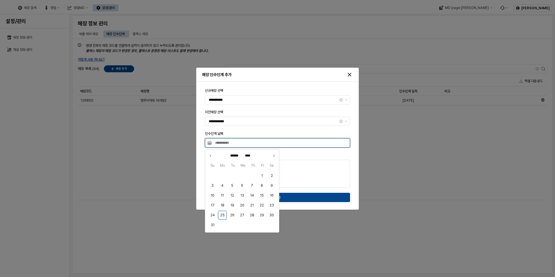
click at [253, 144] on input "인수인계 날짜" at bounding box center [281, 142] width 138 height 9
click at [261, 174] on button "1" at bounding box center [261, 175] width 9 height 9
type input "**********"
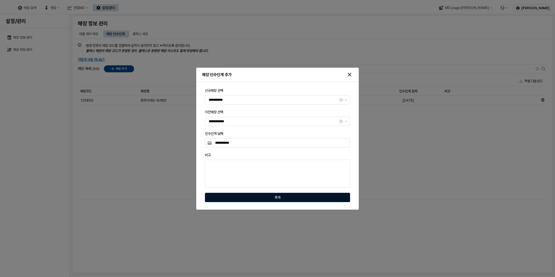
click at [271, 196] on div "추가" at bounding box center [278, 197] width 140 height 5
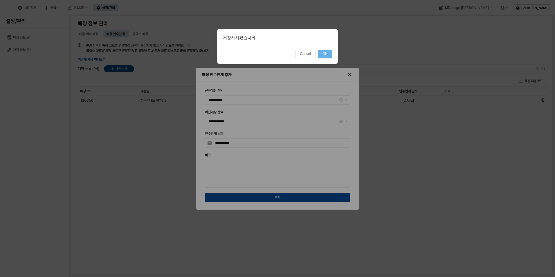
click at [327, 53] on button "OK" at bounding box center [325, 54] width 14 height 8
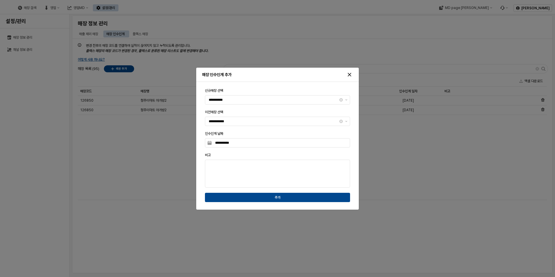
click at [144, 239] on div at bounding box center [277, 138] width 555 height 277
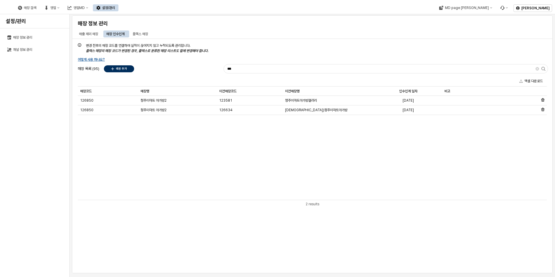
click at [128, 68] on div "매장 추가" at bounding box center [119, 69] width 25 height 6
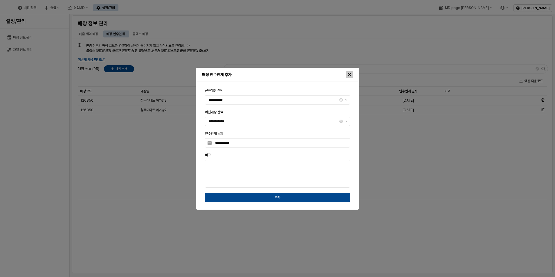
click at [351, 75] on icon "Close" at bounding box center [349, 74] width 3 height 3
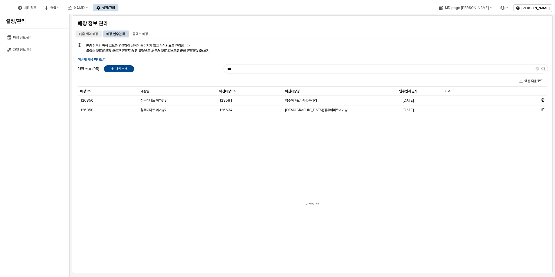
click at [92, 33] on div "매출 제외 매장" at bounding box center [88, 33] width 19 height 7
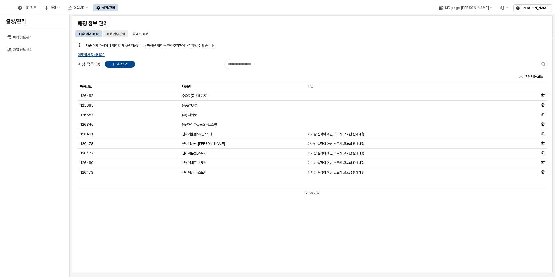
click at [114, 32] on div "매장 인수인계" at bounding box center [115, 33] width 18 height 7
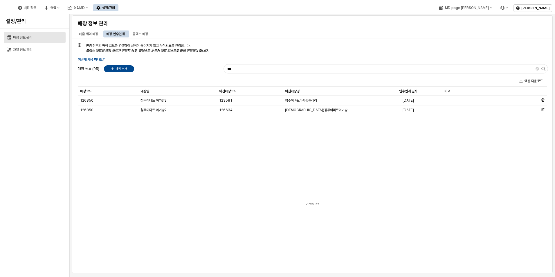
click at [22, 36] on div "매장 정보 관리" at bounding box center [37, 37] width 49 height 4
click at [22, 37] on div "매장 정보 관리" at bounding box center [37, 37] width 49 height 4
click at [26, 47] on button "채널 정보 관리" at bounding box center [35, 49] width 62 height 11
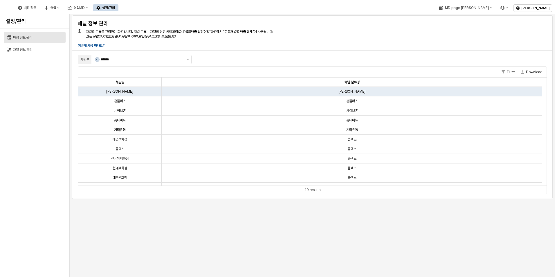
click at [26, 35] on button "매장 정보 관리" at bounding box center [35, 37] width 62 height 11
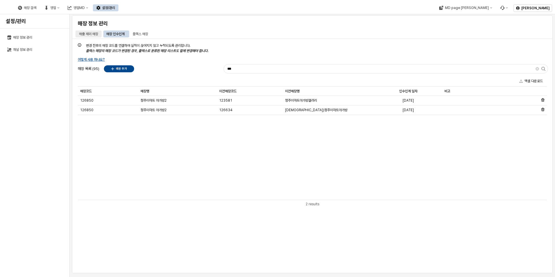
click at [93, 35] on div "매출 제외 매장" at bounding box center [88, 33] width 19 height 7
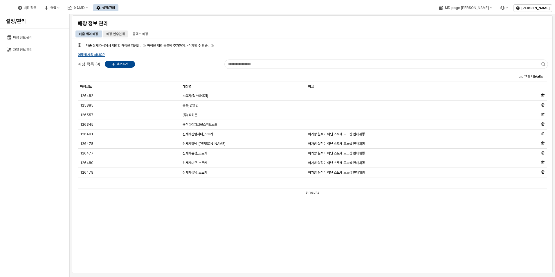
click at [119, 32] on div "매장 인수인계" at bounding box center [115, 33] width 18 height 7
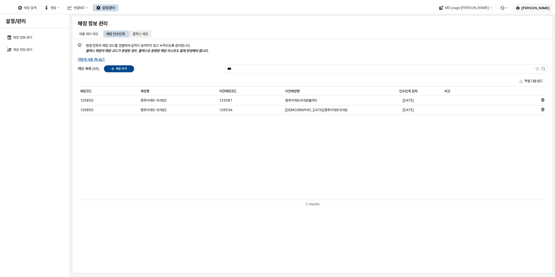
click at [140, 33] on div "플렉스 매장" at bounding box center [140, 33] width 15 height 7
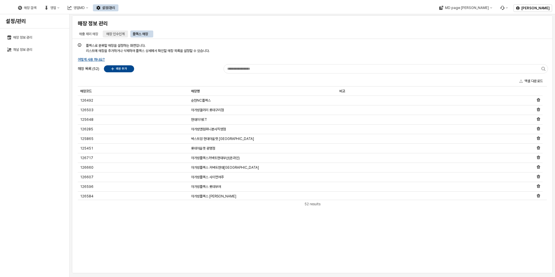
click at [113, 35] on div "매장 인수인계" at bounding box center [115, 33] width 18 height 7
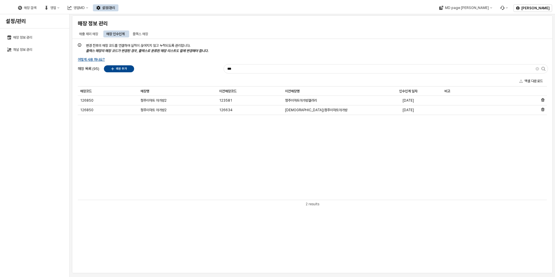
click at [89, 66] on p "매장 목록 (95)" at bounding box center [88, 69] width 21 height 6
click at [193, 72] on div "***" at bounding box center [342, 69] width 413 height 12
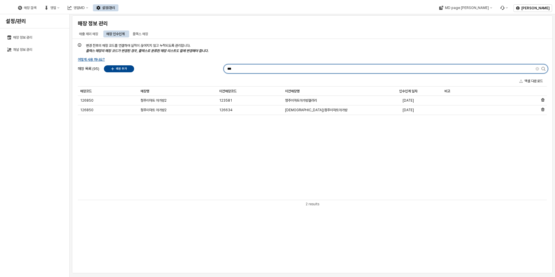
drag, startPoint x: 249, startPoint y: 70, endPoint x: 242, endPoint y: 71, distance: 7.0
click at [242, 71] on input "***" at bounding box center [380, 68] width 312 height 9
type input "*"
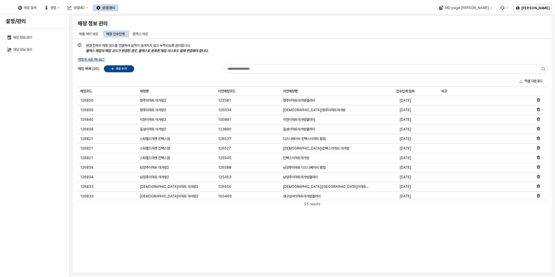
click at [282, 46] on div "변경 전후의 매장 코드를 연결하여 실적이 끊어지지 않고 누적되도록 관리합니다. 플렉스 매장의 매장 코드가 변경된 경우, 플렉스로 분류된 매장 …" at bounding box center [312, 48] width 474 height 12
click at [116, 67] on p "매장 추가" at bounding box center [121, 69] width 11 height 4
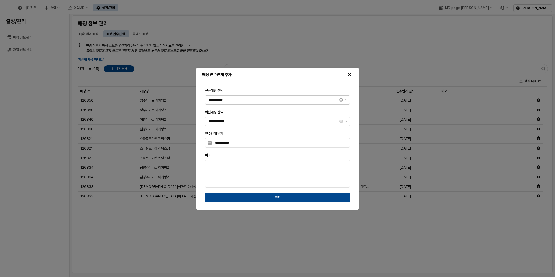
click at [341, 99] on button "Clear" at bounding box center [340, 99] width 3 height 3
click at [241, 99] on input "신규매장 선택" at bounding box center [275, 100] width 133 height 6
type input "**********"
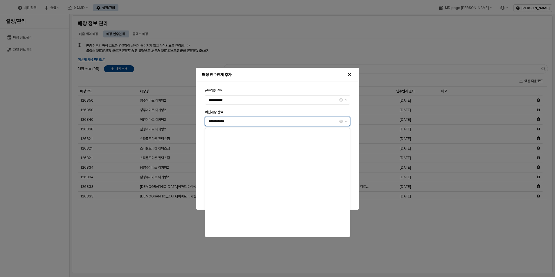
click at [244, 119] on body "**********" at bounding box center [277, 138] width 555 height 277
click at [341, 120] on button "Clear" at bounding box center [340, 121] width 3 height 3
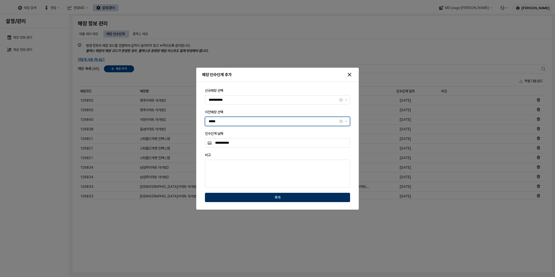
type input "*****"
click at [277, 197] on p "추가" at bounding box center [278, 197] width 6 height 5
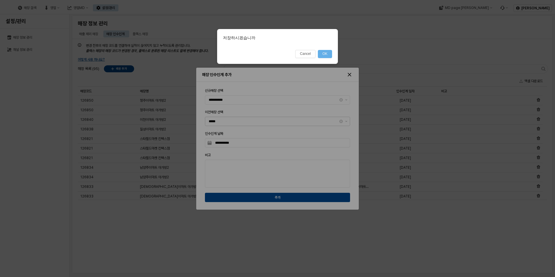
click at [330, 54] on button "OK" at bounding box center [325, 54] width 14 height 8
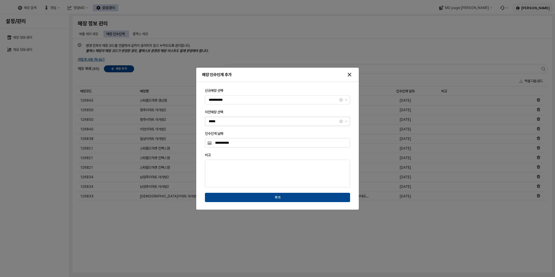
click at [340, 122] on button "Clear" at bounding box center [340, 121] width 3 height 3
click at [237, 120] on input "이전매장 선택" at bounding box center [275, 121] width 133 height 6
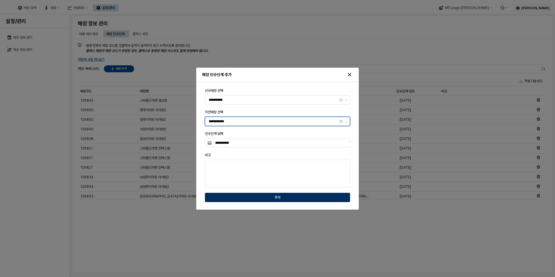
type input "**********"
click at [280, 196] on p "추가" at bounding box center [278, 197] width 6 height 5
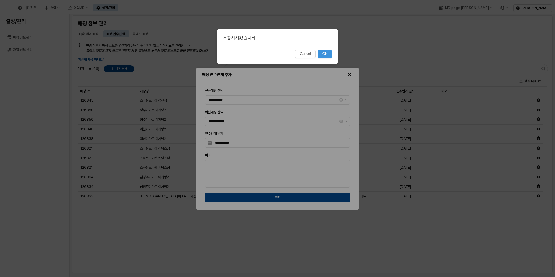
click at [329, 54] on button "OK" at bounding box center [325, 54] width 14 height 8
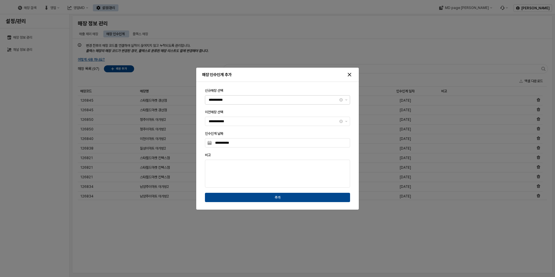
click at [341, 99] on button "Clear" at bounding box center [340, 99] width 3 height 3
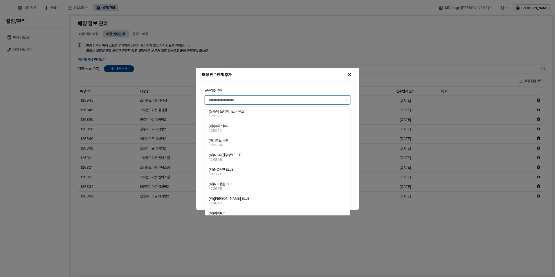
click at [241, 99] on input "신규매장 선택" at bounding box center [275, 100] width 133 height 6
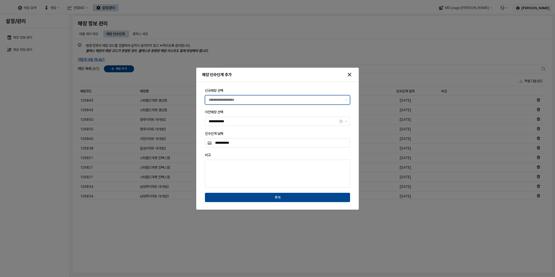
click at [257, 99] on input "신규매장 선택" at bounding box center [275, 100] width 133 height 6
type input "*********"
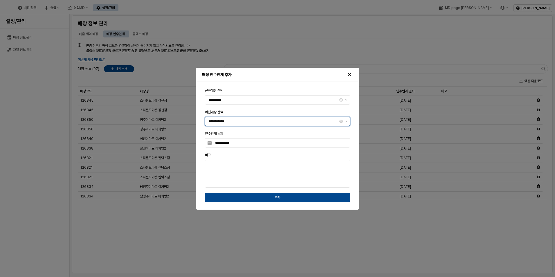
click at [246, 119] on body "**********" at bounding box center [277, 138] width 555 height 277
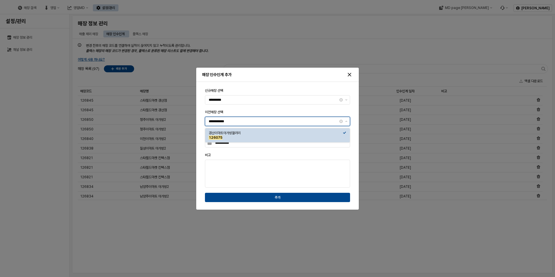
scroll to position [685, 0]
click at [342, 122] on button "Clear" at bounding box center [340, 121] width 3 height 3
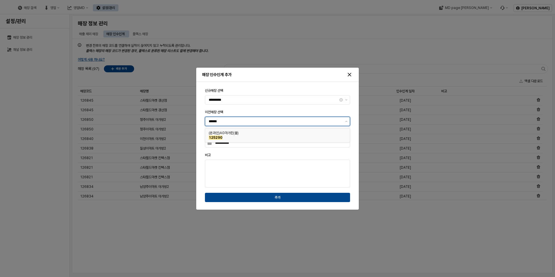
click at [236, 136] on div "125290" at bounding box center [276, 137] width 134 height 5
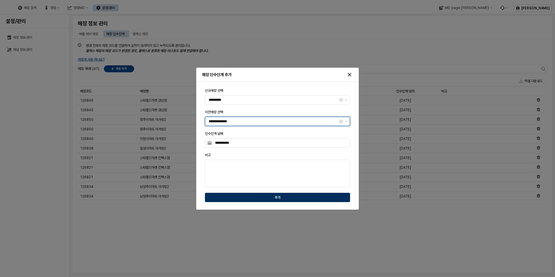
type input "**********"
click at [279, 196] on p "추가" at bounding box center [278, 197] width 6 height 5
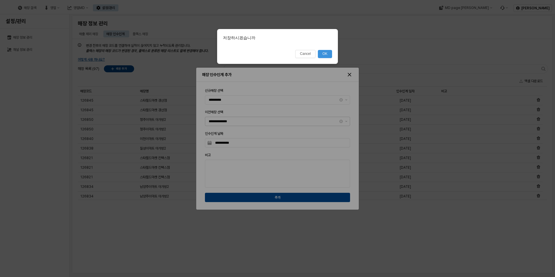
click at [328, 51] on button "OK" at bounding box center [325, 54] width 14 height 8
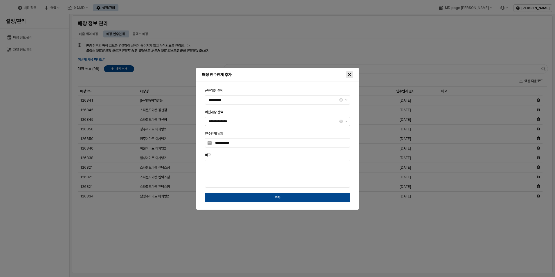
click at [348, 73] on icon "Close" at bounding box center [349, 74] width 3 height 3
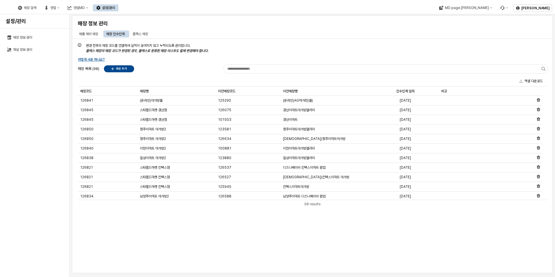
click at [112, 247] on div "변경 전후의 매장 코드를 연결하여 실적이 끊어지지 않고 누적되도록 관리합니다. 플렉스 매장의 매장 코드가 변경된 경우, 플렉스로 분류된 매장 …" at bounding box center [312, 156] width 474 height 228
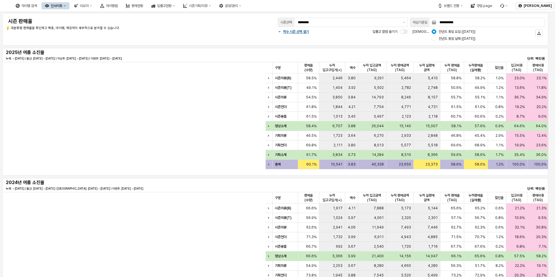
scroll to position [0, 351]
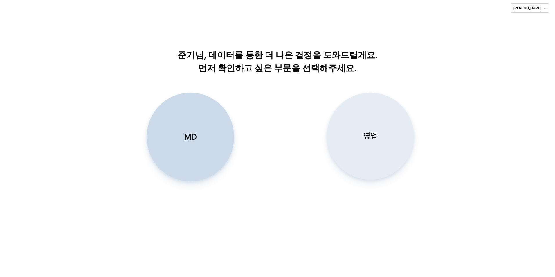
click at [376, 131] on p "영업" at bounding box center [370, 136] width 14 height 11
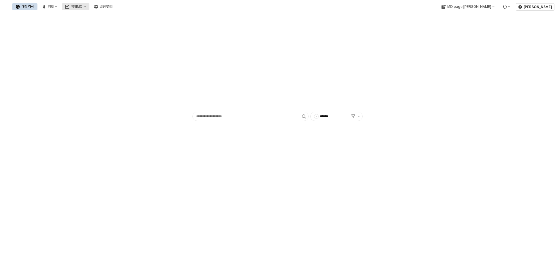
click at [82, 7] on div "영업MD" at bounding box center [76, 7] width 11 height 4
click at [133, 74] on div "채널별 매출현황" at bounding box center [135, 77] width 35 height 6
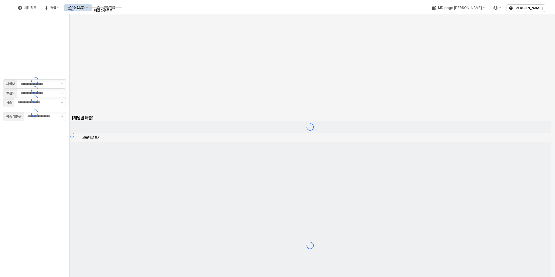
type input "******"
type input "***"
type input "**"
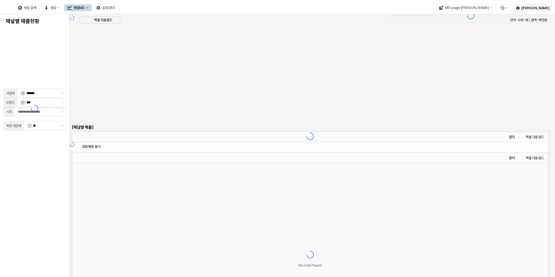
type input "******"
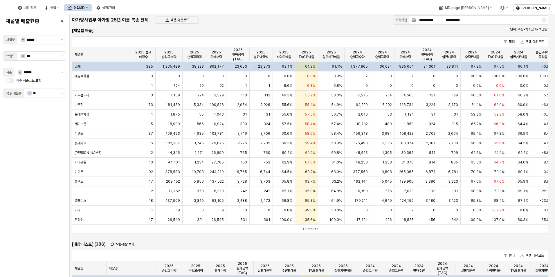
click at [11, 154] on div "채널별 매출현황 사업부 A1 ****** 브랜드 01 *** 시즌 S3 ****** 짝수 시즌코드 포함 복종 대분류 - **" at bounding box center [34, 146] width 62 height 258
click at [181, 17] on div "엑셀 다운로드" at bounding box center [177, 20] width 38 height 6
click at [268, 25] on div "아가방사업부 아가방 25년 여름 복종 전체 엑셀 다운로드" at bounding box center [230, 20] width 321 height 12
click at [185, 19] on p "엑셀 다운로드" at bounding box center [180, 20] width 18 height 5
click at [169, 30] on div "채널별" at bounding box center [174, 30] width 33 height 5
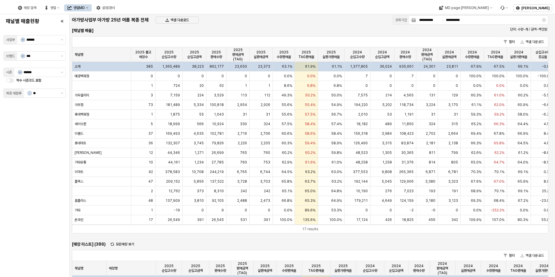
click at [28, 169] on div "채널별 매출현황 사업부 A1 ****** 브랜드 01 *** 시즌 S3 ****** 짝수 시즌코드 포함 복종 대분류 - **" at bounding box center [34, 146] width 62 height 258
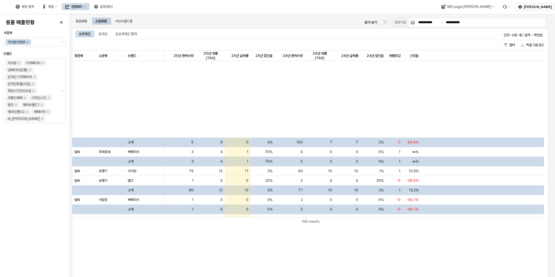
scroll to position [174, 0]
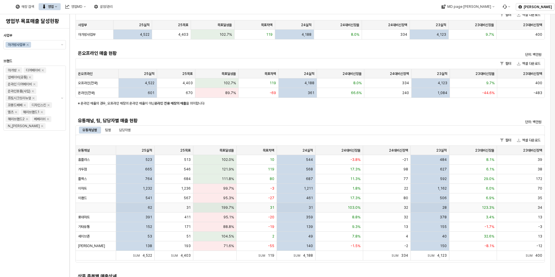
scroll to position [58, 0]
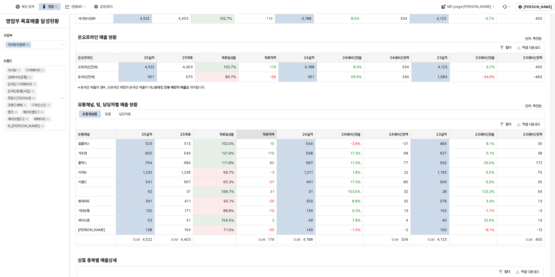
click at [259, 132] on div "목표차액 목표차액" at bounding box center [257, 134] width 40 height 9
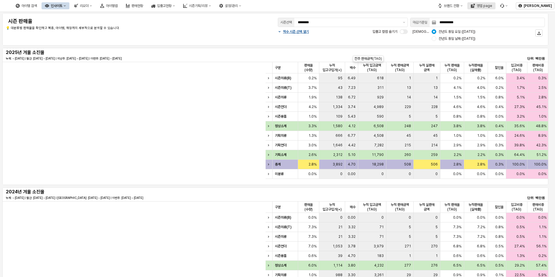
scroll to position [0, 351]
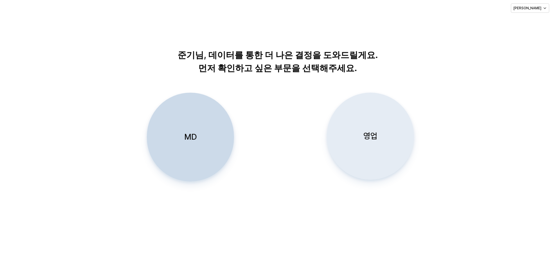
click at [367, 121] on div "영업" at bounding box center [370, 136] width 82 height 86
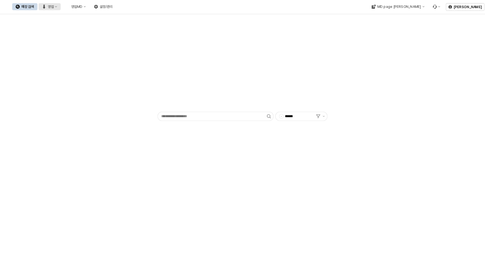
click at [61, 8] on button "영업" at bounding box center [50, 6] width 22 height 7
click at [107, 15] on div "목표매출 달성현황" at bounding box center [114, 17] width 31 height 5
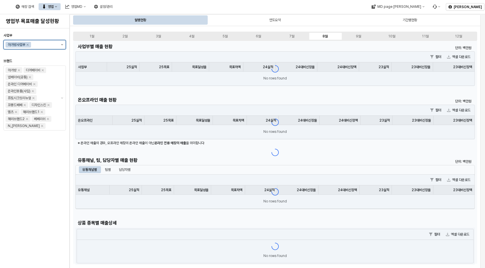
click at [61, 46] on button "제안 사항 표시" at bounding box center [62, 44] width 7 height 9
click at [60, 75] on icon "Select an option" at bounding box center [60, 75] width 3 height 3
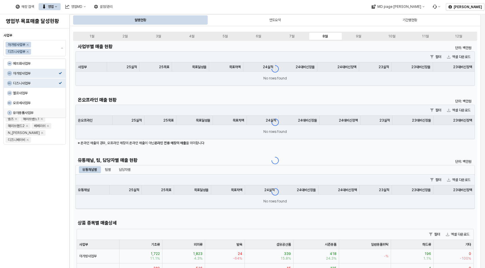
click at [51, 174] on div "사업부 아가방사업부 디즈니사업부 브랜드 아가방 디어베이비 냅베이비(공통) 온라인 디어베이비 온라인용품(사입) 퓨토시크릿리뉴얼 꼬똥드베베 디자인…" at bounding box center [34, 148] width 62 height 235
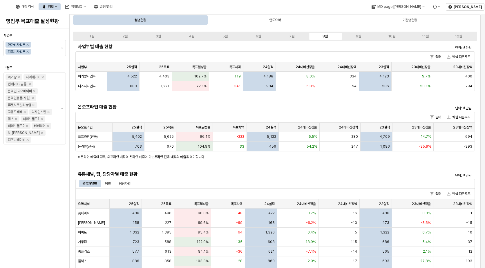
click at [14, 184] on div "사업부 아가방사업부 디즈니사업부 브랜드 아가방 디어베이비 냅베이비(공통) 온라인 디어베이비 온라인용품(사입) 퓨토시크릿리뉴얼 꼬똥드베베 디자인…" at bounding box center [34, 148] width 62 height 235
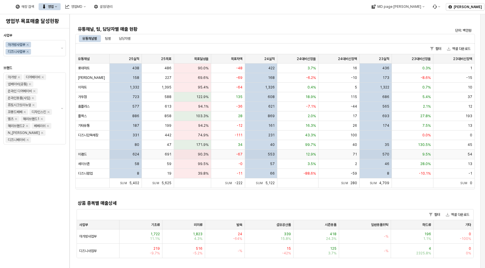
click at [97, 156] on div "이랜드" at bounding box center [93, 155] width 34 height 10
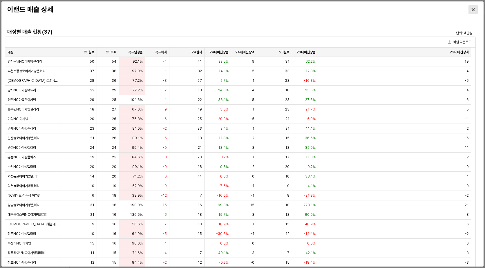
click at [474, 10] on icon "Close" at bounding box center [473, 9] width 3 height 3
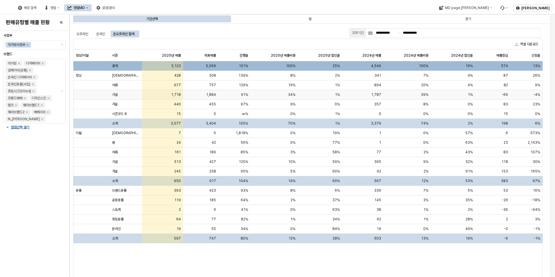
drag, startPoint x: 0, startPoint y: 0, endPoint x: 122, endPoint y: 94, distance: 154.1
click at [122, 94] on div "가을" at bounding box center [126, 95] width 32 height 10
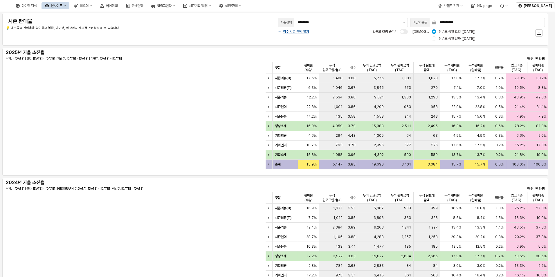
scroll to position [0, 351]
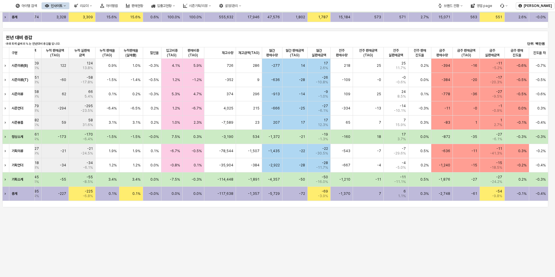
click at [269, 264] on div "**********" at bounding box center [277, 6] width 555 height 542
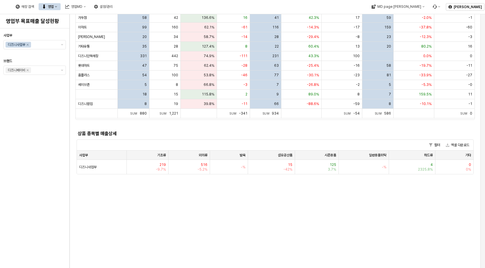
scroll to position [116, 0]
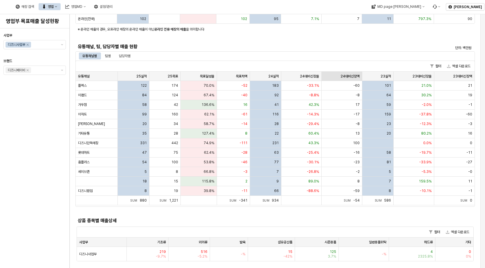
click at [353, 74] on div "24대비신장액 24대비신장액" at bounding box center [342, 76] width 40 height 9
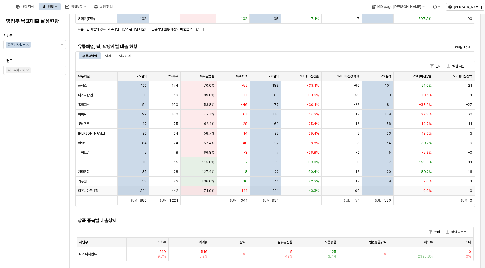
scroll to position [58, 0]
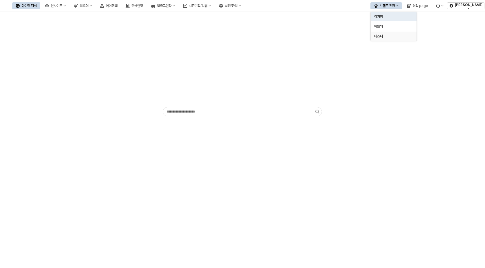
click at [387, 37] on div "디즈니" at bounding box center [391, 36] width 35 height 5
click at [62, 4] on div "인사이트" at bounding box center [57, 6] width 12 height 4
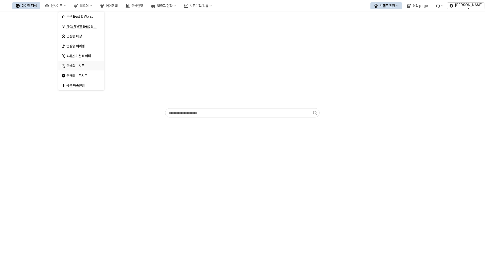
click at [81, 65] on div "판매율 - 시즌" at bounding box center [81, 66] width 31 height 5
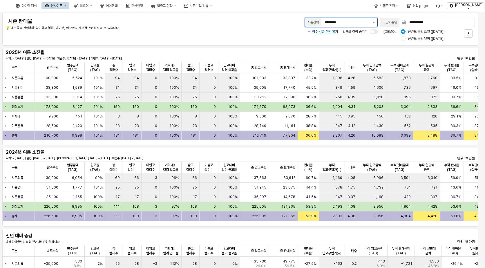
click at [374, 23] on icon "제안 사항 표시" at bounding box center [374, 22] width 2 height 1
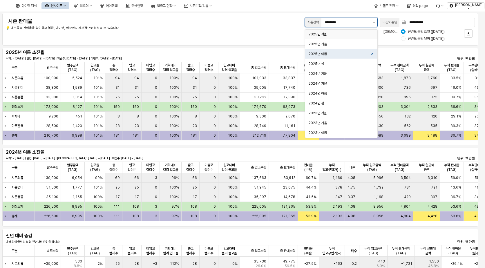
click at [355, 33] on div "2025년 겨울" at bounding box center [340, 34] width 62 height 5
type input "********"
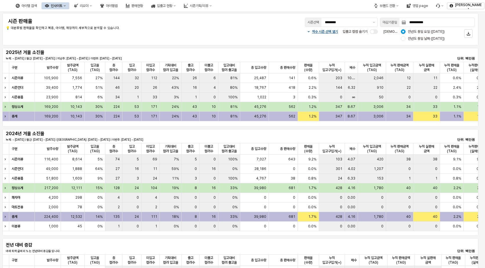
click at [258, 41] on div "짝수 시즌 선택 열기 입출고 컬럼 숨기기 비교 기준: 전년도 동일 요일 ([DATE]) 전년도 동일 날짜 ([DATE])" at bounding box center [338, 35] width 274 height 14
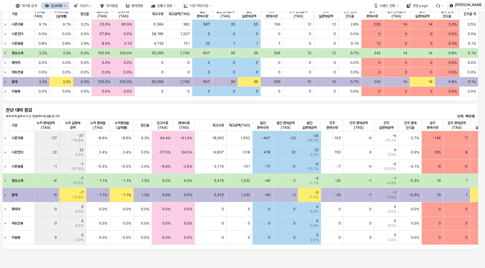
scroll to position [0, 416]
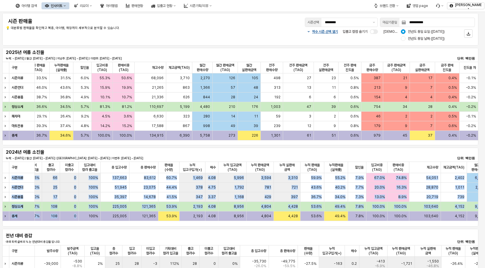
scroll to position [0, 414]
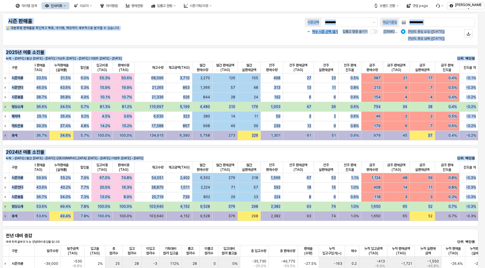
drag, startPoint x: 189, startPoint y: 221, endPoint x: 563, endPoint y: 185, distance: 375.8
click at [485, 185] on html "**********" at bounding box center [242, 134] width 485 height 268
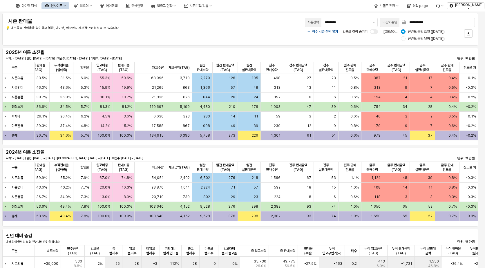
click at [267, 13] on div "**********" at bounding box center [240, 29] width 481 height 35
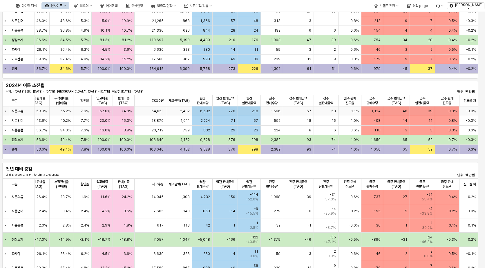
scroll to position [112, 0]
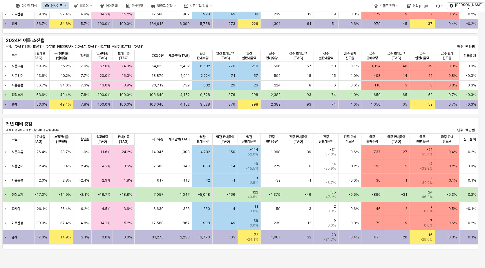
click at [127, 258] on div "**********" at bounding box center [242, 84] width 485 height 368
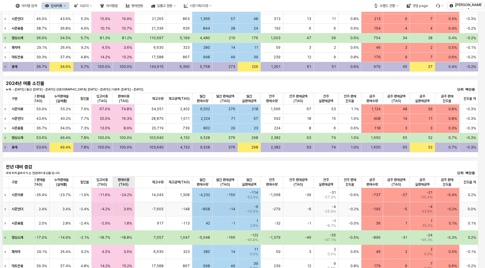
scroll to position [0, 0]
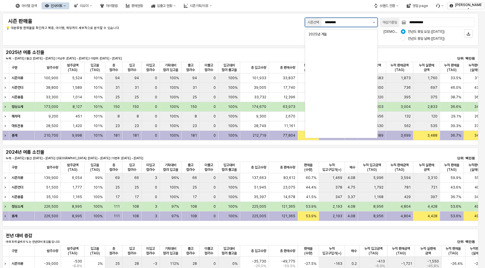
click at [375, 22] on icon "제안 사항 표시" at bounding box center [374, 22] width 2 height 1
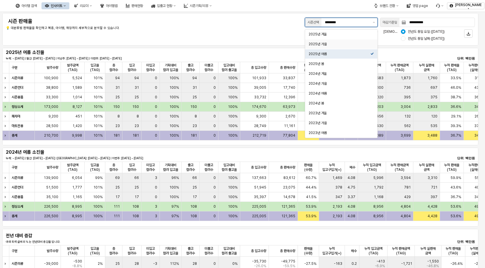
click at [356, 43] on div "2025년 가을" at bounding box center [340, 44] width 62 height 5
type input "********"
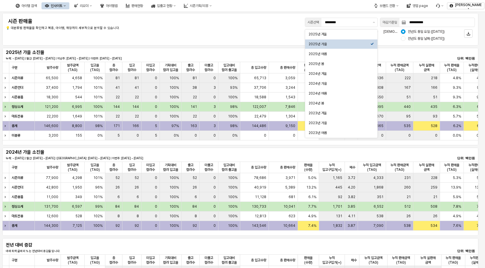
click at [248, 38] on div "짝수 시즌 선택 열기 입출고 컬럼 숨기기 비교 기준: 전년도 동일 요일 (2024-08-25) 전년도 동일 날짜 (2024-08-24)" at bounding box center [338, 35] width 274 height 14
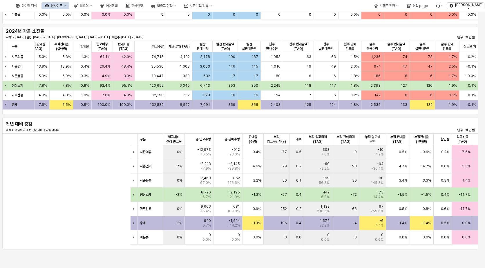
scroll to position [0, 416]
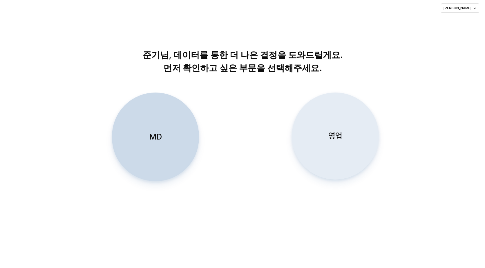
click at [325, 131] on div "영업" at bounding box center [336, 136] width 82 height 86
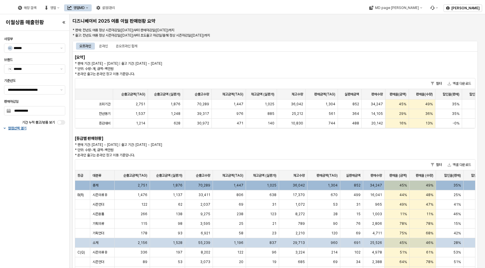
click at [215, 61] on div "* 판매 기간: 2024-11-15 ~ 2025-08-24 | 출고 기간: 2024-11-15 ~ 2025-04-30 * 단위: 수량-개, 금…" at bounding box center [225, 69] width 300 height 16
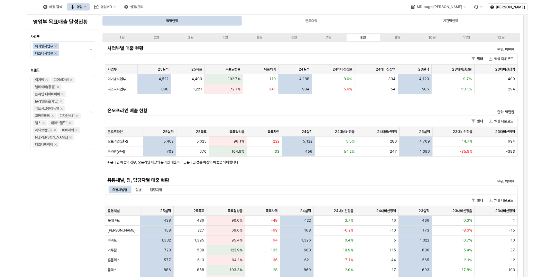
scroll to position [145, 0]
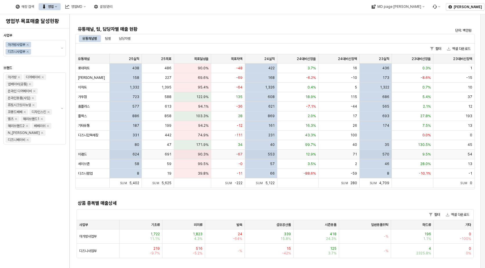
click at [89, 155] on div "이랜드" at bounding box center [93, 155] width 34 height 10
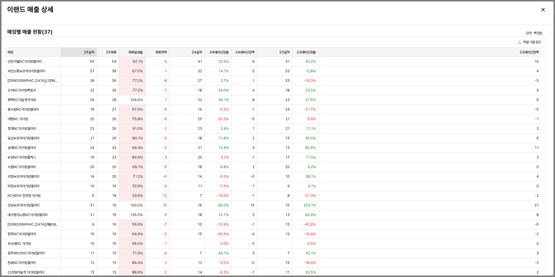
click at [90, 50] on div "25실적 25실적" at bounding box center [79, 52] width 36 height 9
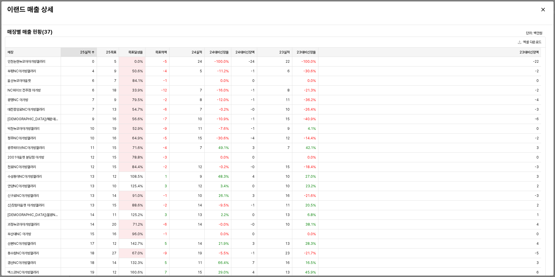
click at [90, 50] on div "25실적 25실적" at bounding box center [79, 52] width 36 height 9
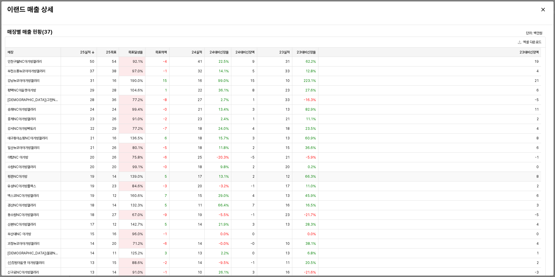
click at [83, 178] on div "19" at bounding box center [79, 177] width 36 height 10
drag, startPoint x: 83, startPoint y: 178, endPoint x: 209, endPoint y: 176, distance: 126.0
click at [209, 176] on div "평촌NC아가방 19 14 139.0% 5 17 13.1% 2 12 66.3% 8" at bounding box center [273, 177] width 536 height 10
click at [209, 176] on div "13.1%" at bounding box center [218, 177] width 26 height 10
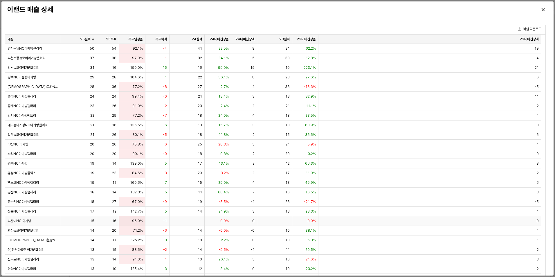
scroll to position [0, 0]
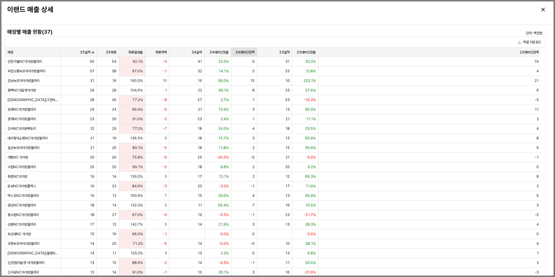
click at [252, 53] on div "24대비신장액 24대비신장액" at bounding box center [244, 52] width 26 height 9
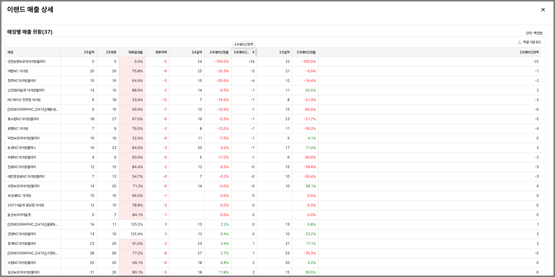
click at [257, 51] on div at bounding box center [257, 52] width 0 height 9
click at [251, 52] on div "24대비신장액 24대비신장액" at bounding box center [244, 52] width 26 height 9
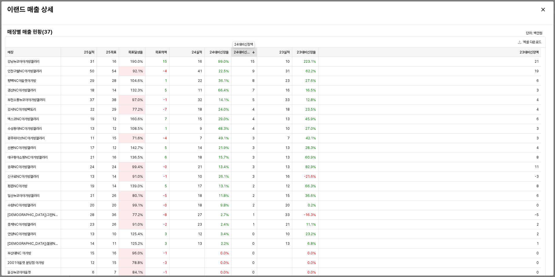
click at [248, 53] on div "24대비신장액 24대비신장액" at bounding box center [244, 52] width 26 height 9
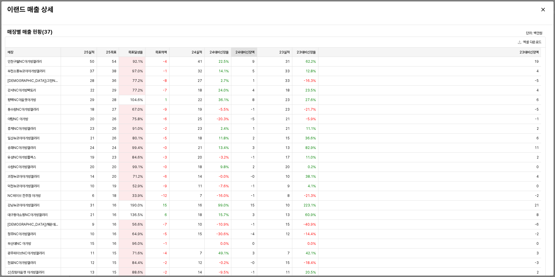
click at [248, 53] on div "24대비신장액 24대비신장액" at bounding box center [244, 52] width 26 height 9
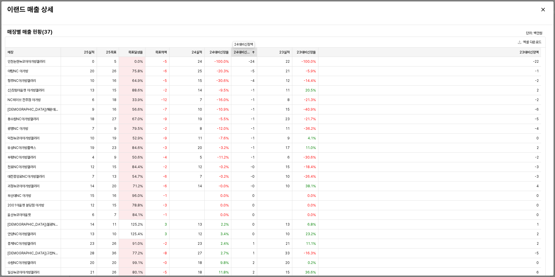
click at [248, 53] on div "24대비신장액 24대비신장액" at bounding box center [244, 52] width 26 height 9
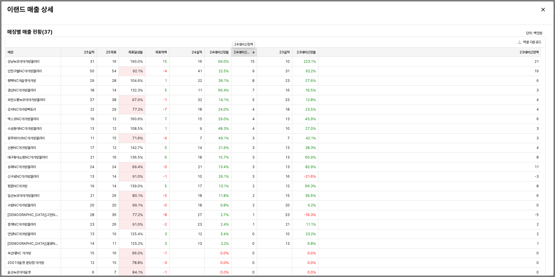
click at [247, 53] on div "24대비신장액 24대비신장액" at bounding box center [244, 52] width 26 height 9
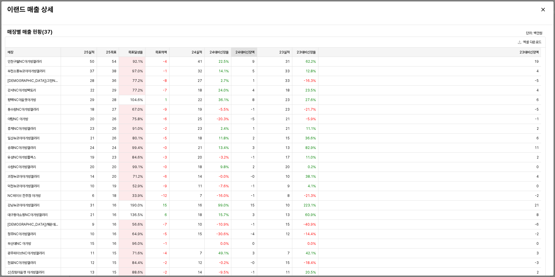
click at [247, 53] on div "24대비신장액 24대비신장액" at bounding box center [244, 52] width 26 height 9
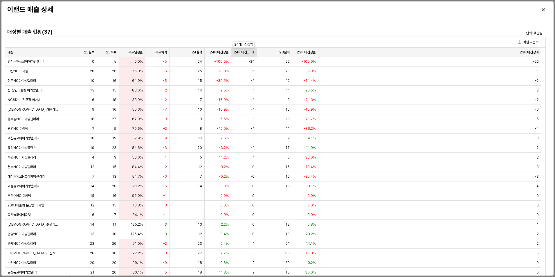
click at [247, 53] on div "24대비신장액 24대비신장액" at bounding box center [244, 52] width 26 height 9
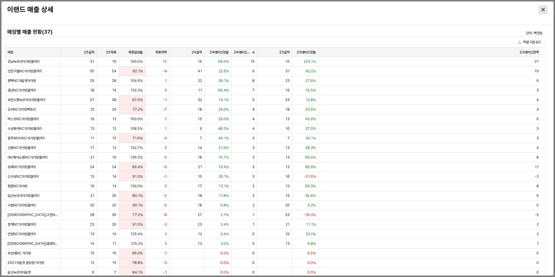
click at [485, 5] on div "Close" at bounding box center [543, 9] width 9 height 9
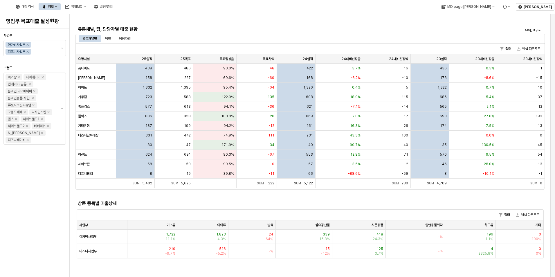
click at [171, 23] on div "사업부별 매출 현황 단위: 백만원 필터 엑셀 다운로드 사업부 사업부 25실적 25실적 25목표 25목표 목표달성율 목표달성율 목표차액 목표차액…" at bounding box center [309, 79] width 469 height 365
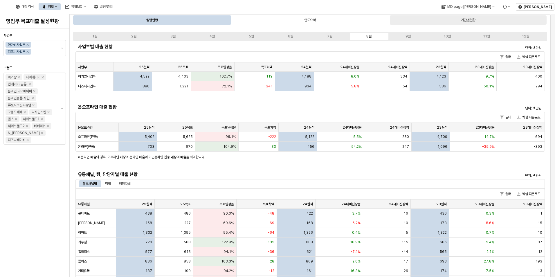
click at [471, 21] on div "기간별현황" at bounding box center [468, 20] width 15 height 7
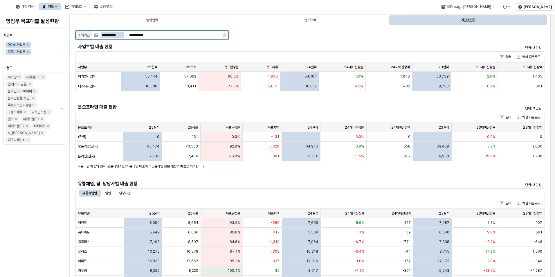
click at [120, 36] on input "**********" at bounding box center [112, 35] width 23 height 6
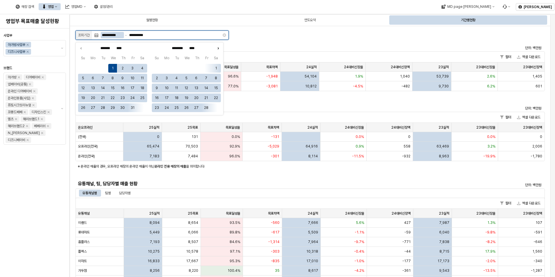
click at [217, 49] on icon "Next month" at bounding box center [218, 48] width 6 height 6
type input "********"
type input "*****"
click at [217, 49] on icon "Next month" at bounding box center [218, 48] width 6 height 6
type input "*****"
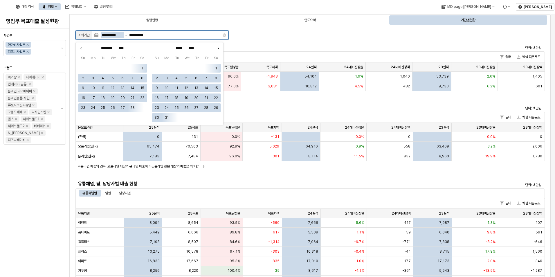
type input "*****"
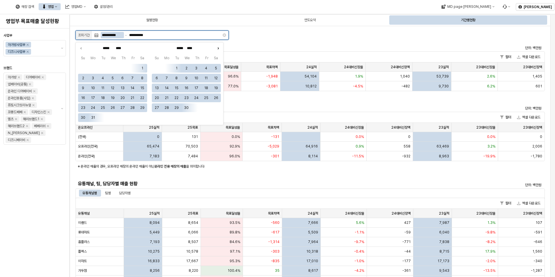
click at [217, 49] on icon "Next month" at bounding box center [218, 48] width 6 height 6
type input "*****"
type input "***"
click at [217, 49] on icon "Next month" at bounding box center [218, 48] width 6 height 6
type input "***"
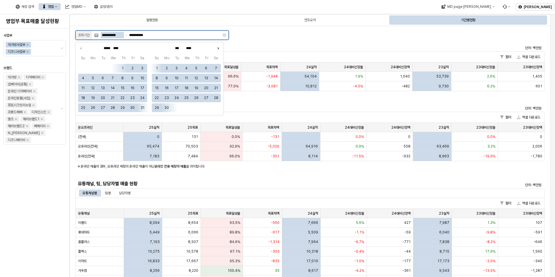
type input "****"
click at [217, 49] on icon "Next month" at bounding box center [218, 48] width 6 height 6
type input "****"
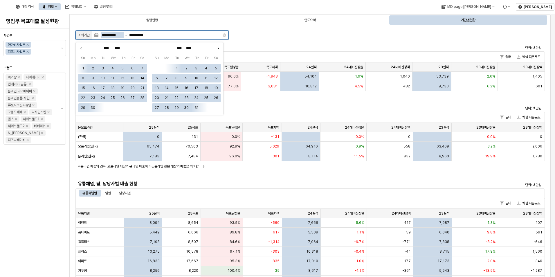
click at [216, 49] on icon "Next month" at bounding box center [218, 48] width 6 height 6
type input "****"
type input "******"
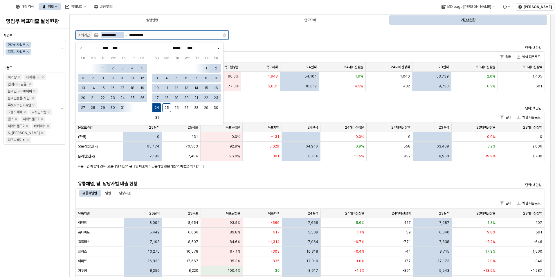
click at [216, 49] on icon "Next month" at bounding box center [218, 48] width 6 height 6
type input "******"
type input "*********"
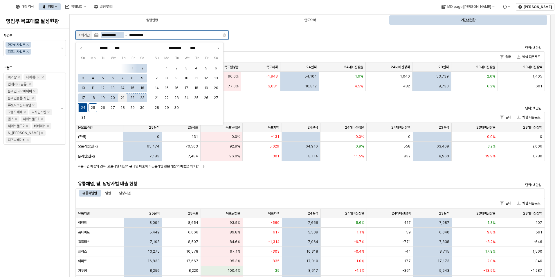
click at [123, 98] on button "21" at bounding box center [122, 97] width 9 height 9
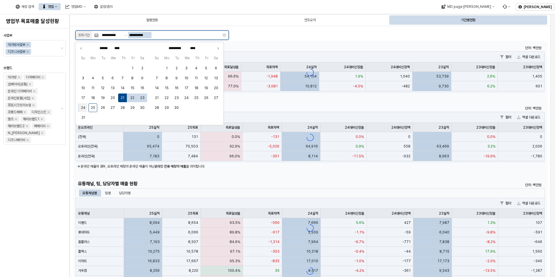
click at [82, 109] on button "24" at bounding box center [83, 107] width 9 height 9
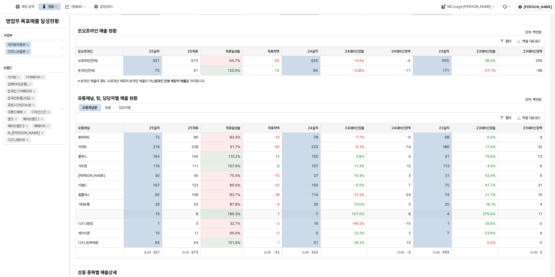
scroll to position [145, 0]
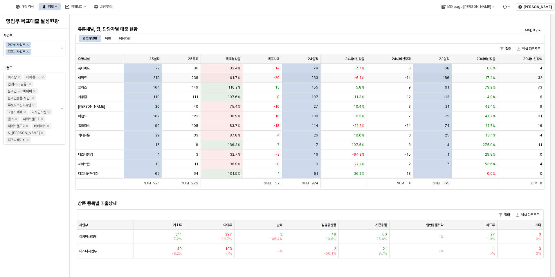
click at [86, 77] on span "이마트" at bounding box center [82, 77] width 9 height 5
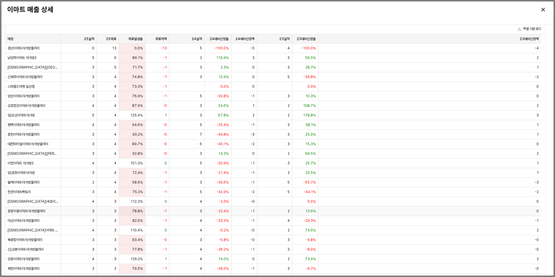
scroll to position [0, 0]
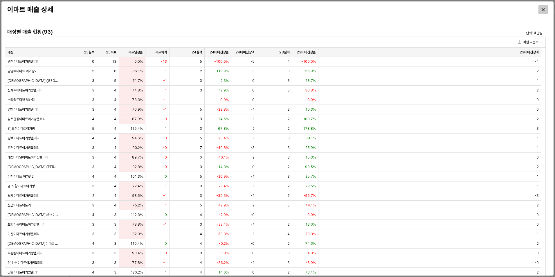
click at [485, 9] on div "Close" at bounding box center [543, 9] width 9 height 9
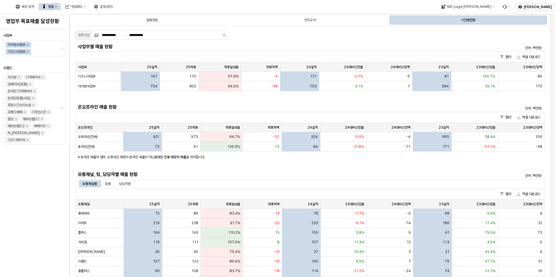
click at [109, 40] on div "**********" at bounding box center [152, 35] width 158 height 12
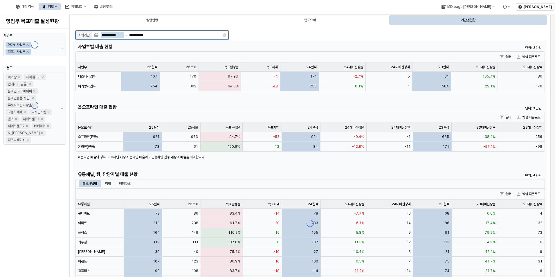
click at [114, 34] on input "**********" at bounding box center [112, 35] width 23 height 6
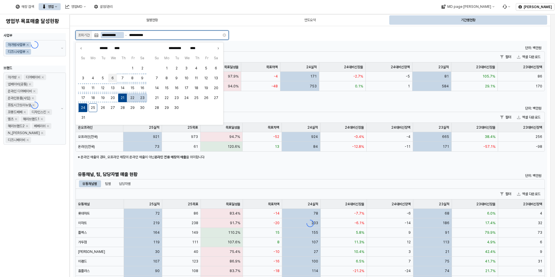
click at [113, 77] on button "6" at bounding box center [112, 78] width 9 height 9
type input "**********"
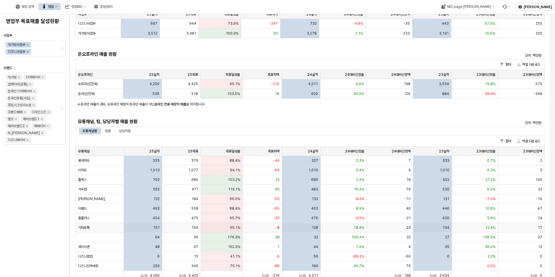
scroll to position [116, 0]
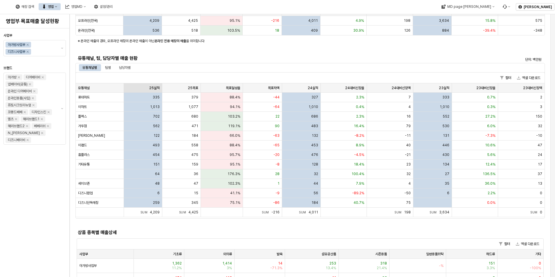
click at [151, 84] on div "25실적 25실적" at bounding box center [143, 87] width 39 height 9
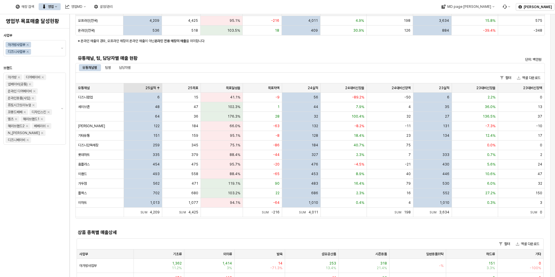
click at [151, 83] on div "25실적 25실적" at bounding box center [143, 87] width 39 height 9
click at [153, 85] on div "25실적 25실적" at bounding box center [143, 87] width 39 height 9
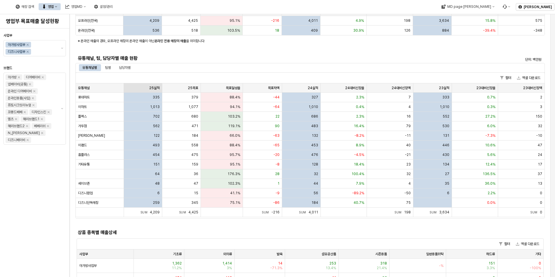
click at [153, 84] on div "25실적 25실적" at bounding box center [143, 87] width 39 height 9
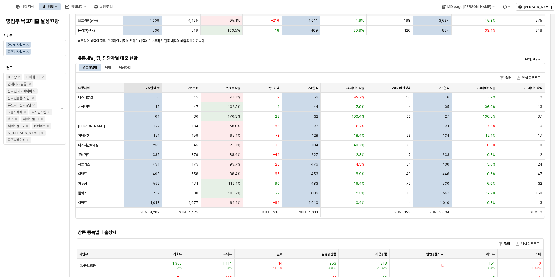
click at [153, 84] on div "25실적 25실적" at bounding box center [143, 87] width 39 height 9
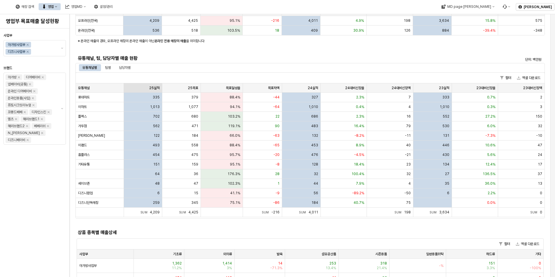
click at [152, 84] on div "25실적 25실적" at bounding box center [143, 87] width 39 height 9
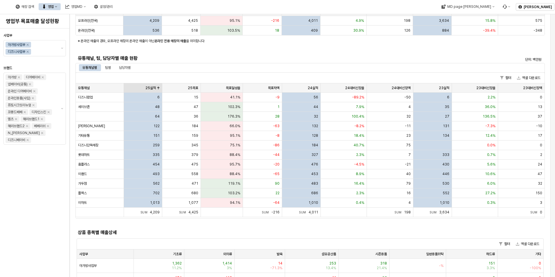
click at [152, 84] on div "25실적 25실적" at bounding box center [143, 87] width 39 height 9
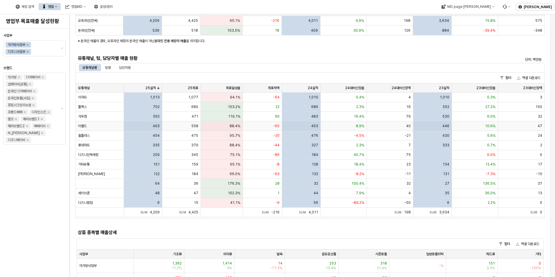
click at [83, 125] on span "이랜드" at bounding box center [82, 126] width 9 height 5
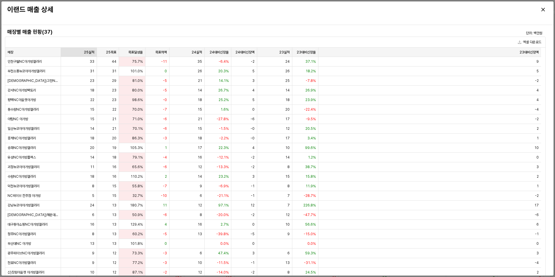
click at [85, 53] on div "25실적 25실적" at bounding box center [79, 52] width 36 height 9
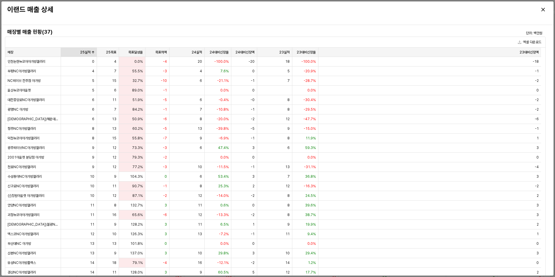
click at [84, 53] on div "25실적 25실적" at bounding box center [79, 52] width 36 height 9
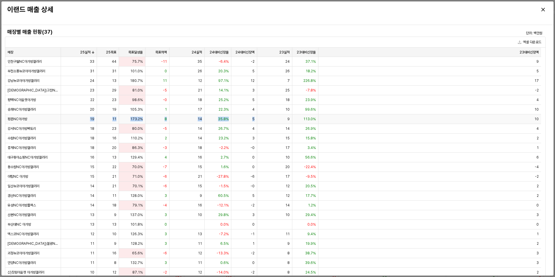
drag, startPoint x: 90, startPoint y: 116, endPoint x: 260, endPoint y: 121, distance: 170.7
click at [260, 121] on div "평촌NC아가방 19 11 173.2% 8 14 35.8% 5 9 113.0% 10" at bounding box center [273, 119] width 536 height 10
click at [260, 121] on div "9" at bounding box center [274, 119] width 35 height 10
drag, startPoint x: 227, startPoint y: 118, endPoint x: 203, endPoint y: 114, distance: 23.4
click at [204, 114] on div "평촌NC아가방 19 11 173.2% 8 14 35.8% 5 9 113.0% 10" at bounding box center [273, 119] width 536 height 10
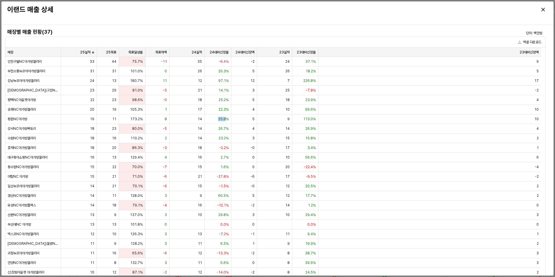
click at [202, 115] on div "14" at bounding box center [186, 119] width 35 height 10
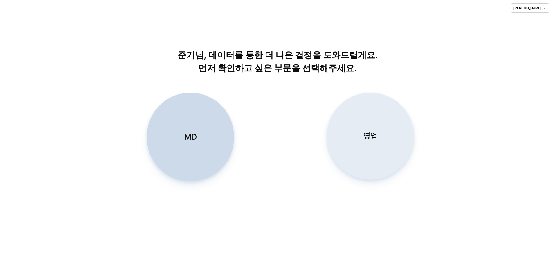
click at [357, 145] on div "영업" at bounding box center [370, 136] width 82 height 86
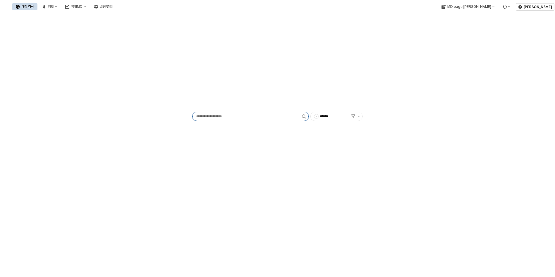
click at [221, 117] on input "App Frame" at bounding box center [247, 116] width 109 height 9
type input "*"
type input "*****"
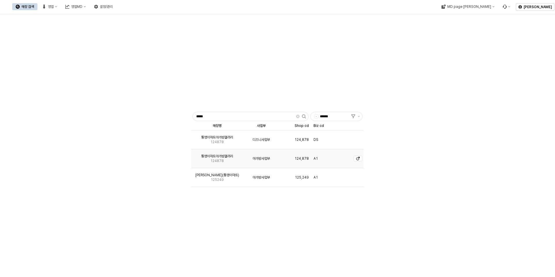
click at [223, 157] on span "통영이마트아가방갤러리" at bounding box center [217, 156] width 32 height 5
click at [54, 5] on div "영업" at bounding box center [51, 7] width 6 height 4
click at [116, 28] on div "매장상세 현황" at bounding box center [114, 27] width 31 height 5
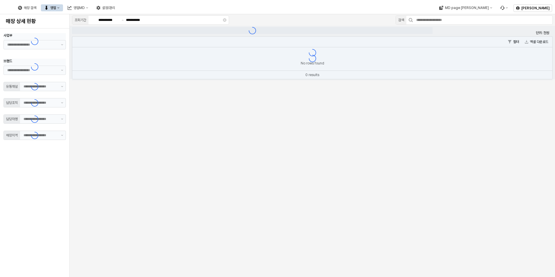
type input "**"
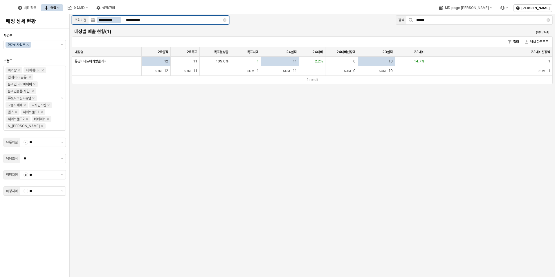
click at [111, 18] on input "**********" at bounding box center [109, 20] width 24 height 6
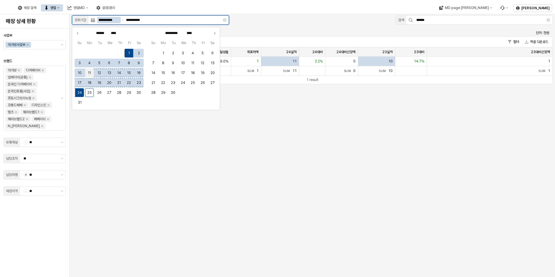
click at [88, 70] on button "11" at bounding box center [89, 72] width 9 height 9
type input "**********"
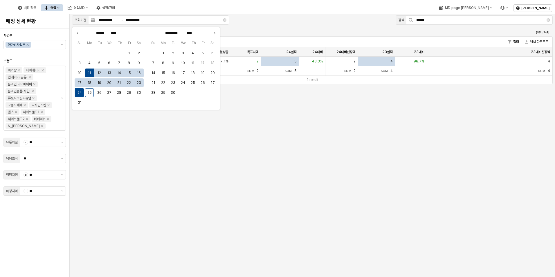
click at [144, 153] on div "**********" at bounding box center [312, 145] width 485 height 263
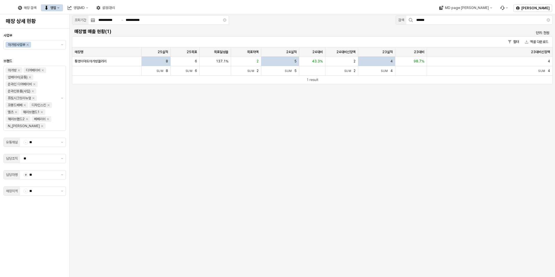
click at [251, 170] on div "**********" at bounding box center [312, 145] width 485 height 263
